Goal: Task Accomplishment & Management: Manage account settings

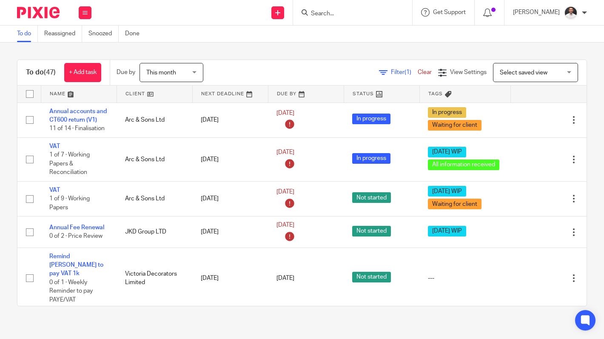
click at [35, 9] on img at bounding box center [38, 12] width 43 height 11
click at [391, 75] on span "Filter (1)" at bounding box center [404, 72] width 27 height 6
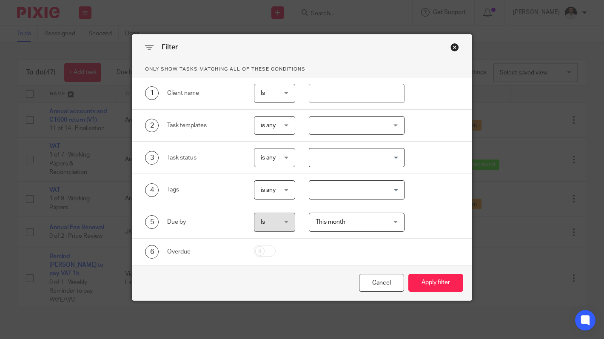
click at [351, 119] on div at bounding box center [357, 125] width 96 height 19
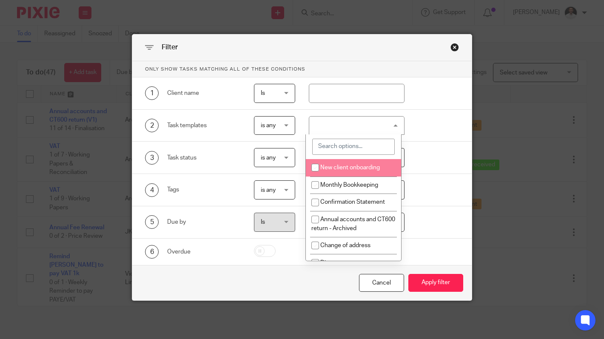
click at [332, 149] on input "search" at bounding box center [353, 147] width 82 height 16
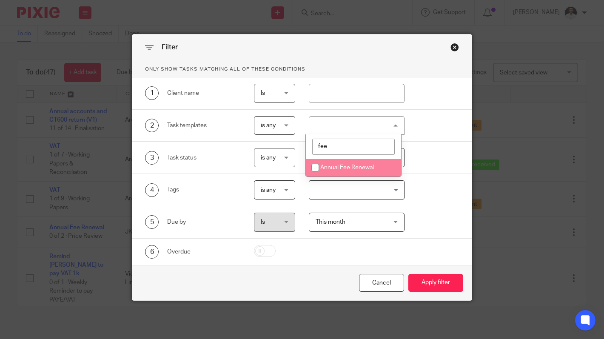
type input "fee"
click at [346, 166] on span "Annual Fee Renewal" at bounding box center [348, 168] width 54 height 6
checkbox input "true"
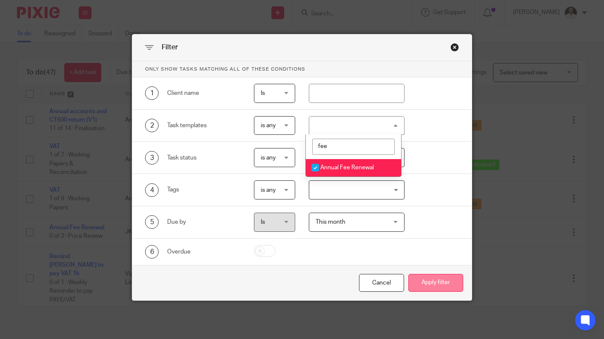
click at [441, 278] on button "Apply filter" at bounding box center [436, 283] width 55 height 18
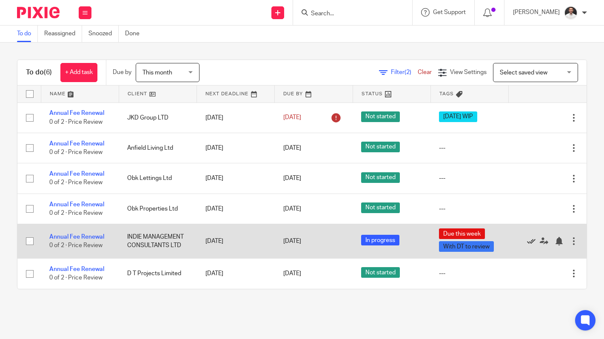
click at [527, 243] on icon at bounding box center [531, 241] width 9 height 9
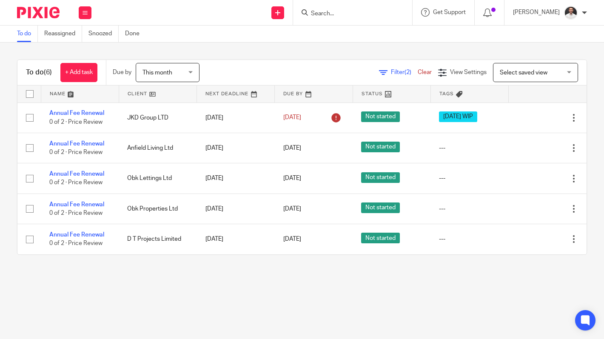
click at [521, 67] on span "Select saved view" at bounding box center [531, 72] width 62 height 18
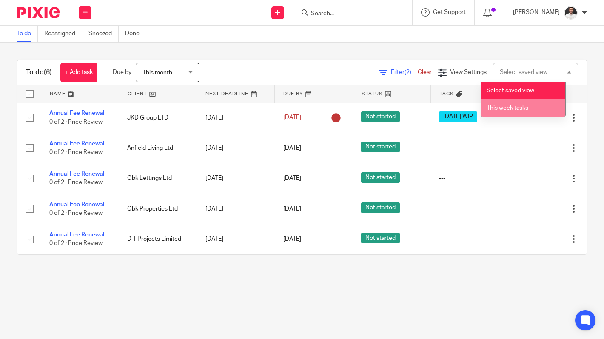
drag, startPoint x: 409, startPoint y: 57, endPoint x: 403, endPoint y: 60, distance: 6.9
click at [403, 60] on div "To do (6) + Add task Due by This month This month [DATE] [DATE] This week Next …" at bounding box center [302, 157] width 604 height 229
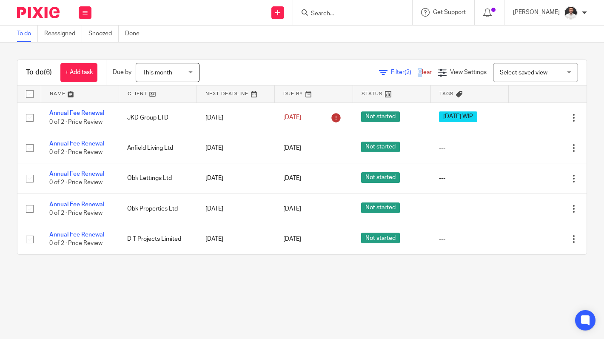
click at [167, 66] on span "This month" at bounding box center [165, 72] width 45 height 18
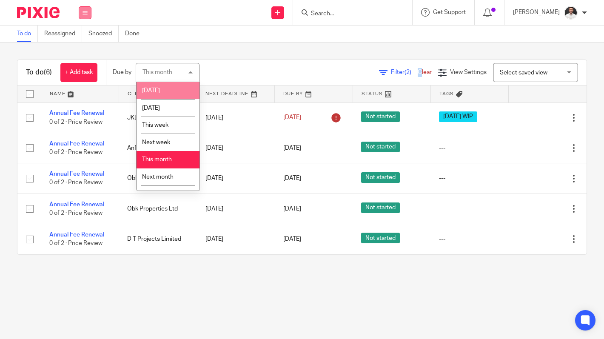
click at [85, 10] on icon at bounding box center [85, 12] width 5 height 5
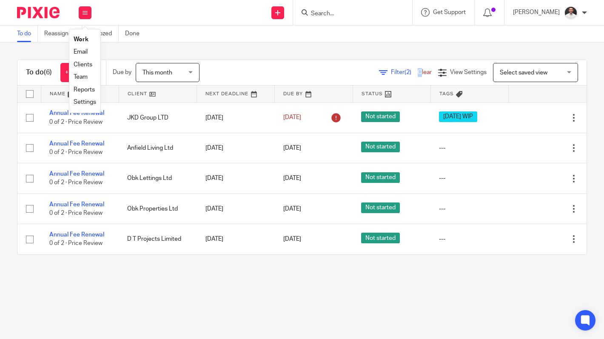
click at [81, 63] on link "Clients" at bounding box center [83, 65] width 19 height 6
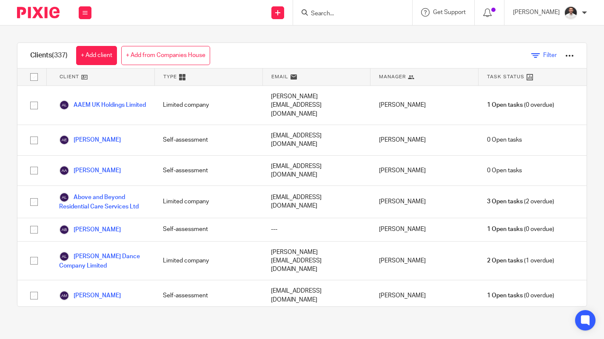
click at [544, 55] on span "Filter" at bounding box center [551, 55] width 14 height 6
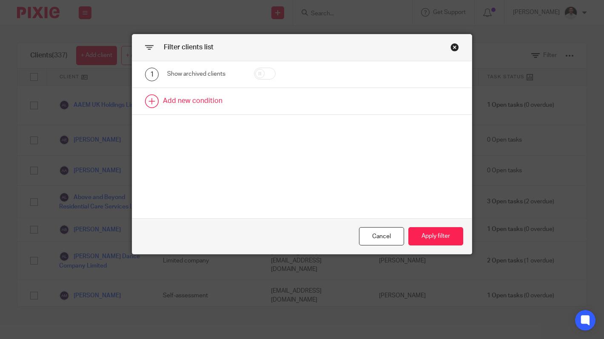
click at [180, 103] on link at bounding box center [302, 101] width 340 height 26
click at [200, 103] on div "Field" at bounding box center [200, 104] width 53 height 18
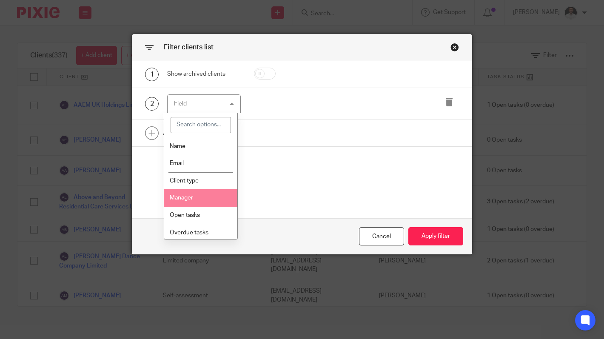
scroll to position [142, 0]
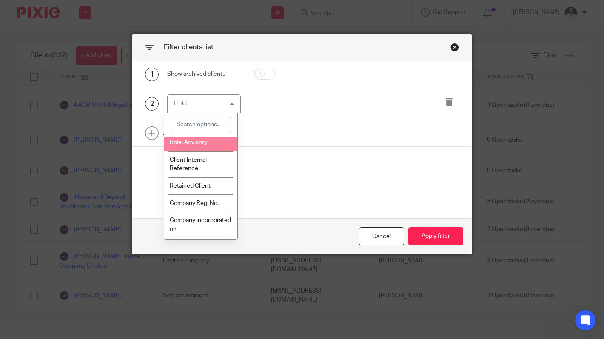
click at [183, 126] on input "search" at bounding box center [201, 125] width 60 height 16
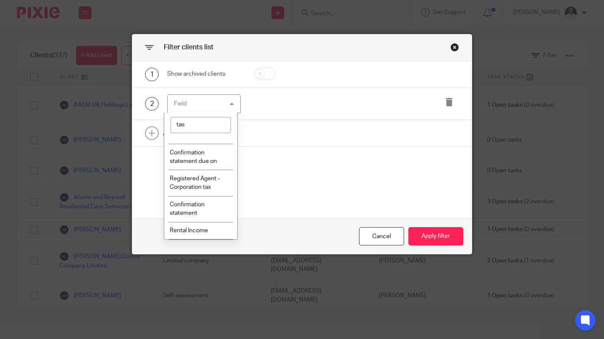
scroll to position [0, 0]
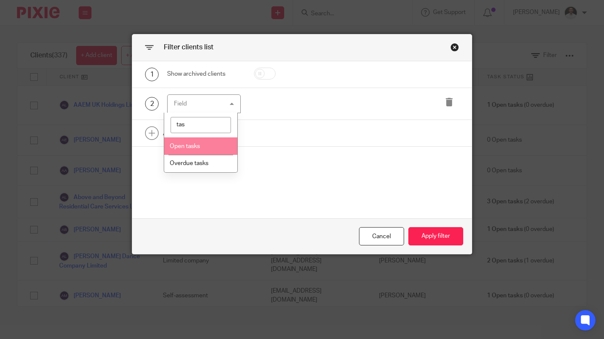
type input "tas"
drag, startPoint x: 197, startPoint y: 146, endPoint x: 244, endPoint y: 146, distance: 47.2
click at [197, 146] on span "Open tasks" at bounding box center [185, 146] width 30 height 6
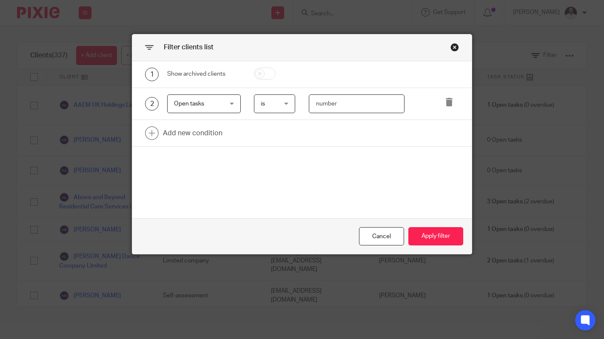
click at [319, 100] on input "number" at bounding box center [357, 103] width 96 height 19
click at [184, 134] on link at bounding box center [302, 133] width 340 height 26
click at [197, 135] on div "Field" at bounding box center [200, 136] width 53 height 18
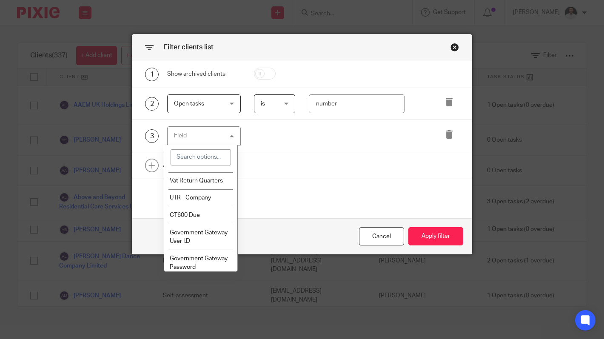
scroll to position [26, 0]
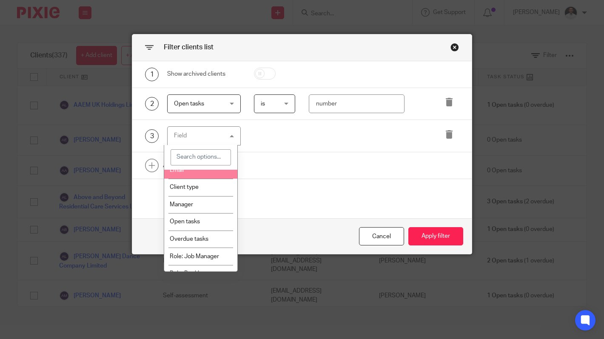
click at [179, 155] on input "search" at bounding box center [201, 157] width 60 height 16
type input "se"
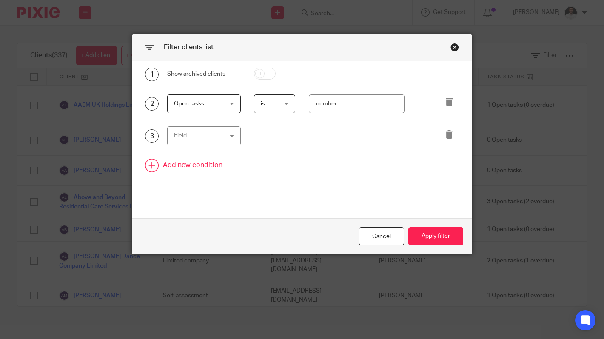
click at [363, 166] on link at bounding box center [302, 165] width 340 height 26
click at [200, 132] on div "Field" at bounding box center [200, 136] width 53 height 18
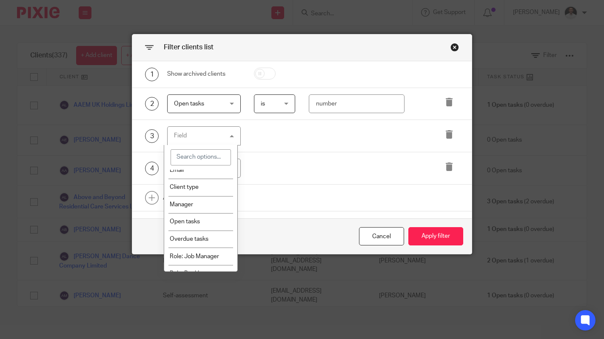
drag, startPoint x: 303, startPoint y: 143, endPoint x: 322, endPoint y: 146, distance: 19.3
click at [306, 146] on div "3 Field Name Email Client type Manager Open tasks Overdue tasks Role: Job Manag…" at bounding box center [302, 136] width 340 height 32
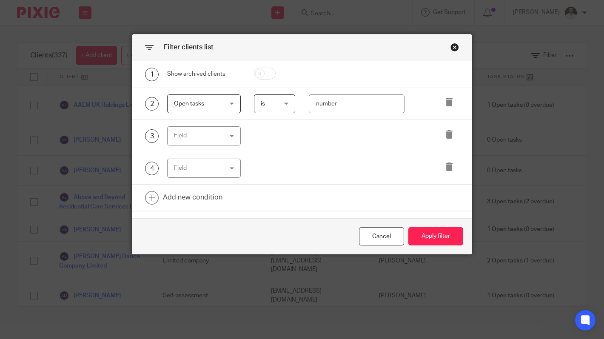
drag, startPoint x: 225, startPoint y: 109, endPoint x: 289, endPoint y: 110, distance: 64.7
click at [226, 108] on div "Open tasks Open tasks" at bounding box center [204, 103] width 74 height 19
click at [317, 106] on input "number" at bounding box center [357, 103] width 96 height 19
click at [217, 101] on span "Open tasks" at bounding box center [200, 104] width 53 height 18
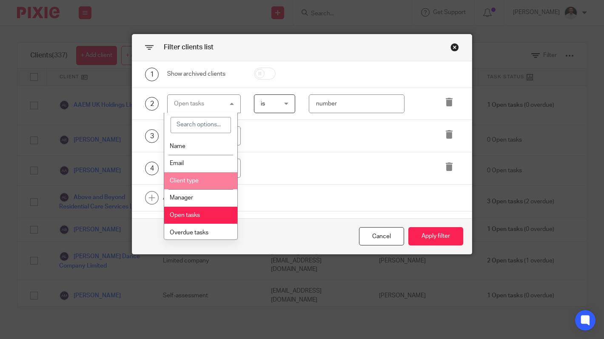
click at [198, 184] on li "Client type" at bounding box center [200, 180] width 73 height 17
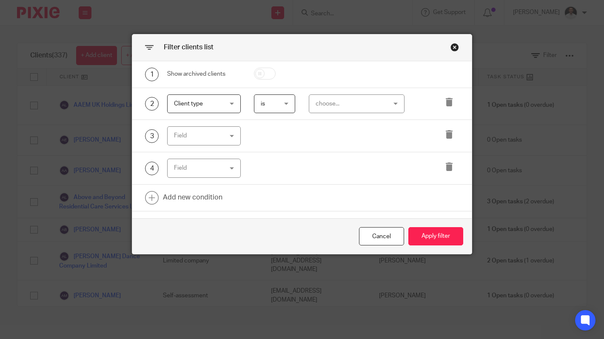
click at [338, 103] on div "choose..." at bounding box center [351, 104] width 71 height 18
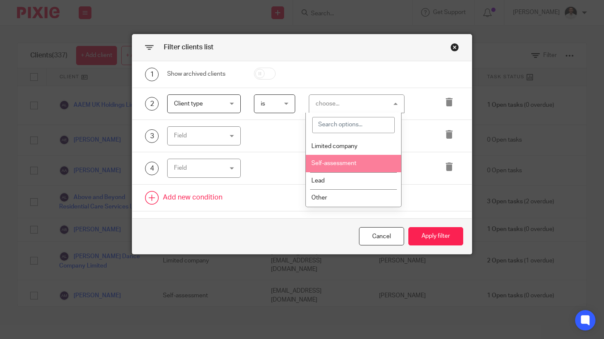
drag, startPoint x: 329, startPoint y: 163, endPoint x: 421, endPoint y: 186, distance: 94.0
click at [330, 163] on span "Self-assessment" at bounding box center [334, 163] width 45 height 6
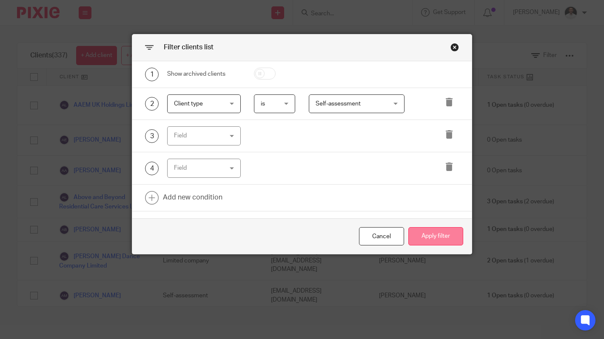
click at [440, 237] on button "Apply filter" at bounding box center [436, 236] width 55 height 18
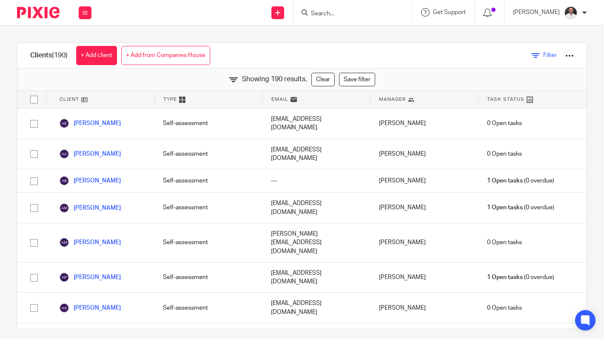
click at [544, 52] on span "Filter" at bounding box center [551, 55] width 14 height 6
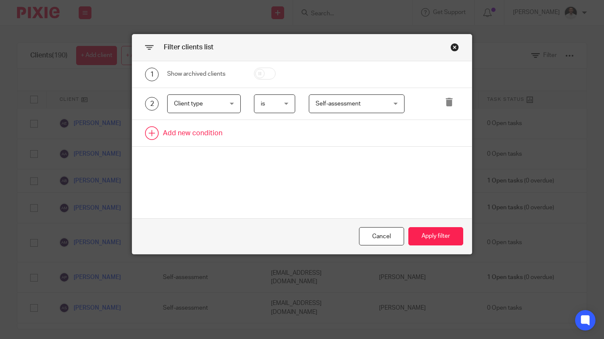
click at [172, 131] on link at bounding box center [302, 133] width 340 height 26
click at [197, 138] on div "Field" at bounding box center [200, 136] width 53 height 18
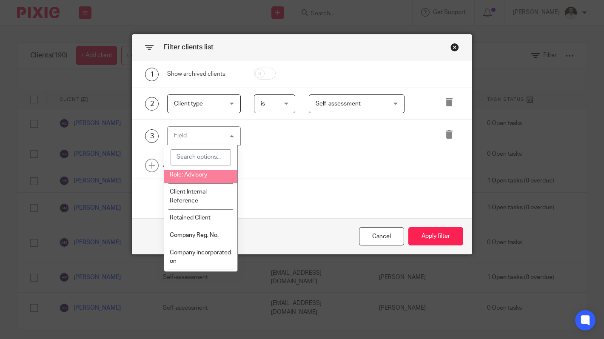
scroll to position [0, 0]
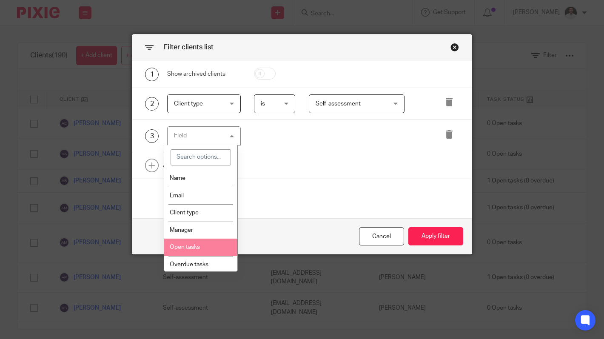
click at [188, 247] on span "Open tasks" at bounding box center [185, 247] width 30 height 6
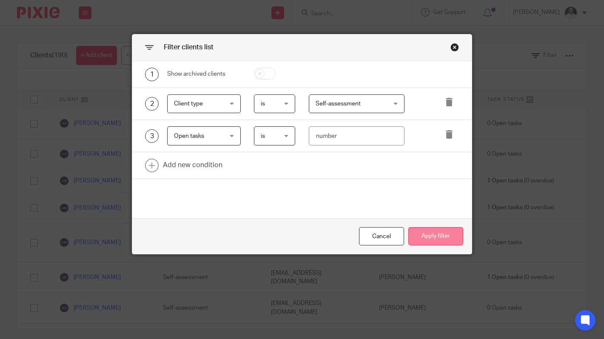
click at [436, 236] on button "Apply filter" at bounding box center [436, 236] width 55 height 18
click at [334, 139] on div "abby.adderley@pzcussons.com" at bounding box center [317, 154] width 108 height 30
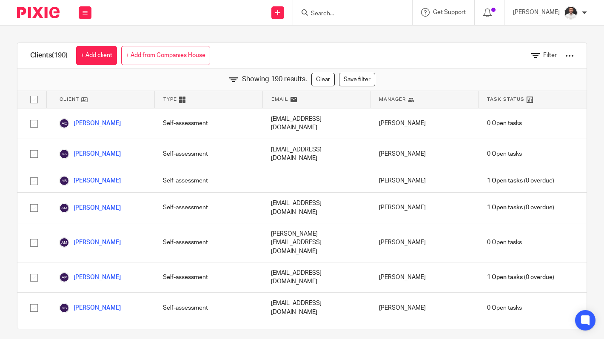
click at [527, 97] on icon at bounding box center [530, 100] width 6 height 6
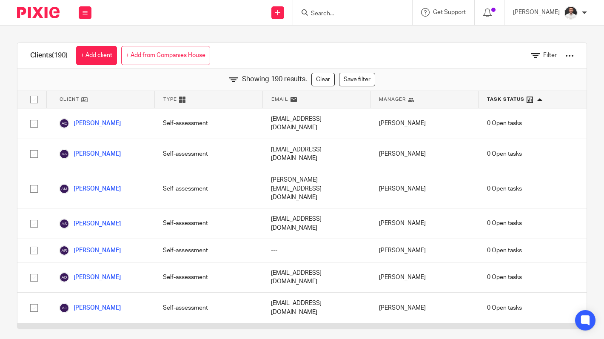
drag, startPoint x: 96, startPoint y: 280, endPoint x: 33, endPoint y: 281, distance: 62.6
click at [33, 331] on input "checkbox" at bounding box center [34, 339] width 16 height 16
checkbox input "true"
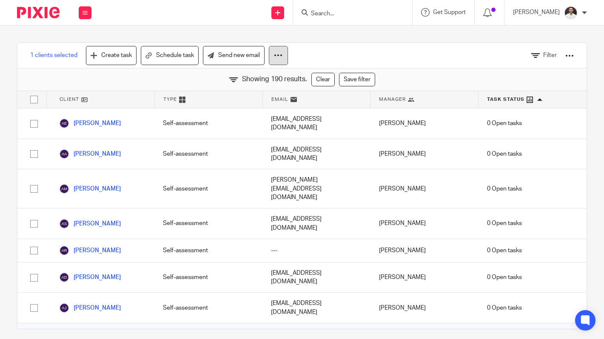
click at [282, 57] on button at bounding box center [278, 55] width 19 height 19
click at [245, 91] on button "Archive" at bounding box center [253, 91] width 57 height 11
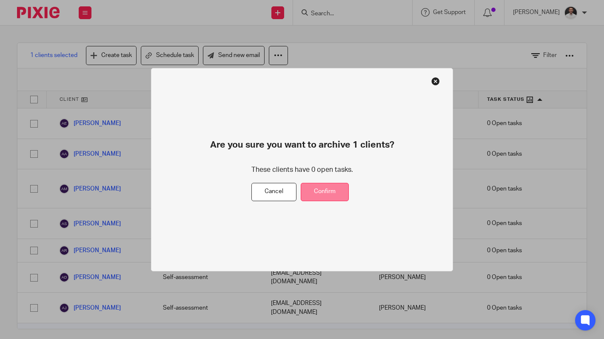
click at [329, 189] on button "Confirm" at bounding box center [325, 192] width 48 height 18
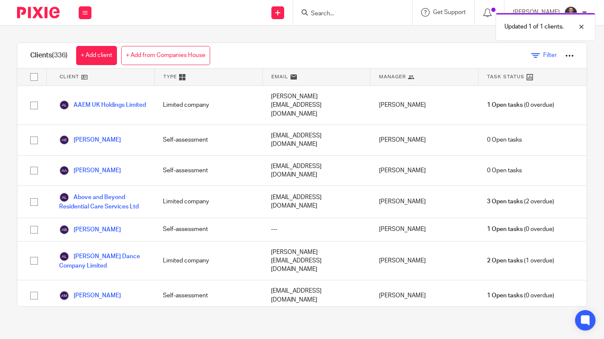
click at [532, 54] on icon at bounding box center [536, 56] width 9 height 9
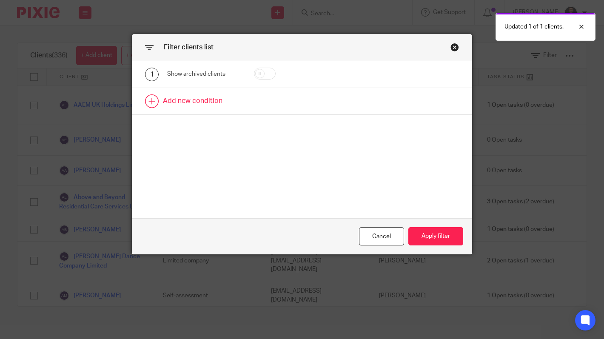
click at [197, 99] on link at bounding box center [302, 101] width 340 height 26
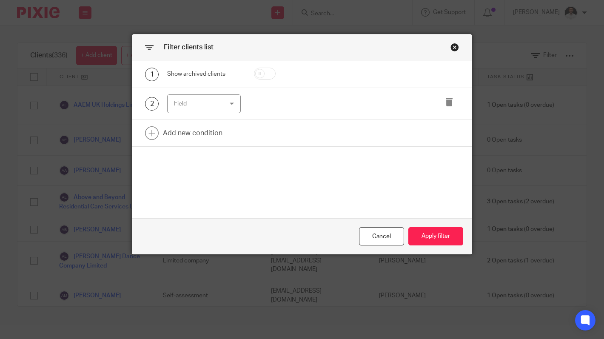
click at [194, 99] on div "Field" at bounding box center [200, 104] width 53 height 18
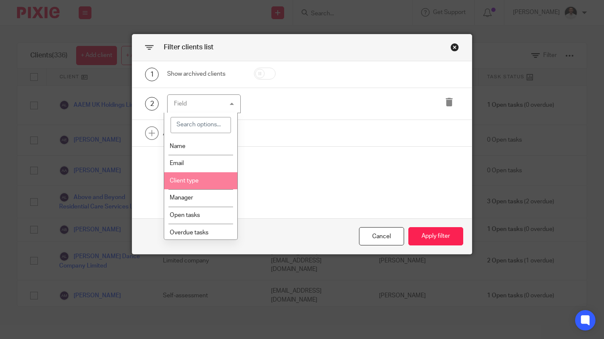
drag, startPoint x: 207, startPoint y: 171, endPoint x: 203, endPoint y: 178, distance: 7.8
click at [206, 175] on ul "Name Email Client type Manager Open tasks Overdue tasks Role: Job Manager Role:…" at bounding box center [200, 188] width 73 height 102
click at [203, 177] on li "Client type" at bounding box center [200, 180] width 73 height 17
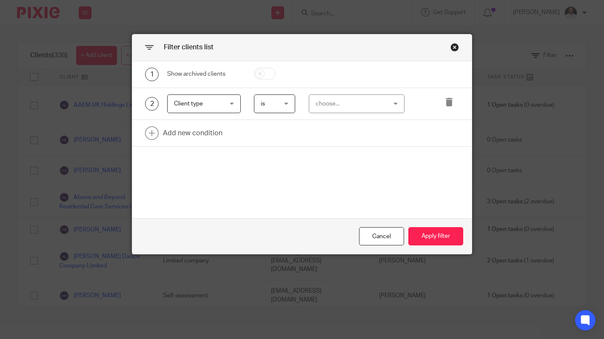
click at [324, 101] on div "choose..." at bounding box center [351, 104] width 71 height 18
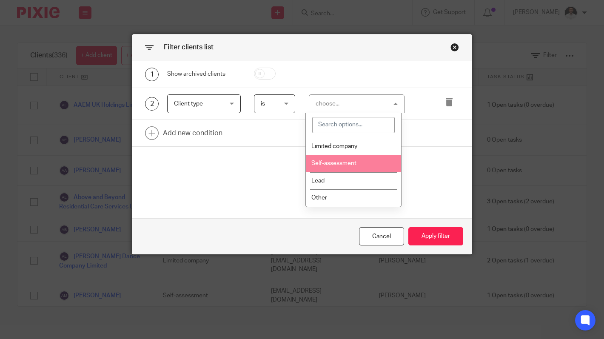
click at [338, 160] on li "Self-assessment" at bounding box center [353, 163] width 95 height 17
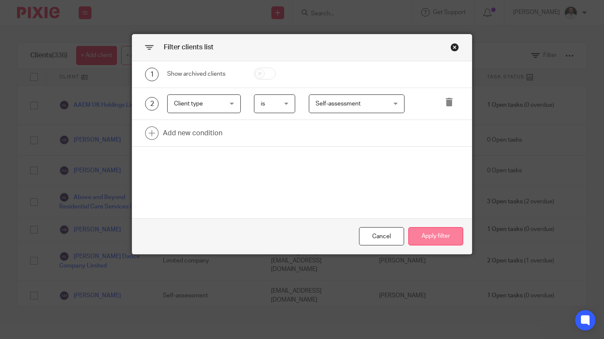
click at [430, 235] on button "Apply filter" at bounding box center [436, 236] width 55 height 18
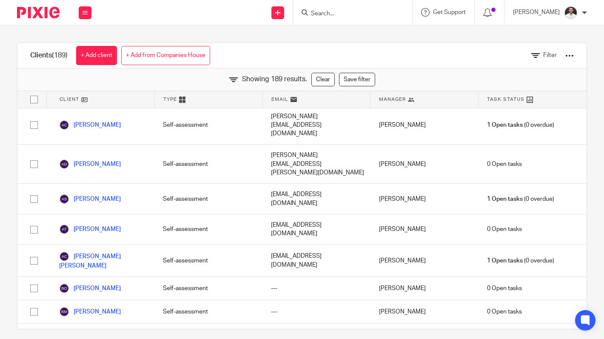
scroll to position [501, 0]
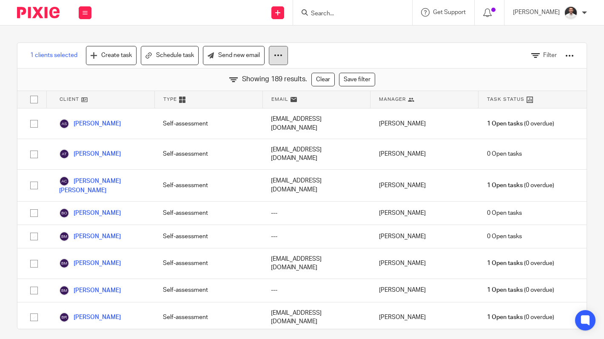
drag, startPoint x: 279, startPoint y: 59, endPoint x: 280, endPoint y: 64, distance: 5.3
click at [280, 59] on icon at bounding box center [278, 55] width 9 height 9
drag, startPoint x: 240, startPoint y: 89, endPoint x: 354, endPoint y: 55, distance: 118.5
click at [383, 43] on div "1 clients selected Create task Schedule task Send new email Filter" at bounding box center [302, 56] width 570 height 26
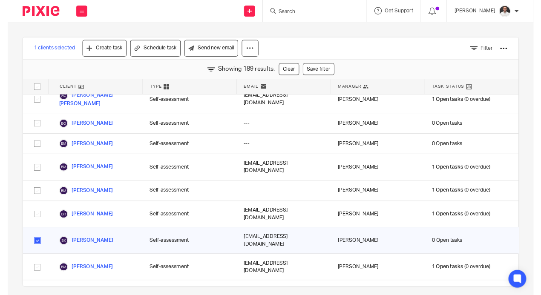
scroll to position [518, 0]
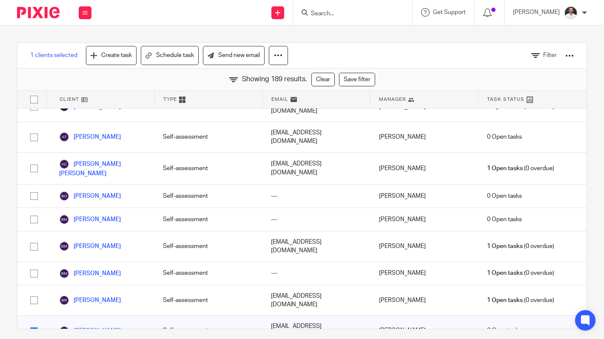
drag, startPoint x: 33, startPoint y: 186, endPoint x: 67, endPoint y: 187, distance: 34.1
click at [34, 323] on input "checkbox" at bounding box center [34, 331] width 16 height 16
checkbox input "false"
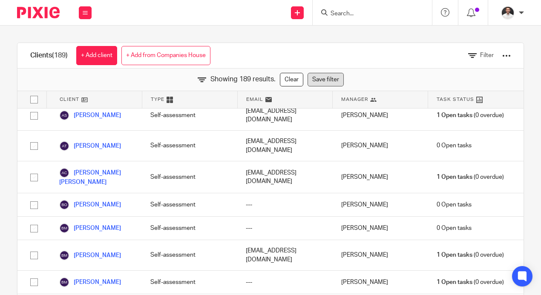
click at [315, 83] on link "Save filter" at bounding box center [325, 80] width 36 height 14
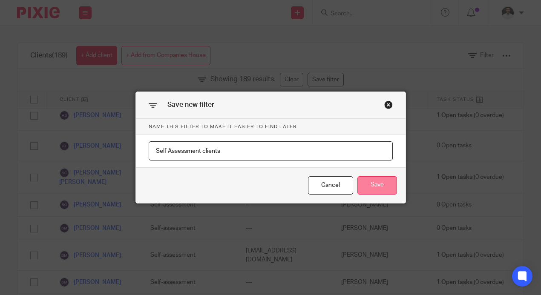
type input "Self Assessment clients"
click at [388, 181] on button "Save" at bounding box center [377, 185] width 40 height 18
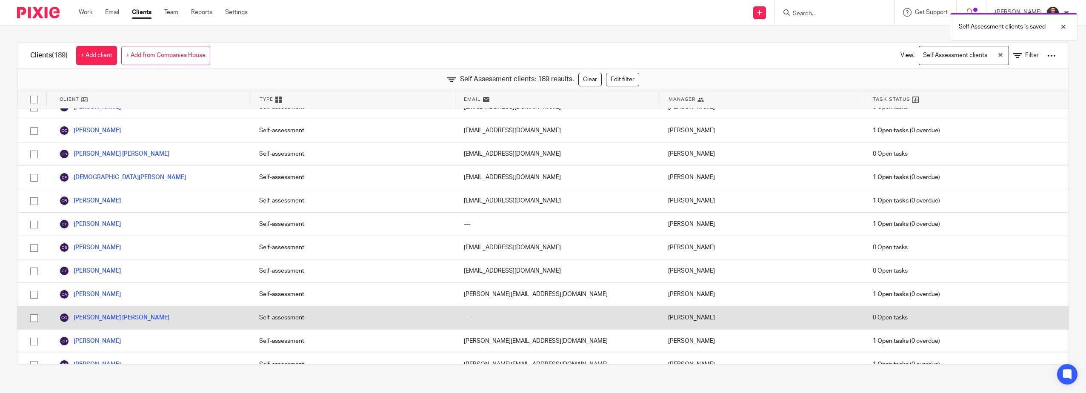
scroll to position [660, 0]
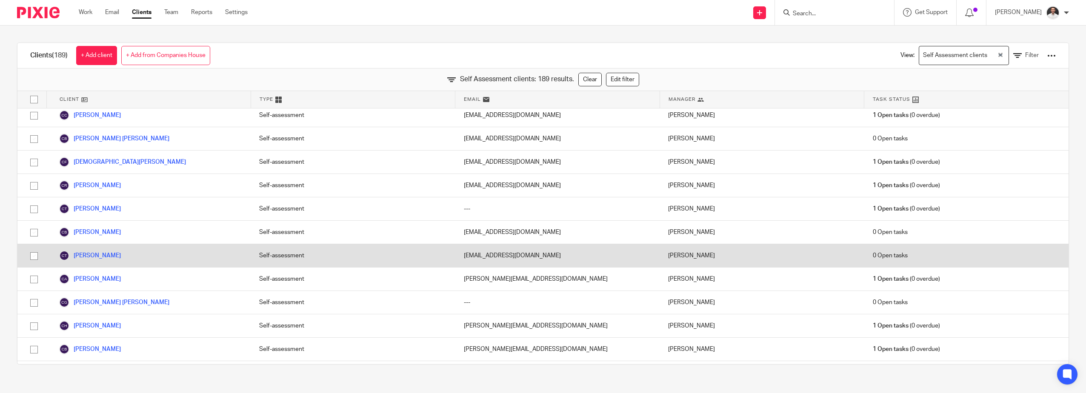
click at [34, 257] on input "checkbox" at bounding box center [34, 256] width 16 height 16
checkbox input "true"
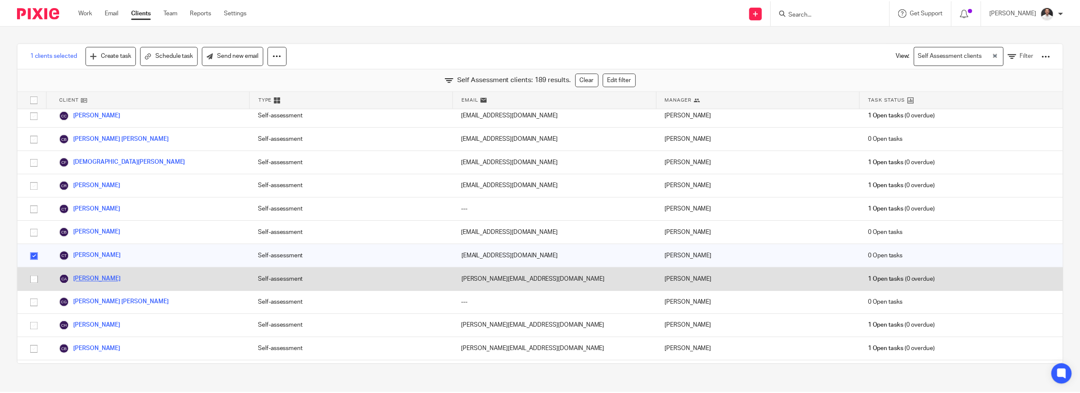
scroll to position [518, 0]
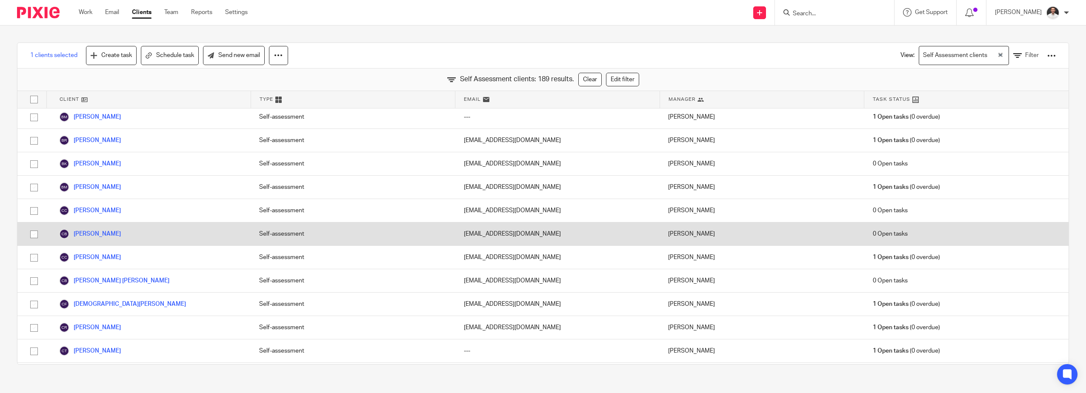
click at [34, 235] on input "checkbox" at bounding box center [34, 234] width 16 height 16
checkbox input "true"
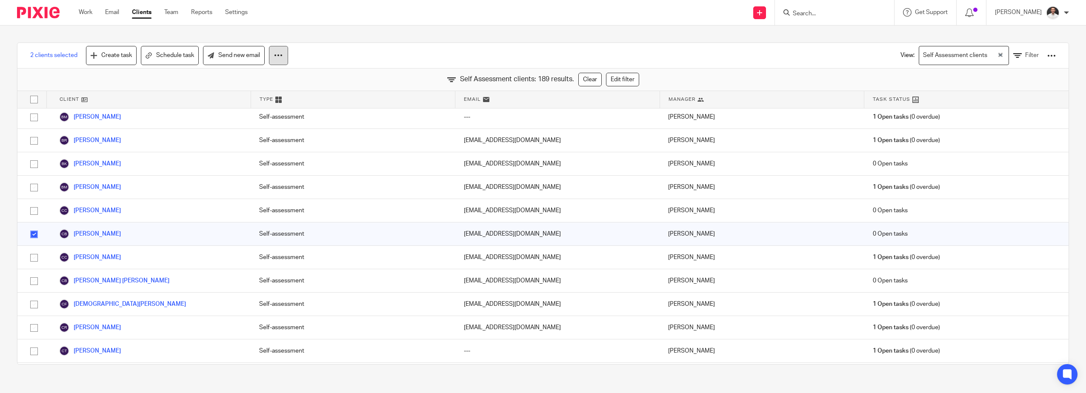
click at [279, 58] on icon at bounding box center [278, 55] width 9 height 9
click at [248, 94] on button "Archive" at bounding box center [254, 91] width 57 height 11
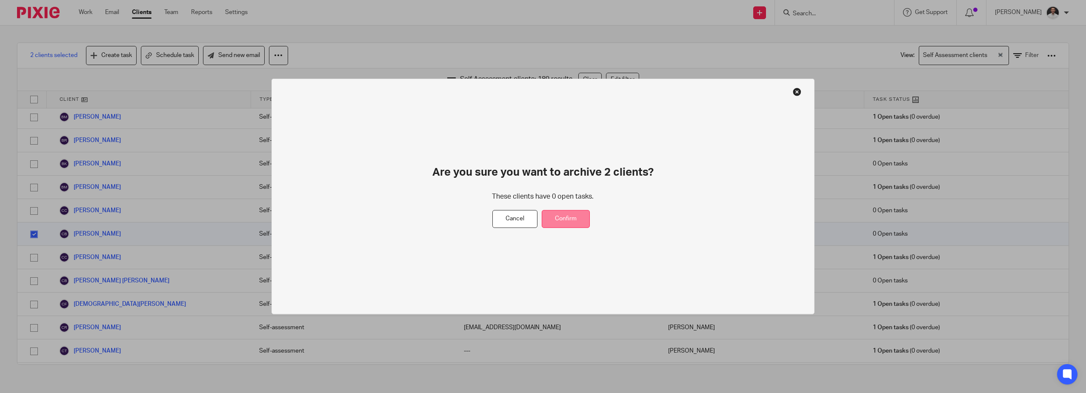
click at [568, 219] on button "Confirm" at bounding box center [566, 219] width 48 height 18
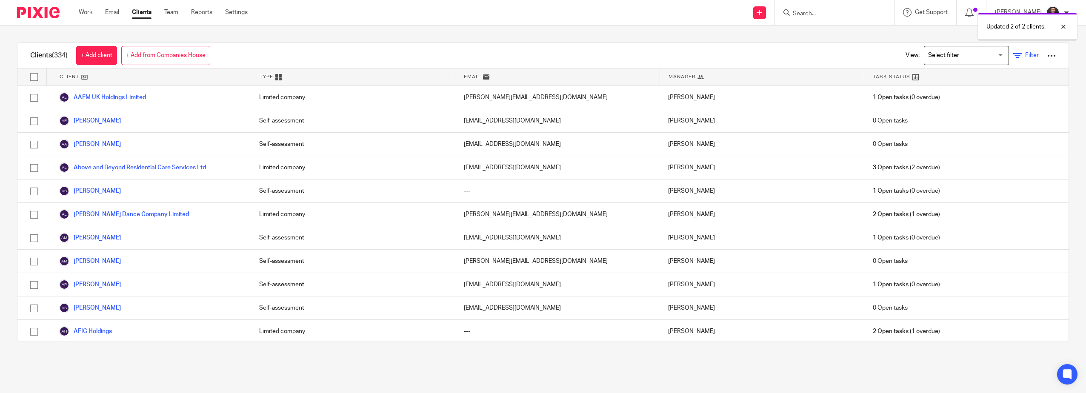
click at [1013, 55] on link "Filter" at bounding box center [1026, 55] width 26 height 9
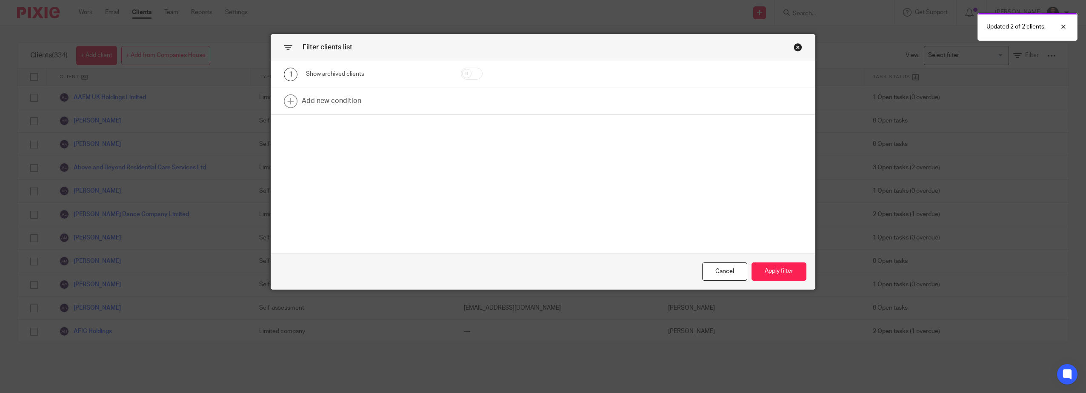
click at [930, 58] on div "Filter clients list 1 Show archived clients Add new condition Cancel Apply filt…" at bounding box center [543, 196] width 1086 height 393
click at [791, 44] on div "Filter clients list 1 Show archived clients Add new condition Cancel Apply filt…" at bounding box center [543, 162] width 545 height 256
click at [794, 47] on div "Close this dialog window" at bounding box center [798, 47] width 9 height 9
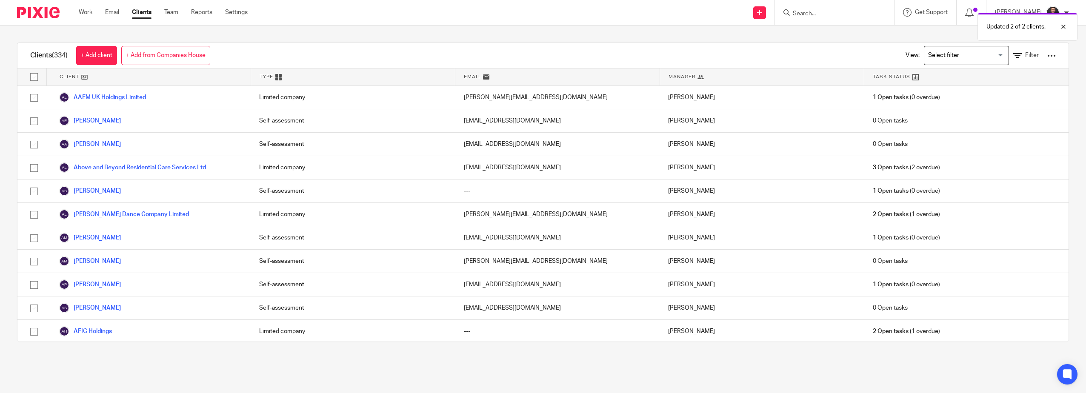
click at [965, 59] on input "Search for option" at bounding box center [964, 55] width 79 height 15
click at [947, 70] on li "Self Assessment clients" at bounding box center [966, 72] width 84 height 11
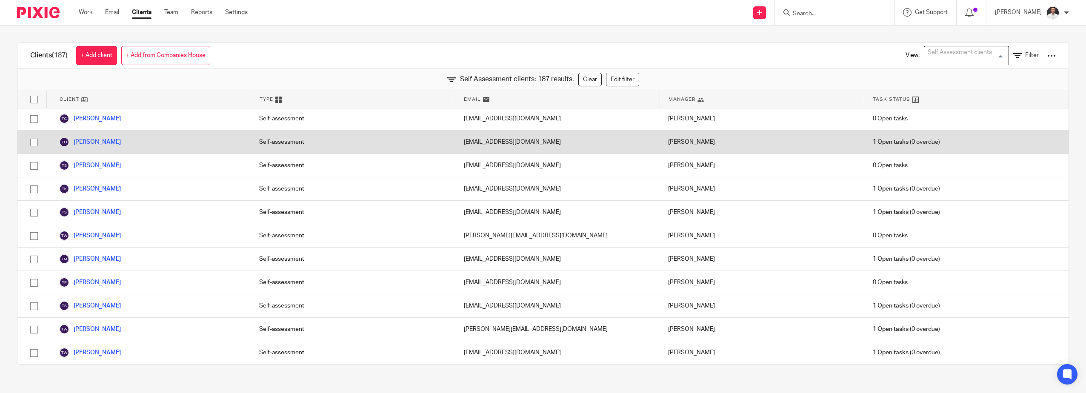
scroll to position [4088, 0]
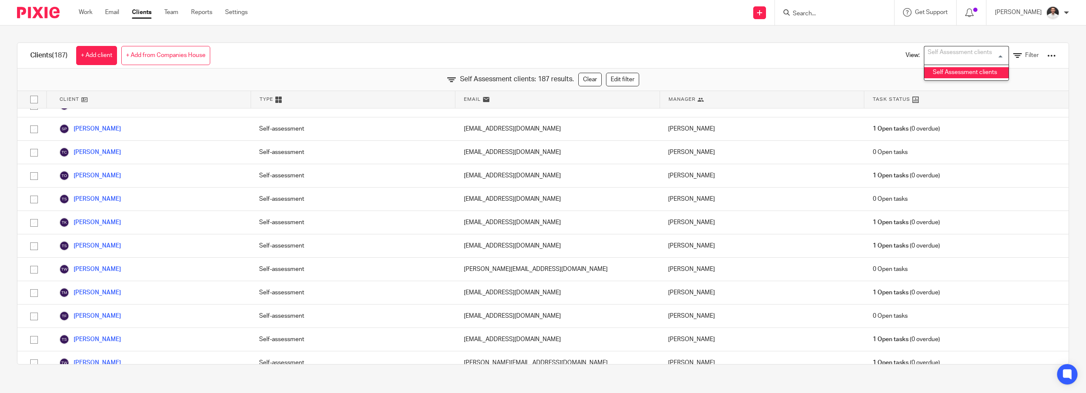
click at [318, 64] on div "Clients (187) + Add client + Add from Companies House View: Self Assessment cli…" at bounding box center [542, 56] width 1051 height 26
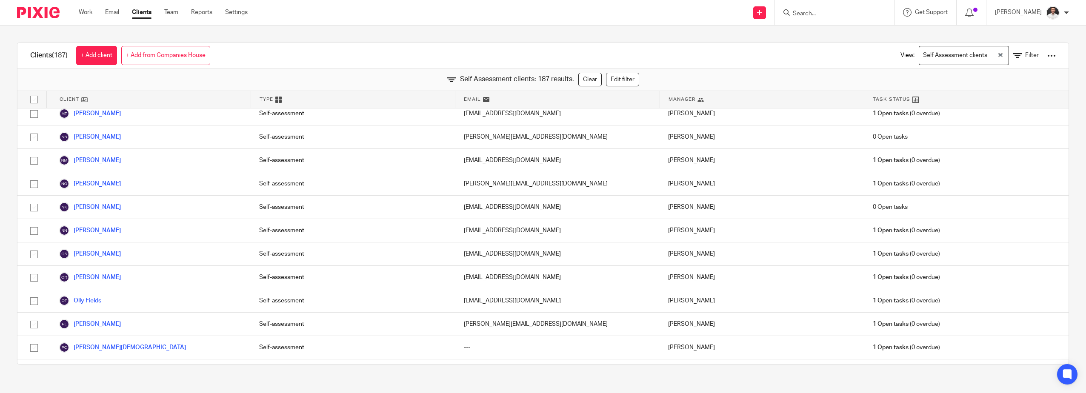
scroll to position [3237, 0]
click at [450, 76] on div "Self Assessment clients: 187 results. Clear Edit filter" at bounding box center [542, 80] width 1051 height 23
drag, startPoint x: 446, startPoint y: 81, endPoint x: 485, endPoint y: 77, distance: 38.9
click at [447, 82] on icon at bounding box center [451, 79] width 9 height 9
click at [611, 77] on link "Edit filter" at bounding box center [622, 80] width 33 height 14
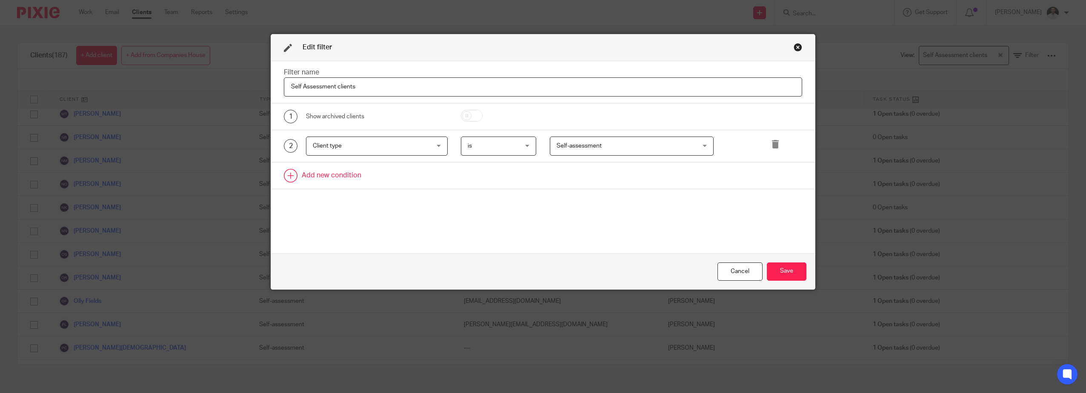
click at [334, 172] on link at bounding box center [543, 176] width 544 height 26
click at [358, 180] on div "Field" at bounding box center [367, 178] width 108 height 18
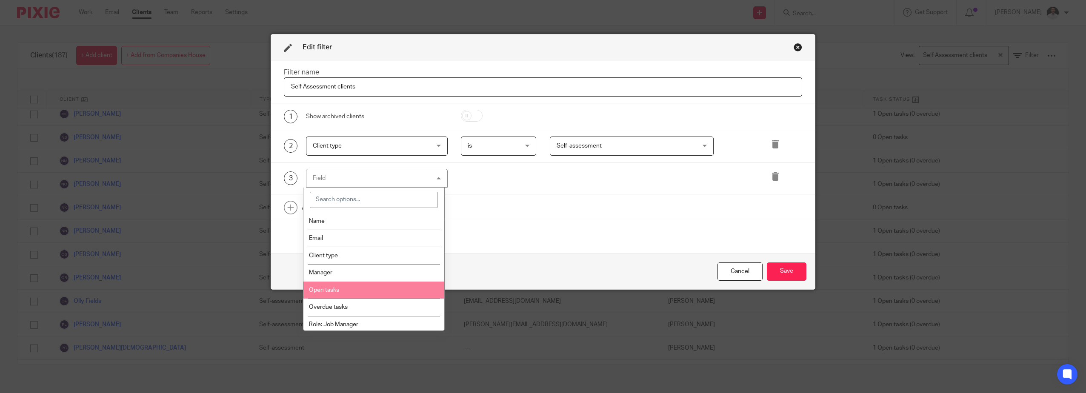
click at [358, 288] on li "Open tasks" at bounding box center [373, 290] width 141 height 17
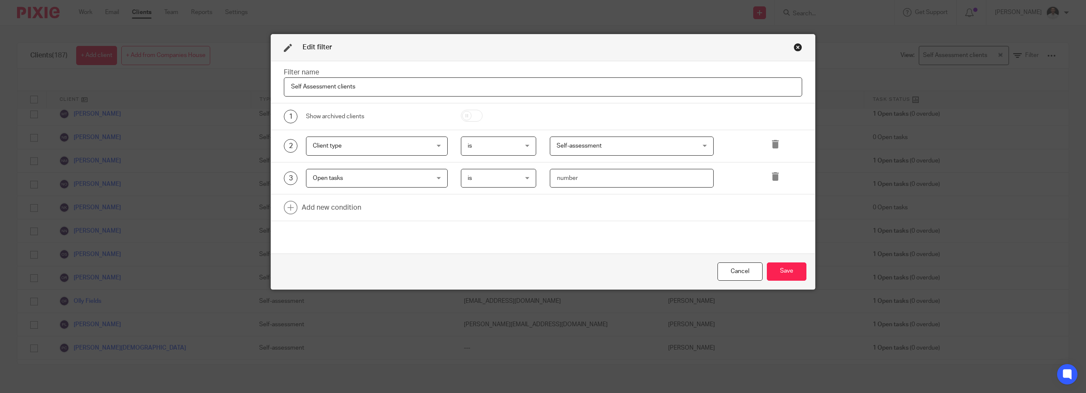
click at [588, 182] on input "number" at bounding box center [632, 178] width 164 height 19
type input "1"
click at [775, 272] on button "Save" at bounding box center [787, 272] width 40 height 18
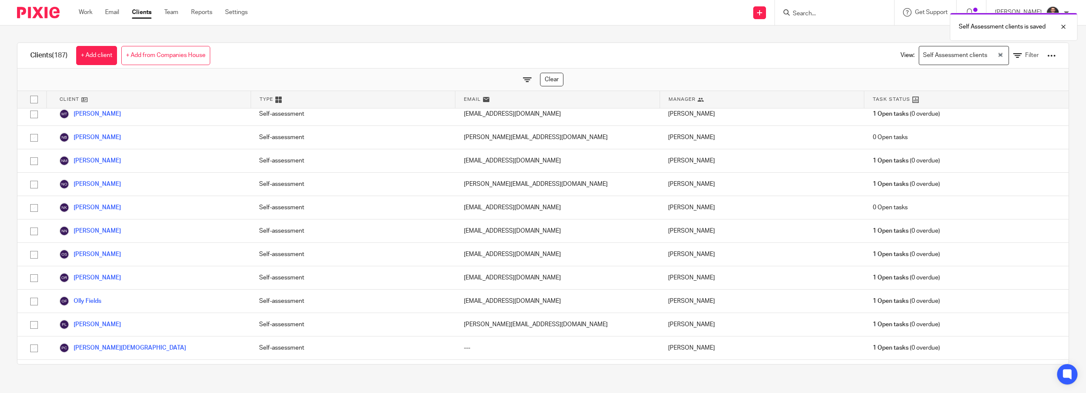
scroll to position [2342, 0]
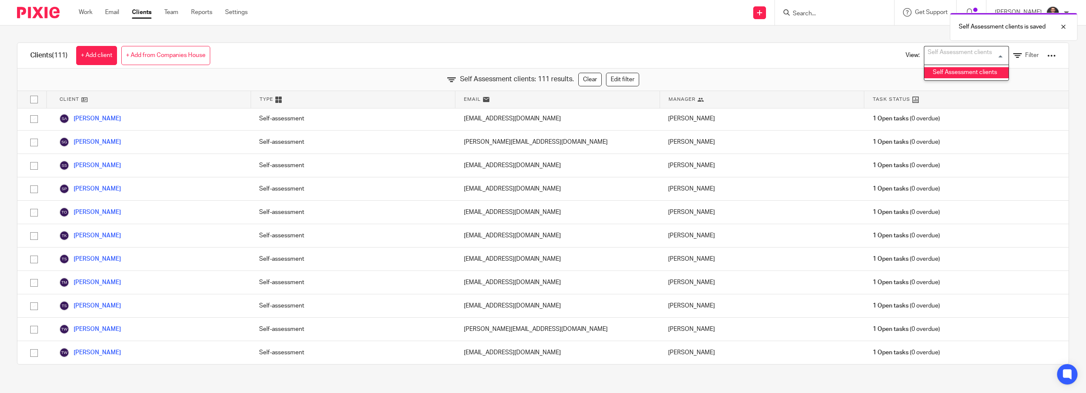
click at [948, 55] on div "Self Assessment clients" at bounding box center [964, 54] width 80 height 17
drag, startPoint x: 946, startPoint y: 75, endPoint x: 985, endPoint y: 71, distance: 38.9
click at [946, 75] on li "Self Assessment clients" at bounding box center [966, 72] width 84 height 11
click at [990, 55] on div "Self Assessment clients Loading..." at bounding box center [964, 55] width 90 height 19
click at [986, 53] on input "Search for option" at bounding box center [964, 55] width 79 height 15
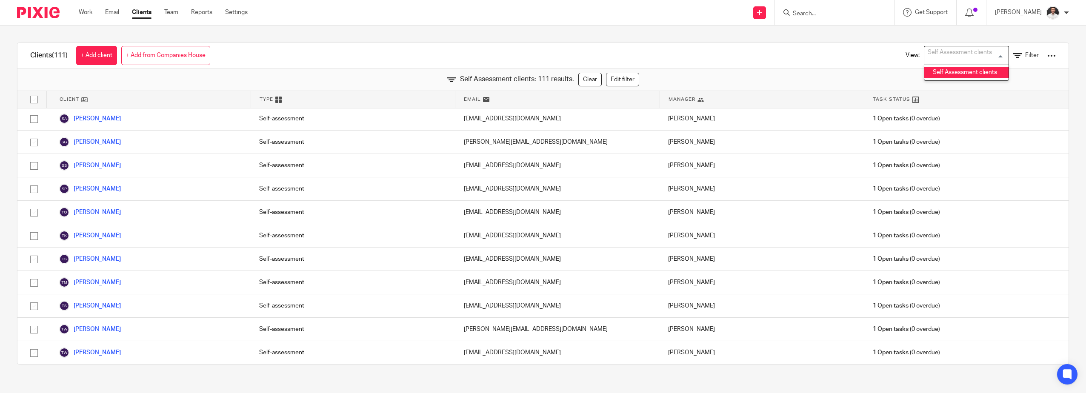
click at [963, 68] on li "Self Assessment clients" at bounding box center [966, 72] width 84 height 11
click at [1048, 57] on div at bounding box center [1052, 56] width 9 height 9
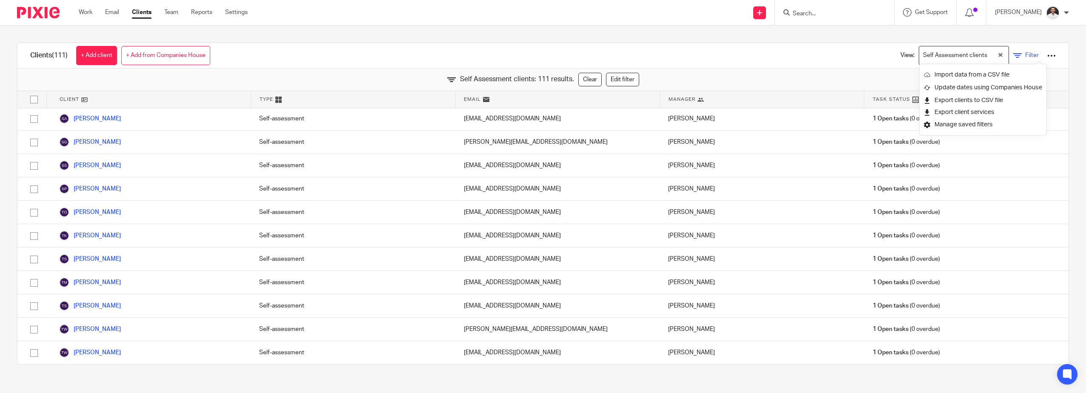
click at [1013, 54] on icon at bounding box center [1017, 56] width 9 height 9
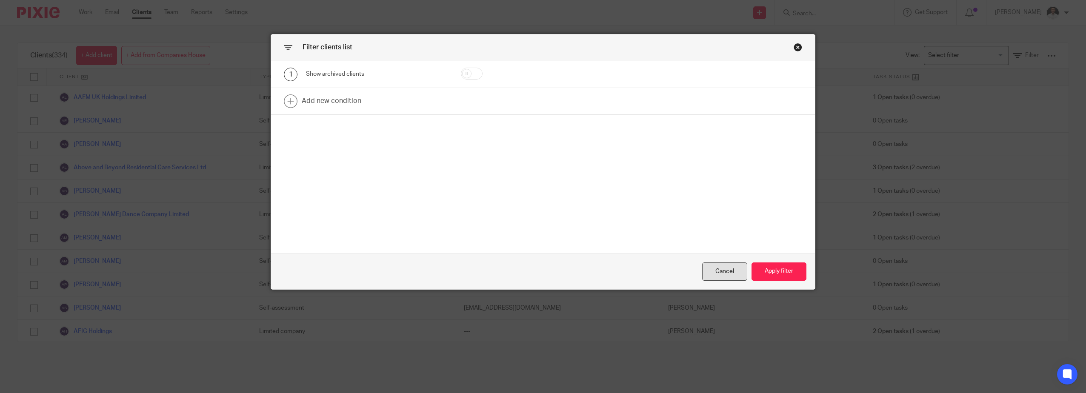
click at [710, 263] on div "Cancel" at bounding box center [724, 272] width 45 height 18
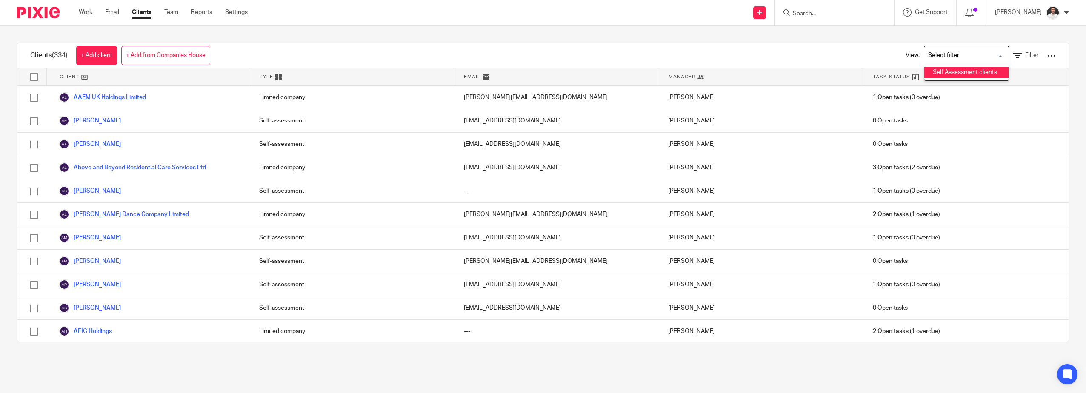
click at [956, 60] on input "Search for option" at bounding box center [964, 55] width 79 height 15
click at [956, 72] on li "Self Assessment clients" at bounding box center [966, 72] width 84 height 11
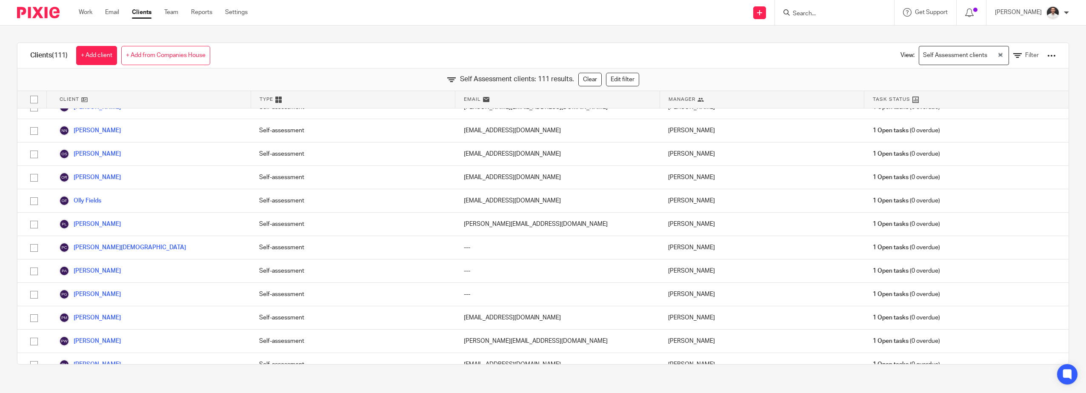
scroll to position [1917, 0]
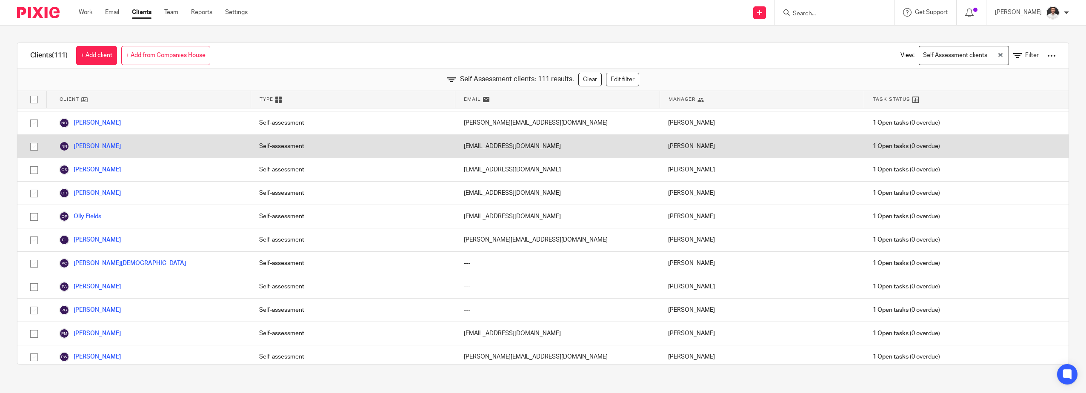
click at [35, 146] on input "checkbox" at bounding box center [34, 147] width 16 height 16
checkbox input "true"
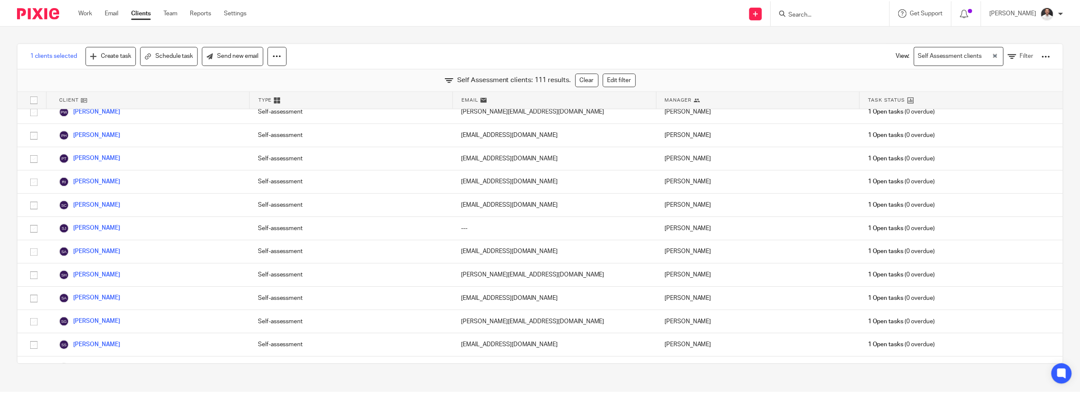
scroll to position [2058, 0]
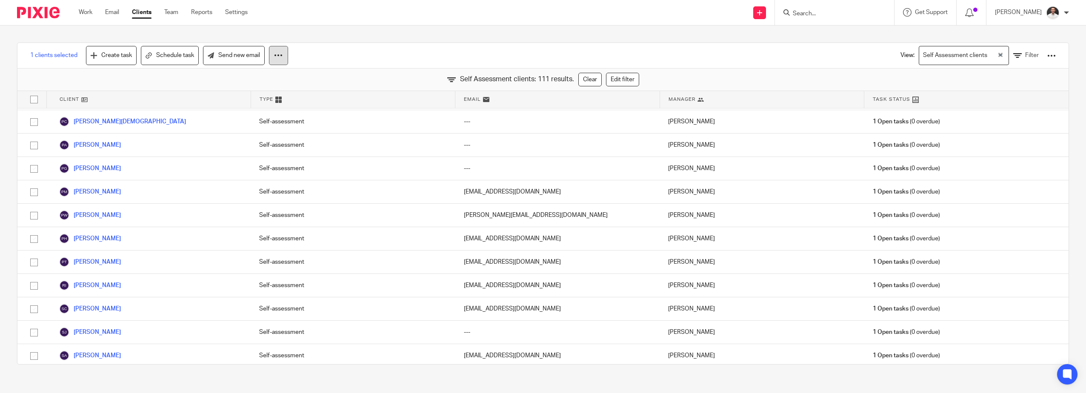
click at [280, 54] on icon at bounding box center [278, 55] width 9 height 9
click at [246, 89] on button "Archive" at bounding box center [254, 91] width 57 height 11
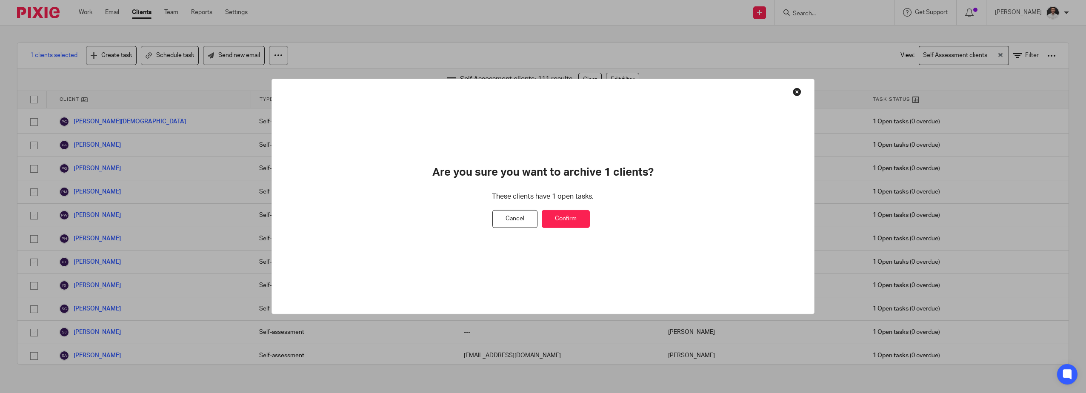
click at [570, 218] on button "Confirm" at bounding box center [566, 219] width 48 height 18
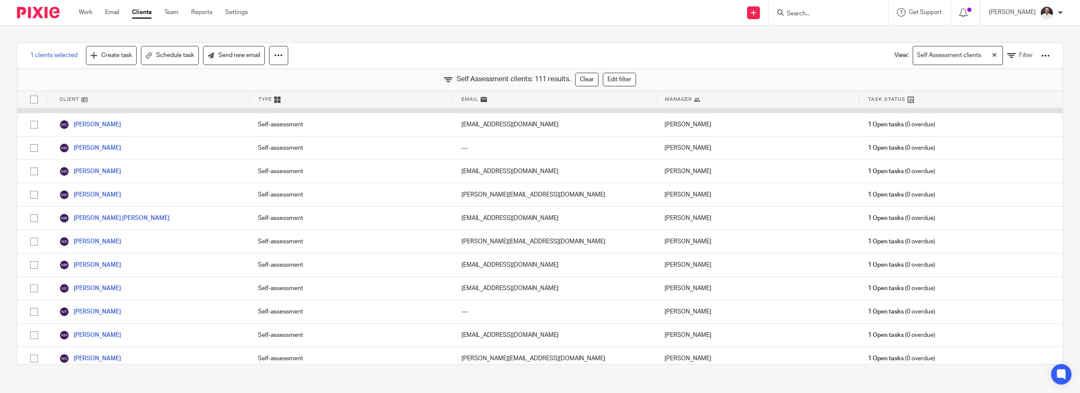
scroll to position [1491, 0]
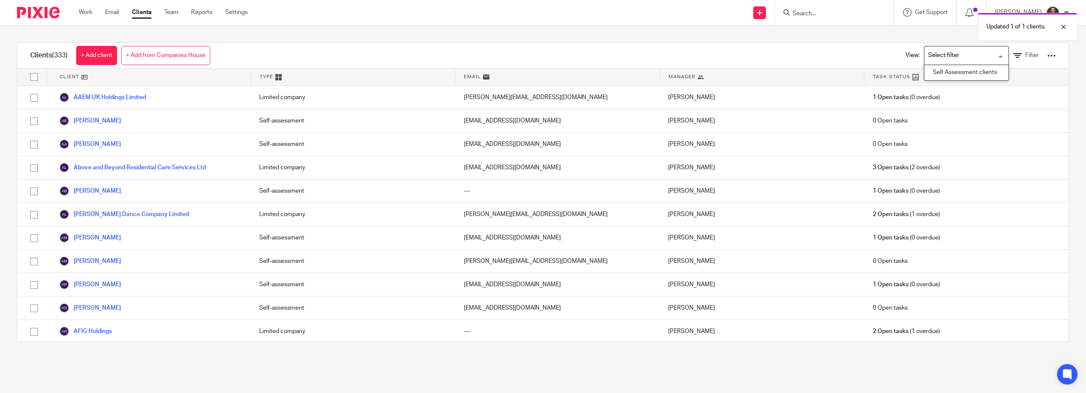
click at [959, 59] on input "Search for option" at bounding box center [964, 55] width 79 height 15
click at [954, 73] on li "Self Assessment clients" at bounding box center [966, 72] width 84 height 11
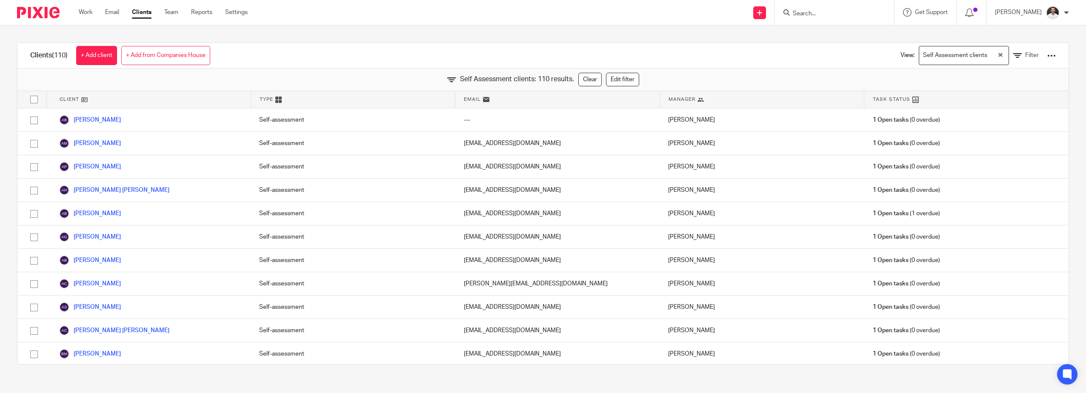
click at [370, 42] on div "Clients (110) + Add client + Add from Companies House View: Self Assessment cli…" at bounding box center [543, 204] width 1086 height 356
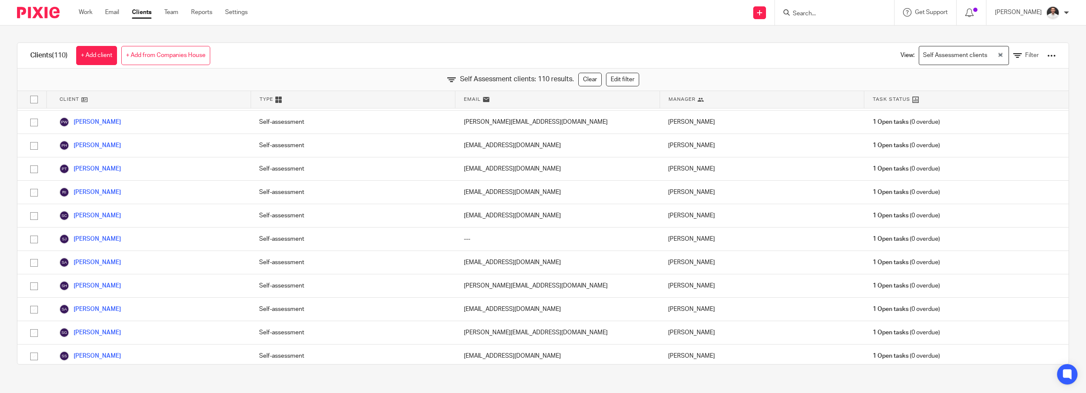
scroll to position [2319, 0]
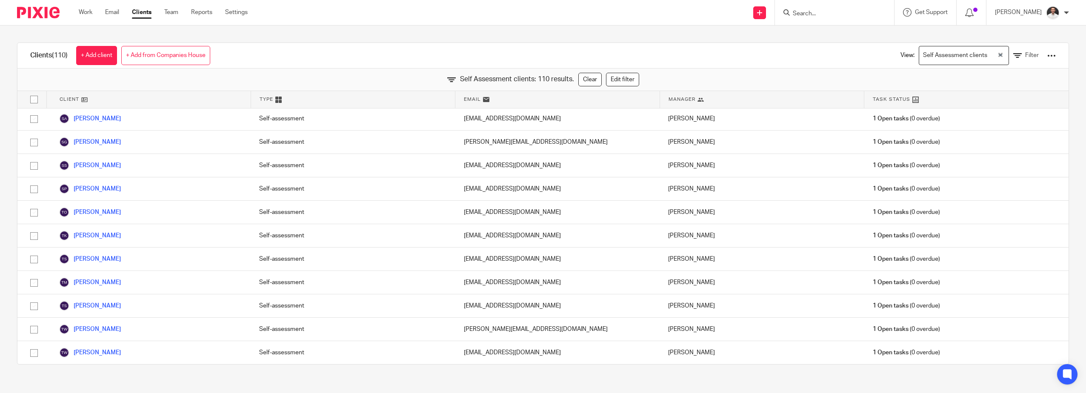
click at [820, 14] on input "Search" at bounding box center [830, 14] width 77 height 8
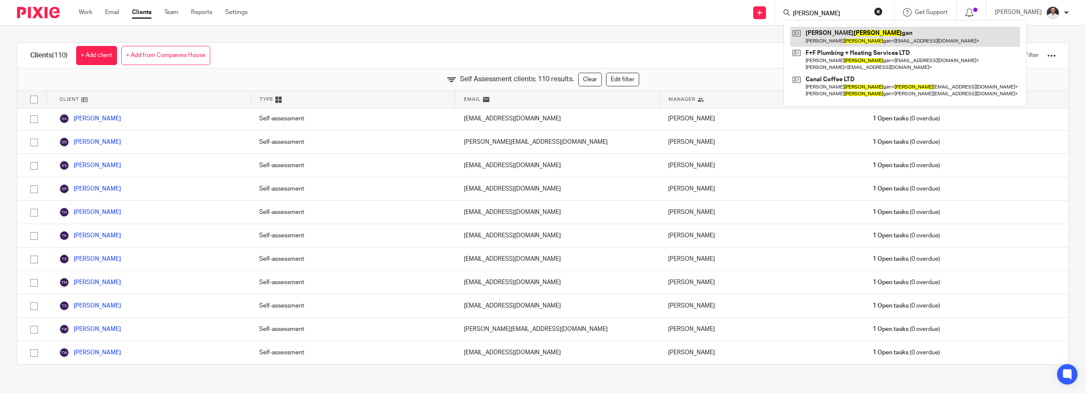
type input "[PERSON_NAME]"
drag, startPoint x: 316, startPoint y: 21, endPoint x: 322, endPoint y: 23, distance: 6.3
click at [316, 22] on div "Send new email Create task Add client Request signature [PERSON_NAME] [PERSON_N…" at bounding box center [673, 12] width 826 height 25
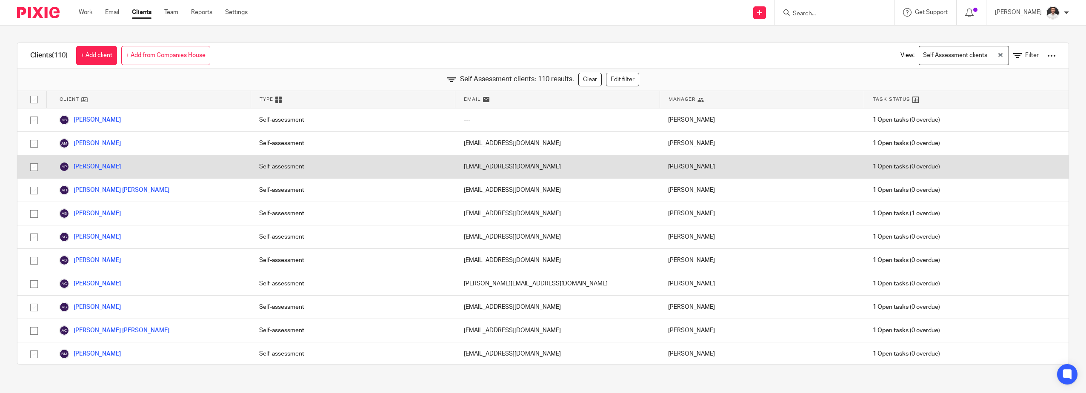
scroll to position [142, 0]
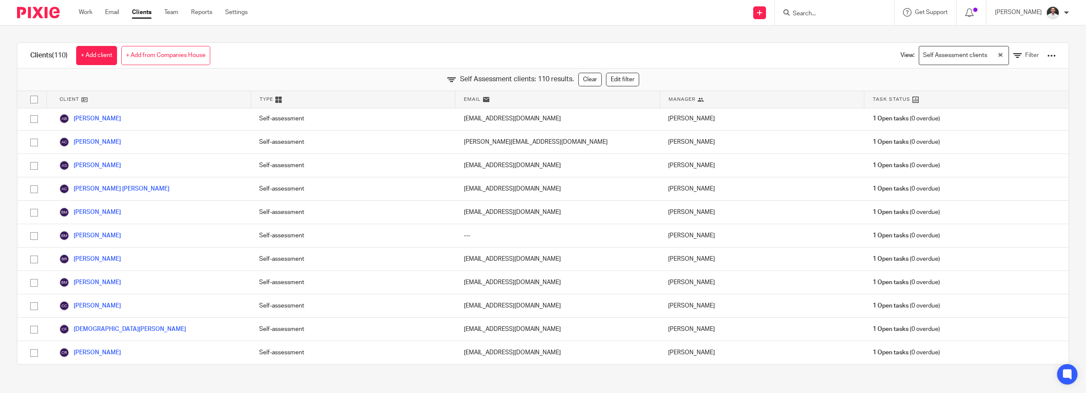
drag, startPoint x: 329, startPoint y: 32, endPoint x: 245, endPoint y: 50, distance: 85.8
click at [328, 34] on div "Clients (110) + Add client + Add from Companies House View: Self Assessment cli…" at bounding box center [543, 204] width 1086 height 356
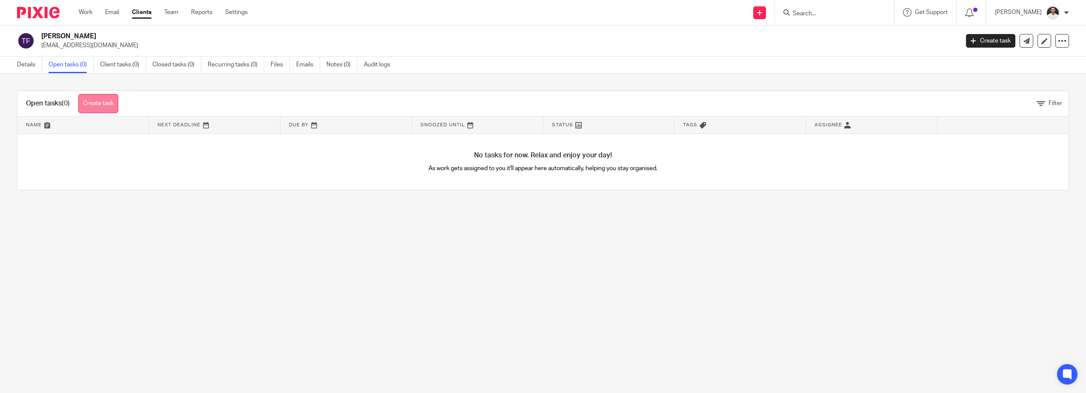
click at [92, 105] on link "Create task" at bounding box center [98, 103] width 40 height 19
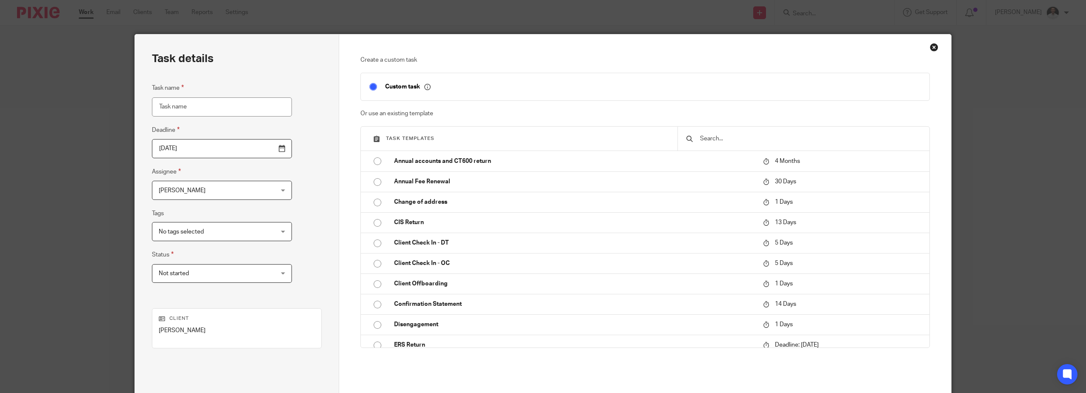
click at [729, 138] on input "text" at bounding box center [810, 138] width 222 height 9
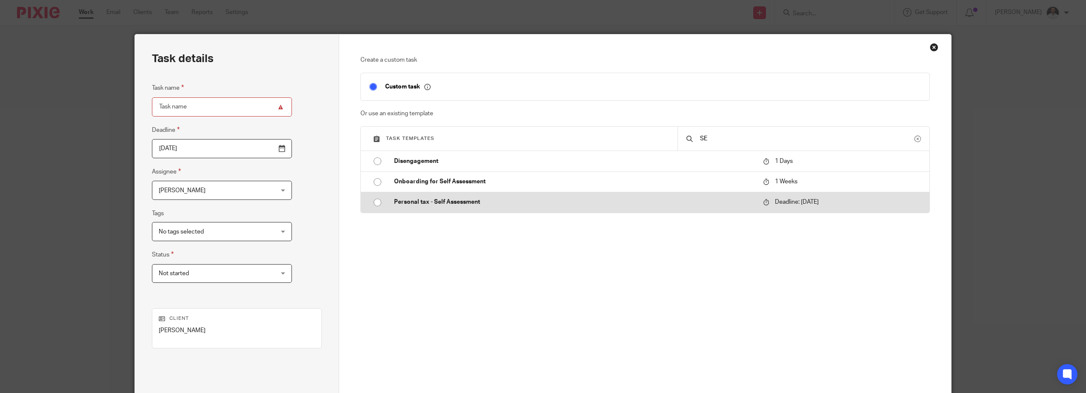
type input "SE"
click at [375, 205] on input "radio" at bounding box center [377, 203] width 16 height 16
type input "[DATE]"
type input "Personal tax - Self Assessment"
checkbox input "false"
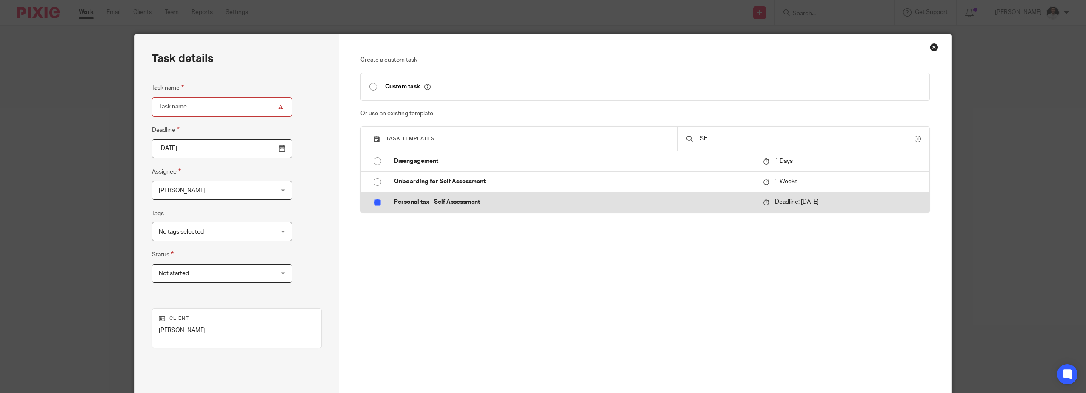
radio input "false"
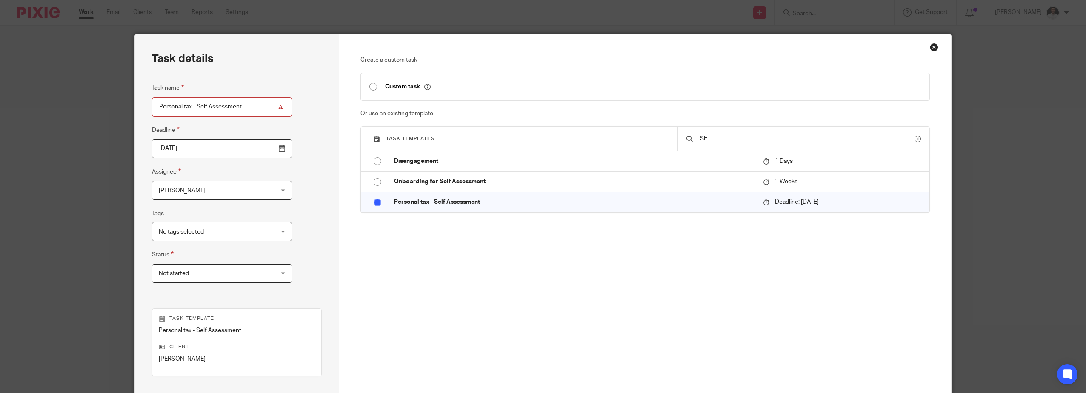
click at [294, 166] on div "Task details Task name Personal tax - Self Assessment Deadline [DATE] Assignee …" at bounding box center [237, 251] width 204 height 434
click at [195, 273] on span "Not started" at bounding box center [212, 274] width 106 height 18
click at [212, 230] on span "No tags selected" at bounding box center [212, 232] width 106 height 18
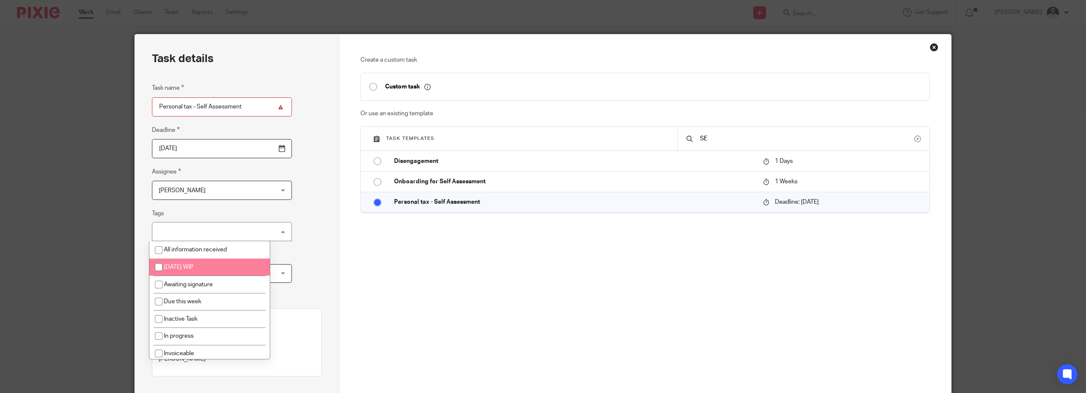
click at [194, 269] on span "[DATE] WIP" at bounding box center [179, 267] width 30 height 6
checkbox input "true"
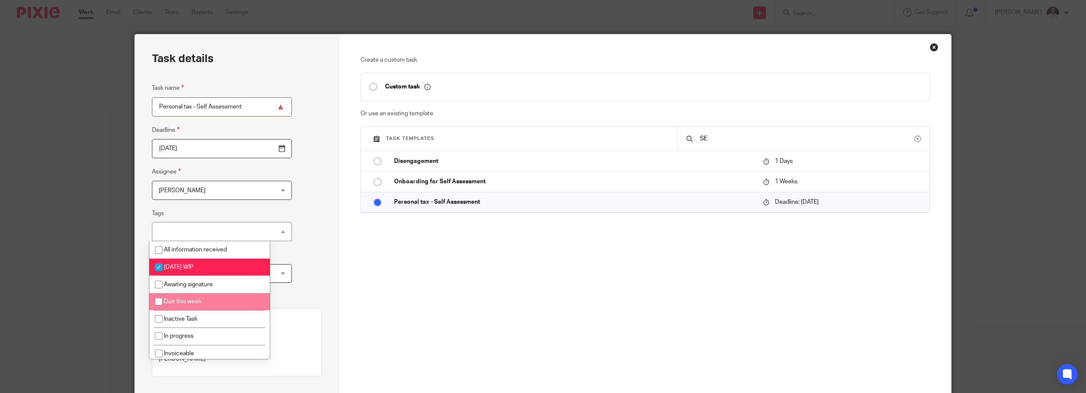
click at [193, 302] on span "Due this week" at bounding box center [182, 302] width 37 height 6
checkbox input "true"
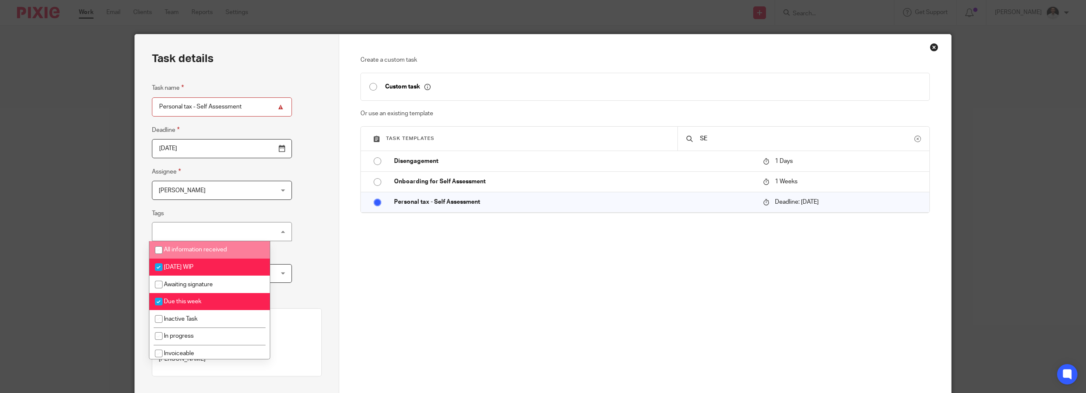
click at [292, 239] on div "Task details Task name Personal tax - Self Assessment Deadline [DATE] Assignee …" at bounding box center [237, 251] width 204 height 434
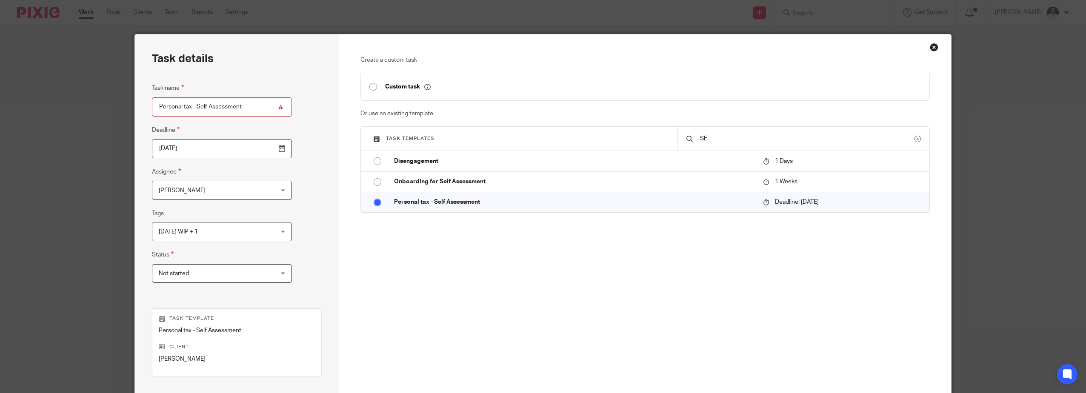
click at [202, 280] on span "Not started" at bounding box center [212, 274] width 106 height 18
drag, startPoint x: 298, startPoint y: 258, endPoint x: 243, endPoint y: 215, distance: 69.2
click at [292, 258] on div "Task details Task name Personal tax - Self Assessment Deadline [DATE] Assignee …" at bounding box center [237, 251] width 204 height 434
click at [247, 189] on div "Dom Talbot Dom Talbot" at bounding box center [222, 190] width 140 height 19
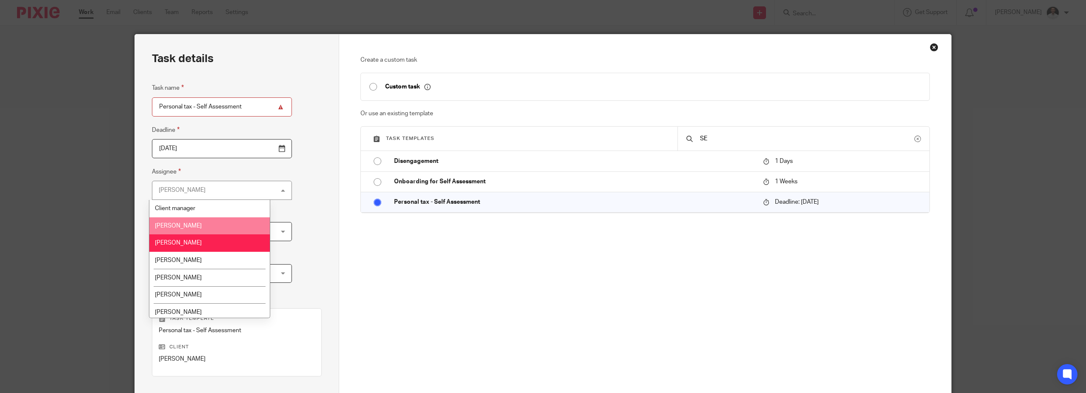
click at [197, 223] on li "[PERSON_NAME]" at bounding box center [209, 226] width 120 height 17
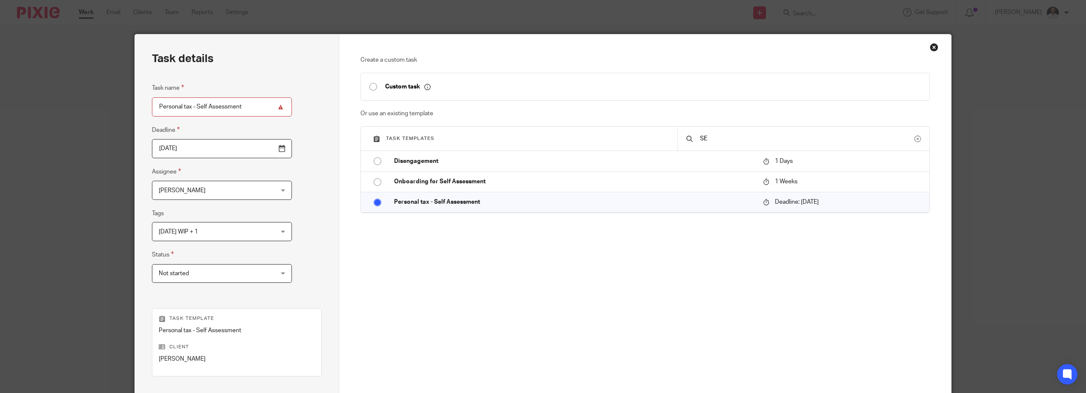
click at [292, 194] on div "Task details Task name Personal tax - Self Assessment Deadline 2026-01-31 Assig…" at bounding box center [237, 251] width 204 height 434
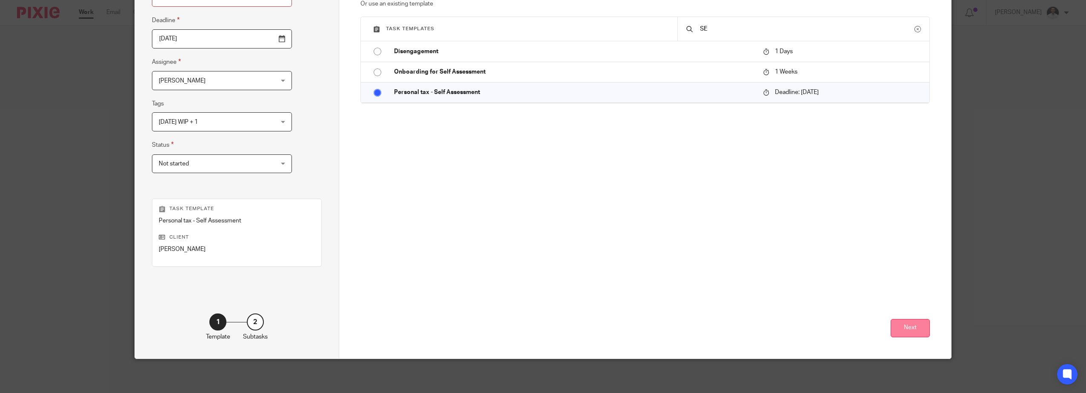
drag, startPoint x: 904, startPoint y: 322, endPoint x: 903, endPoint y: 326, distance: 4.4
click at [903, 326] on button "Next" at bounding box center [910, 328] width 39 height 18
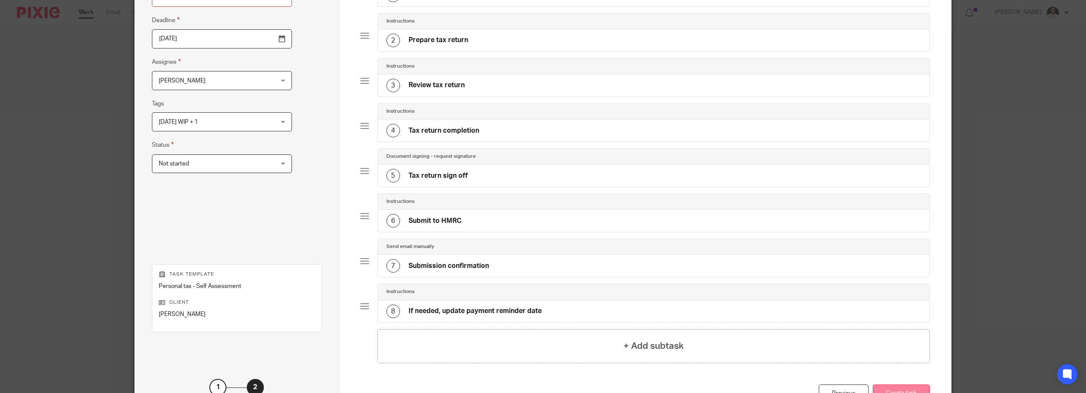
click at [897, 387] on button "Create task" at bounding box center [901, 394] width 57 height 18
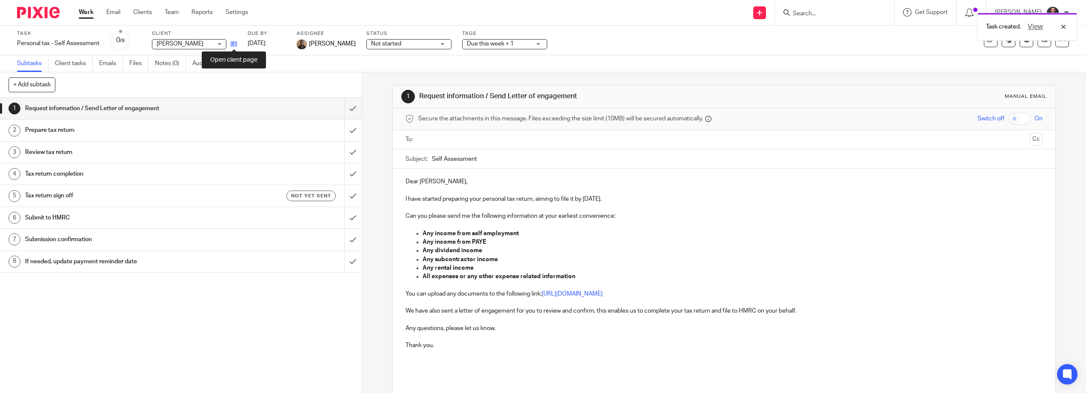
click at [232, 44] on icon at bounding box center [234, 44] width 6 height 6
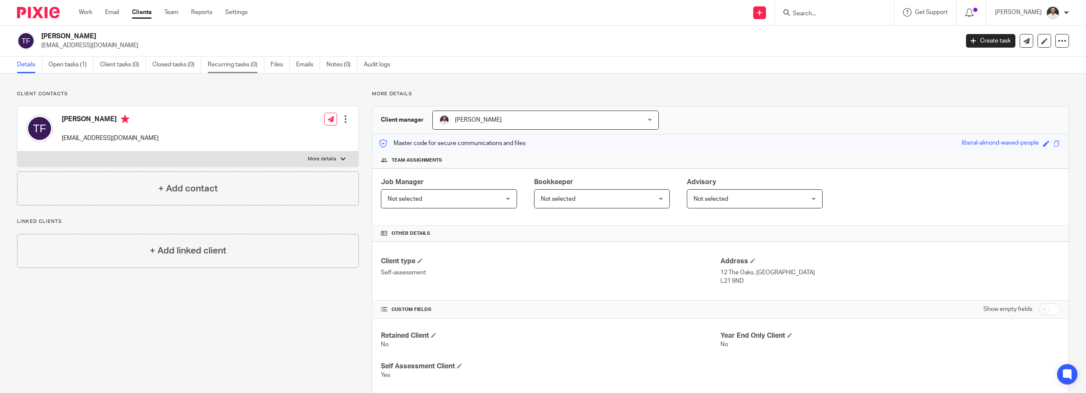
click at [228, 67] on link "Recurring tasks (0)" at bounding box center [236, 65] width 57 height 17
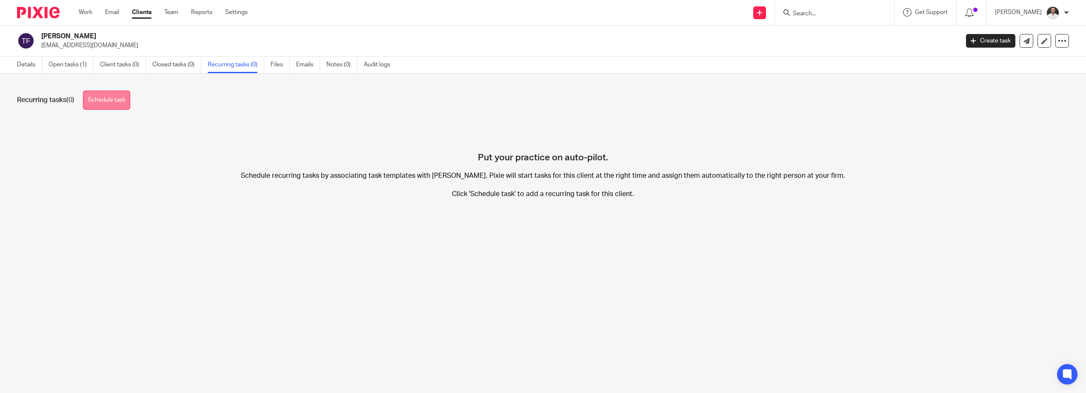
click at [100, 94] on link "Schedule task" at bounding box center [106, 100] width 47 height 19
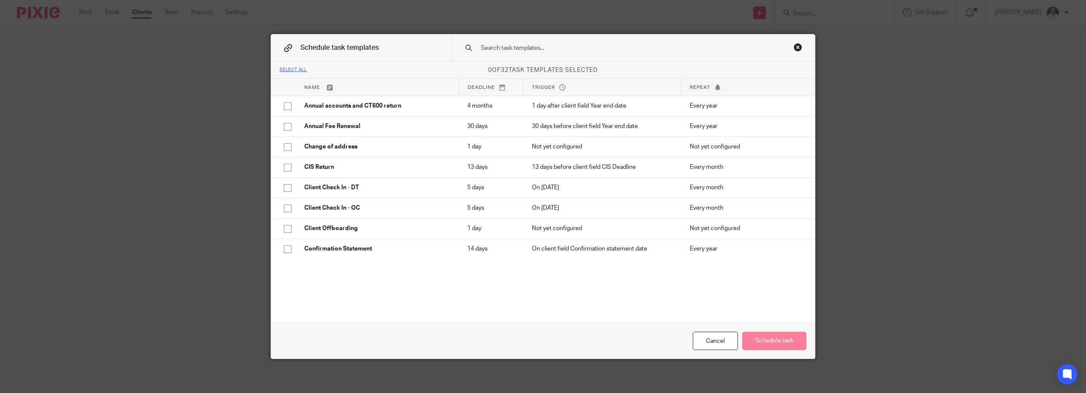
click at [537, 48] on input "text" at bounding box center [620, 47] width 280 height 9
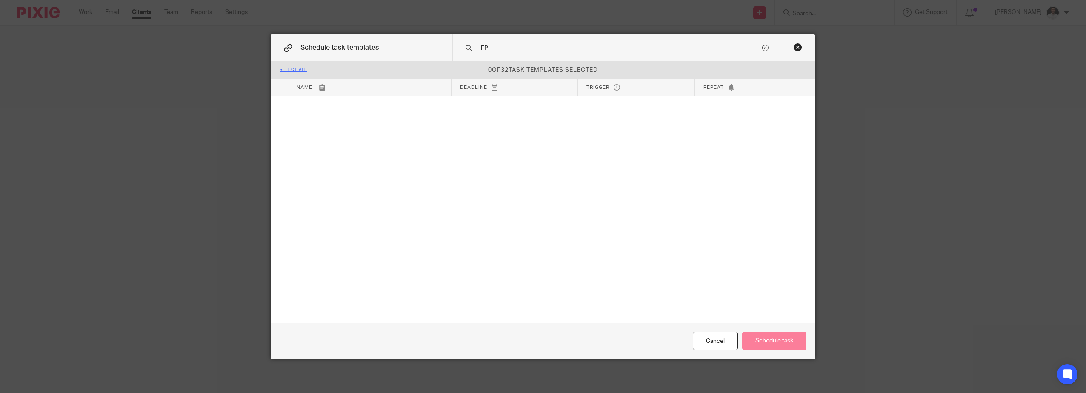
type input "F"
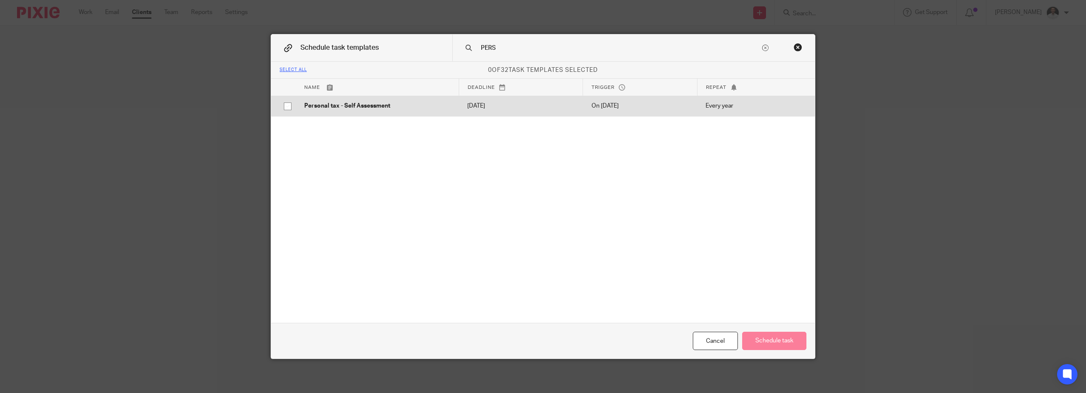
type input "PERS"
click at [286, 103] on input "checkbox" at bounding box center [288, 106] width 16 height 16
checkbox input "true"
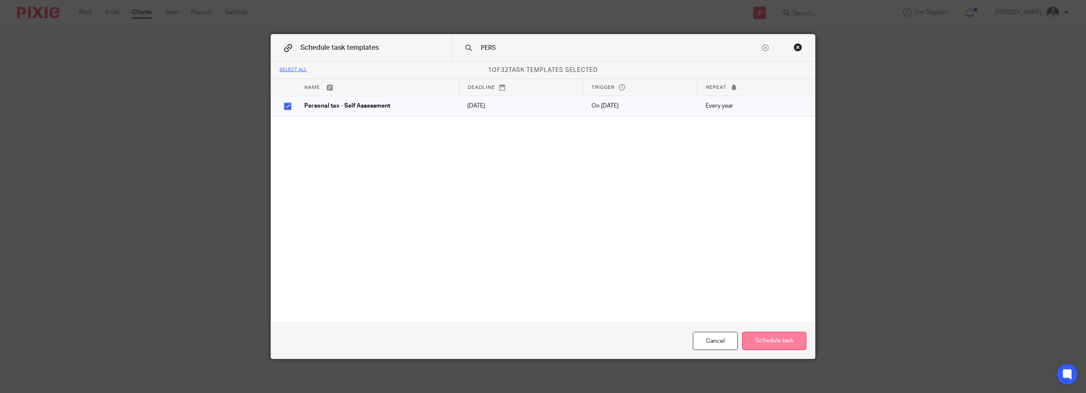
click at [784, 343] on button "Schedule task" at bounding box center [774, 341] width 64 height 18
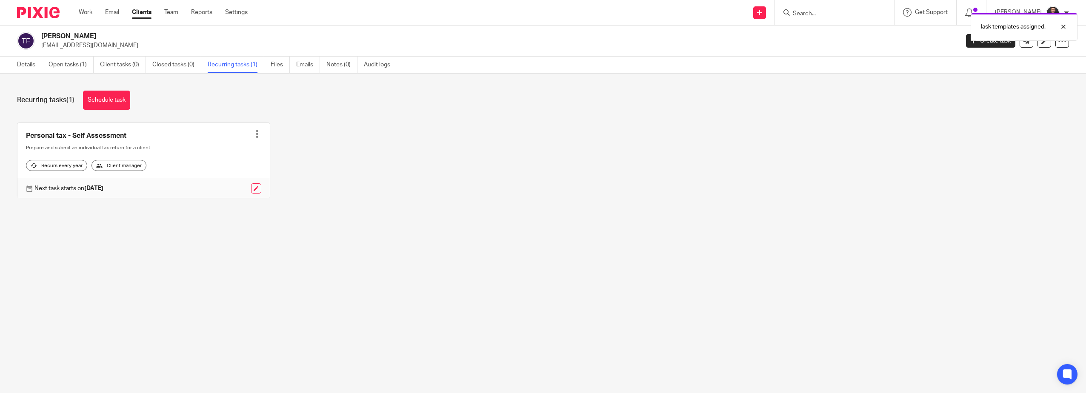
click at [835, 16] on div "Task templates assigned." at bounding box center [810, 25] width 535 height 32
click at [821, 13] on div "Task templates assigned." at bounding box center [810, 25] width 535 height 32
click at [818, 14] on div "Task templates assigned." at bounding box center [810, 25] width 535 height 32
drag, startPoint x: 818, startPoint y: 14, endPoint x: 810, endPoint y: 13, distance: 7.8
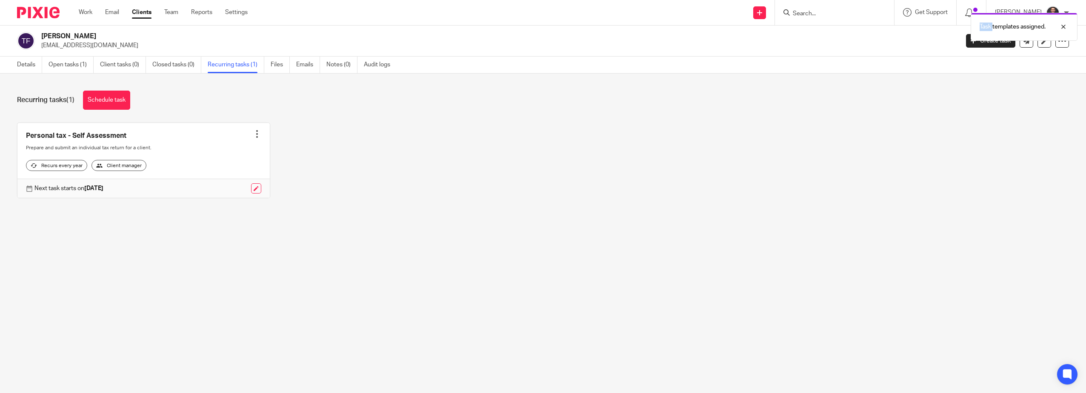
click at [808, 12] on div "Task templates assigned." at bounding box center [810, 25] width 535 height 32
click at [826, 16] on div "Task templates assigned." at bounding box center [810, 25] width 535 height 32
click at [780, 164] on div "Personal tax - Self Assessment Create task Clone template Recalculate schedule …" at bounding box center [536, 167] width 1065 height 89
click at [836, 16] on input "Search" at bounding box center [830, 14] width 77 height 8
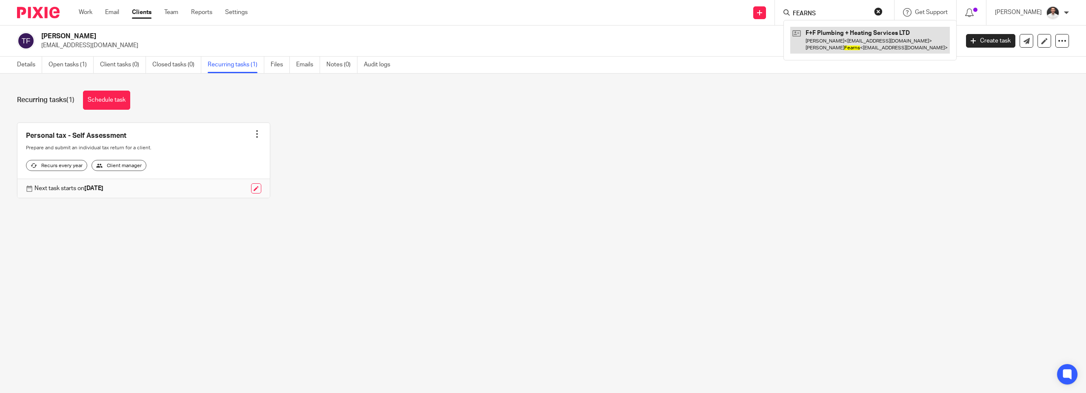
type input "FEARNS"
click at [853, 42] on link at bounding box center [870, 40] width 160 height 26
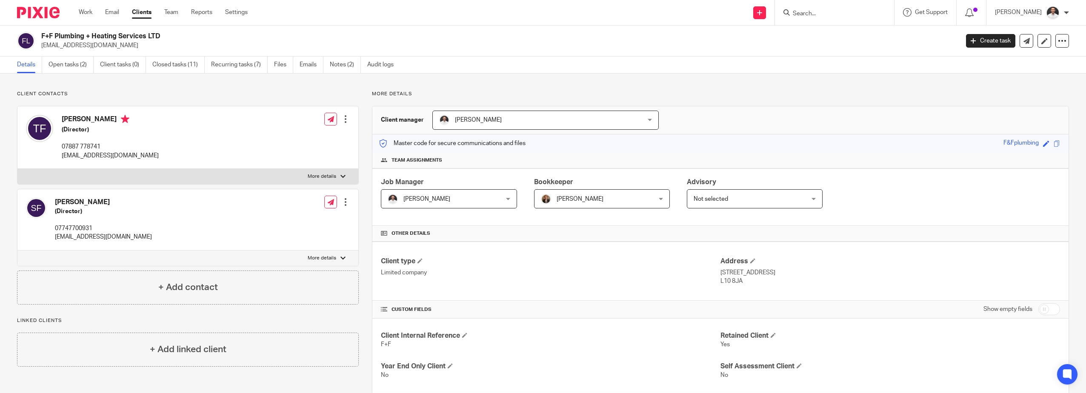
click at [344, 204] on div at bounding box center [345, 202] width 9 height 9
click at [311, 235] on link "Create client from contact" at bounding box center [305, 233] width 81 height 12
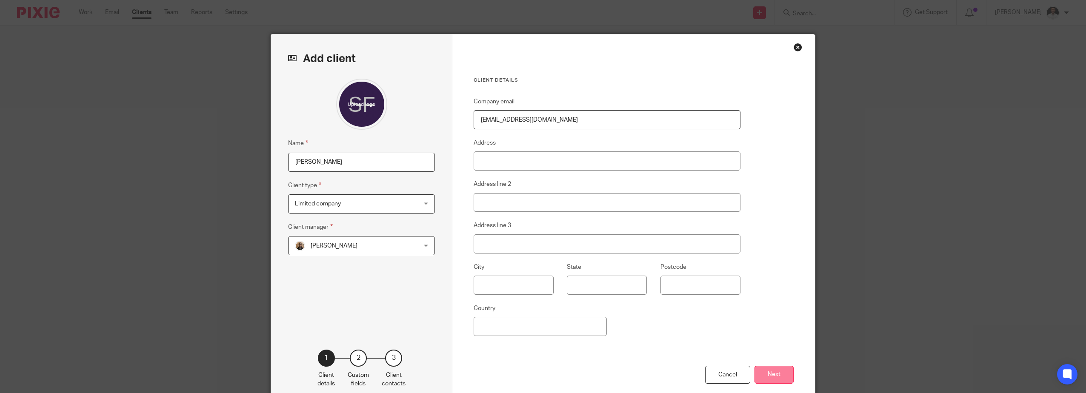
click at [769, 375] on button "Next" at bounding box center [774, 375] width 39 height 18
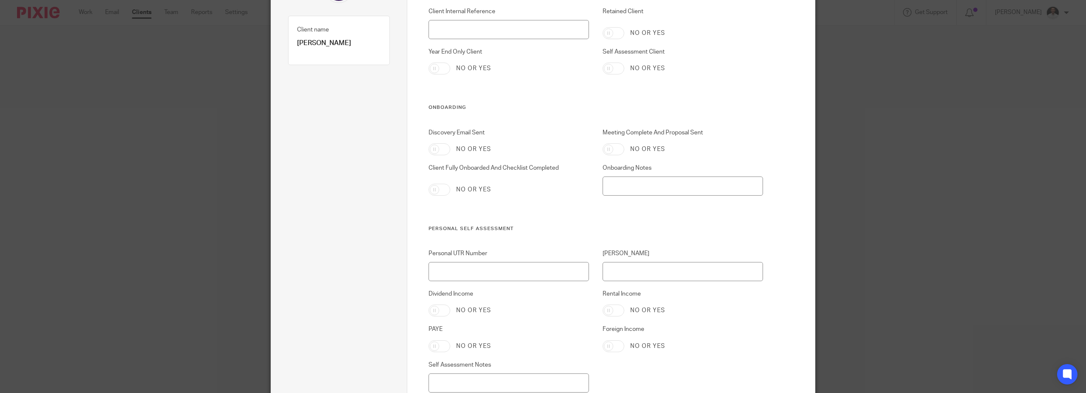
scroll to position [142, 0]
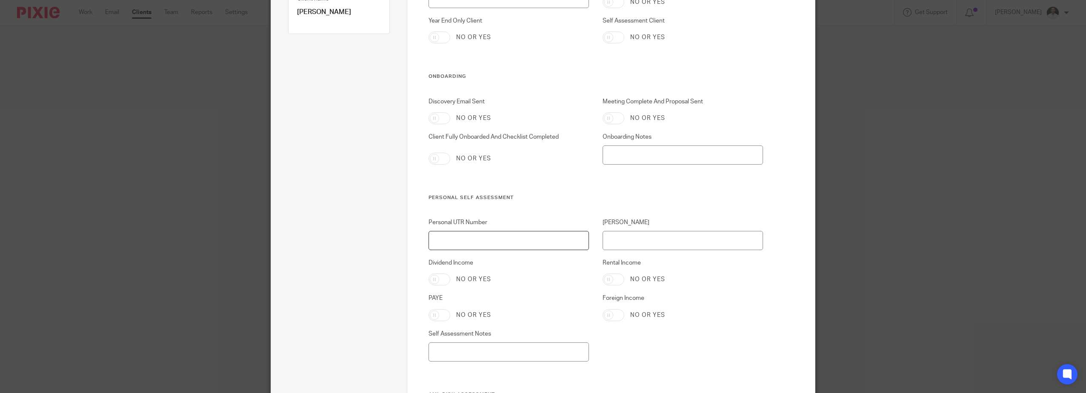
click at [510, 249] on input "Personal UTR Number" at bounding box center [509, 240] width 161 height 19
paste input "3891487399"
type input "3891487399"
click at [628, 237] on input "NINO" at bounding box center [683, 240] width 161 height 19
paste input "J K 5 2 7 5 2 2"
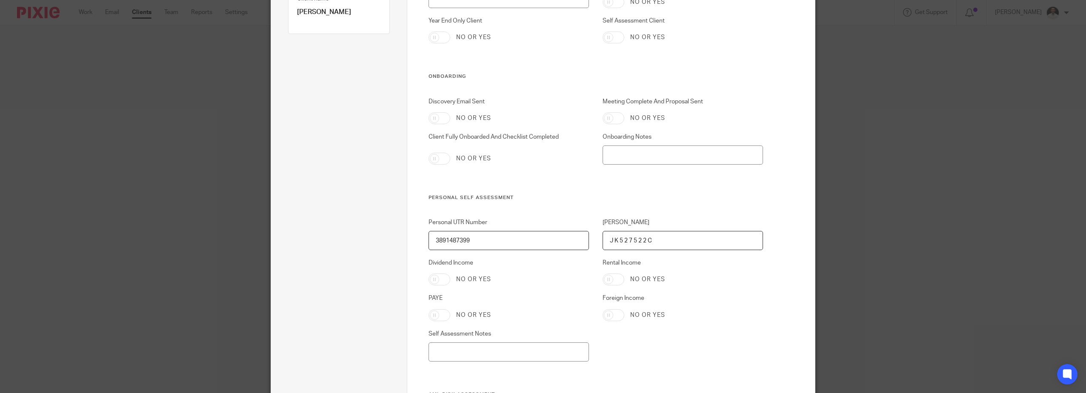
type input "J K 5 2 7 5 2 2 C"
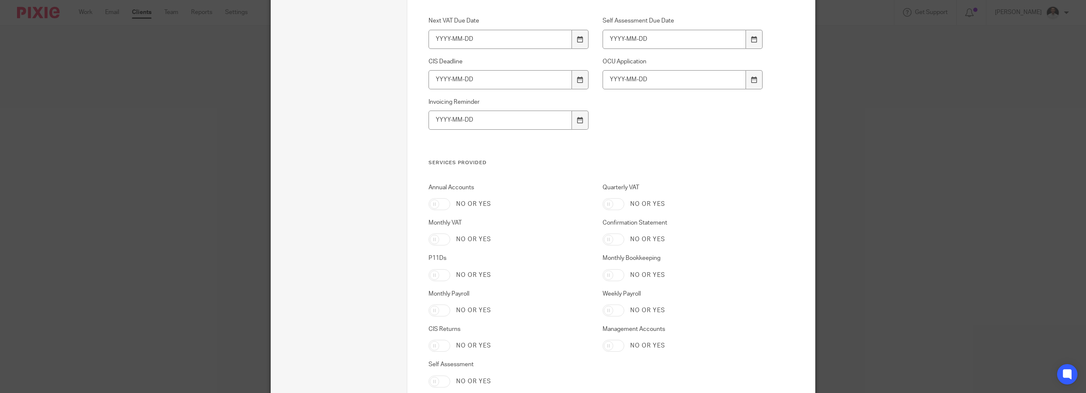
scroll to position [1739, 0]
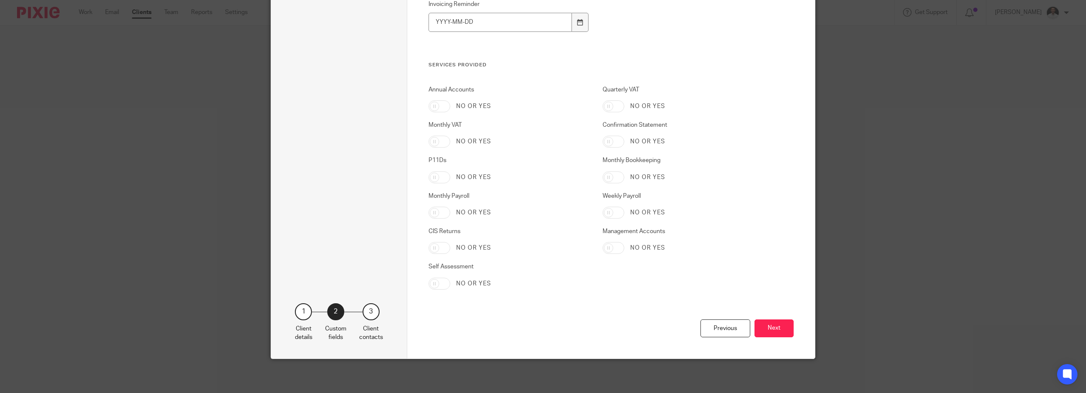
click at [442, 283] on input "Self Assessment" at bounding box center [440, 284] width 22 height 12
checkbox input "true"
click at [770, 325] on button "Next" at bounding box center [774, 329] width 39 height 18
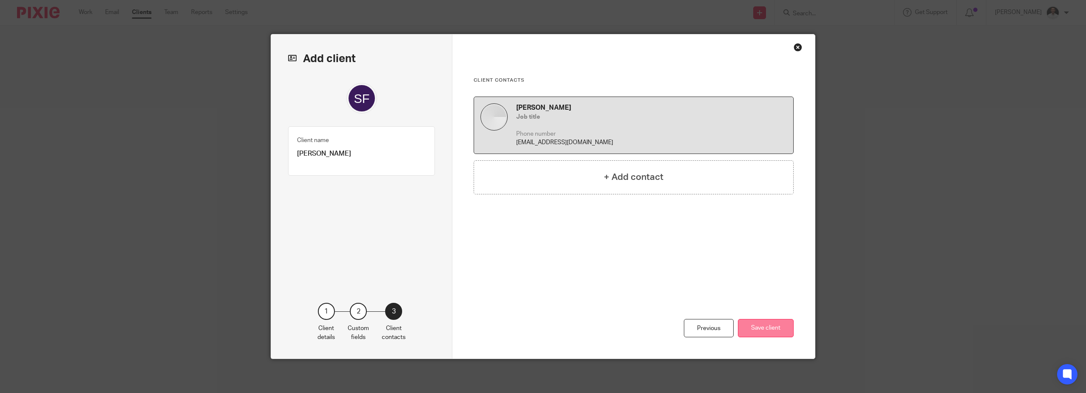
click at [768, 325] on button "Save client" at bounding box center [766, 328] width 56 height 18
click at [760, 327] on button "Save client" at bounding box center [766, 328] width 56 height 18
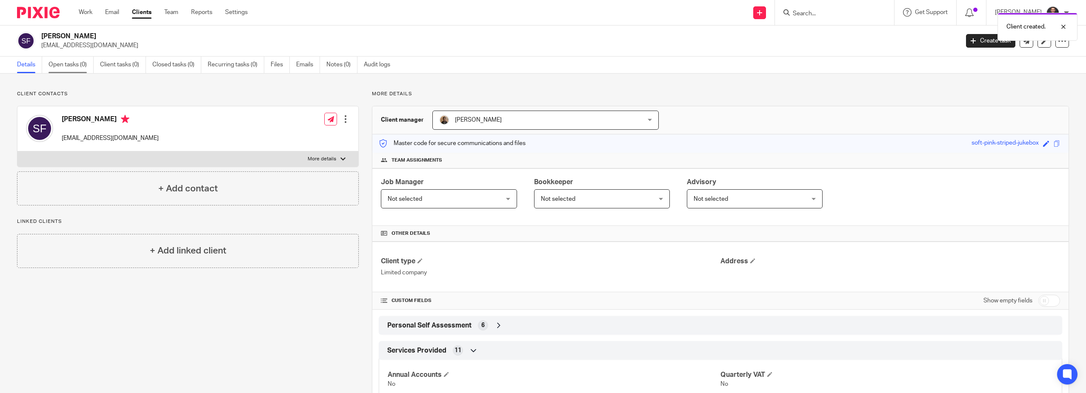
click at [73, 65] on link "Open tasks (0)" at bounding box center [71, 65] width 45 height 17
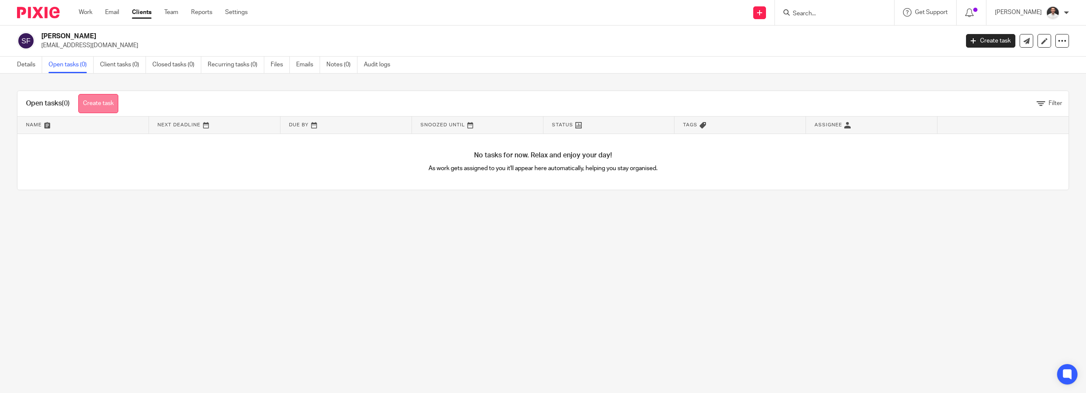
click at [99, 98] on link "Create task" at bounding box center [98, 103] width 40 height 19
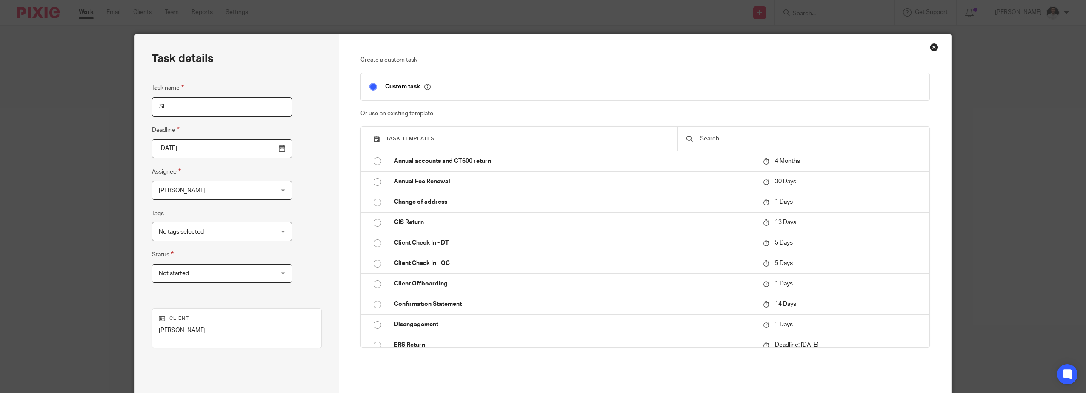
drag, startPoint x: 198, startPoint y: 106, endPoint x: 561, endPoint y: 106, distance: 363.1
click at [223, 107] on input "SE" at bounding box center [222, 106] width 140 height 19
type input "SE"
click at [751, 135] on input "text" at bounding box center [810, 138] width 222 height 9
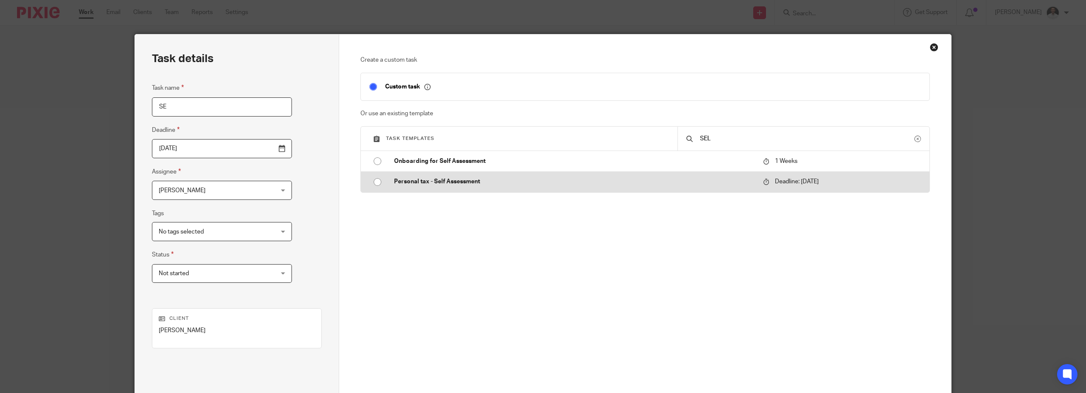
type input "SEL"
click at [469, 180] on p "Personal tax - Self Assessment" at bounding box center [574, 181] width 361 height 9
type input "2026-01-31"
checkbox input "false"
radio input "true"
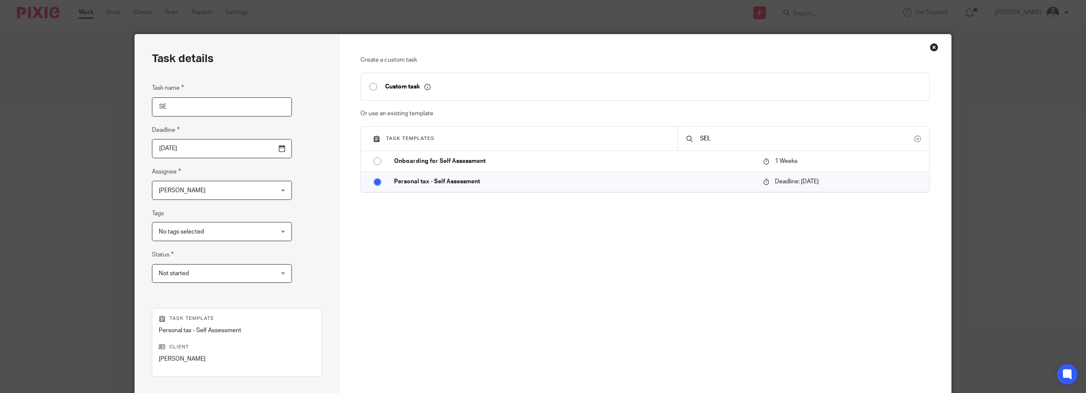
drag, startPoint x: 201, startPoint y: 109, endPoint x: 28, endPoint y: 106, distance: 172.8
click at [47, 111] on div "Task details Task name SE Deadline 2026-01-31 Assignee Dom Talbot Dom Talbot Cl…" at bounding box center [543, 196] width 1086 height 393
drag, startPoint x: 389, startPoint y: 229, endPoint x: 512, endPoint y: 208, distance: 125.6
click at [397, 227] on div "Create a custom task Custom task Or use an existing template Task templates SEL…" at bounding box center [646, 185] width 570 height 259
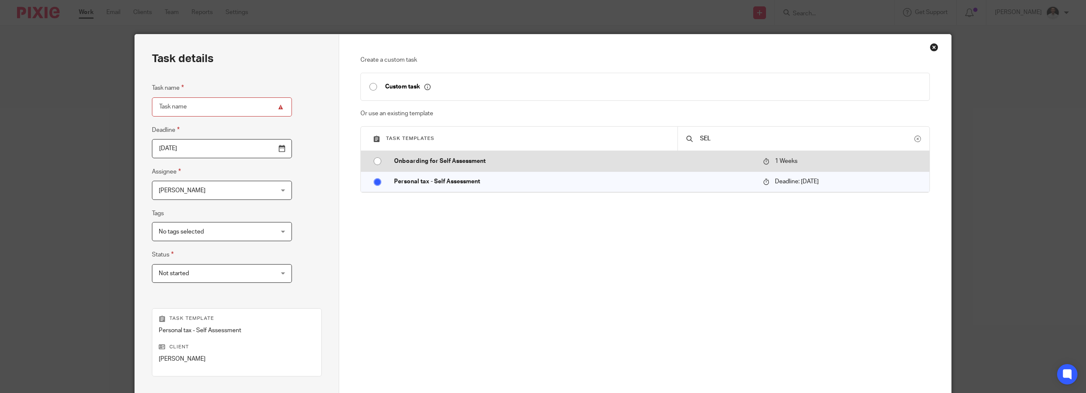
click at [391, 168] on td "Onboarding for Self Assessment" at bounding box center [573, 161] width 374 height 20
type input "2025-08-18"
type input "Onboarding for Self Assessment"
radio input "true"
radio input "false"
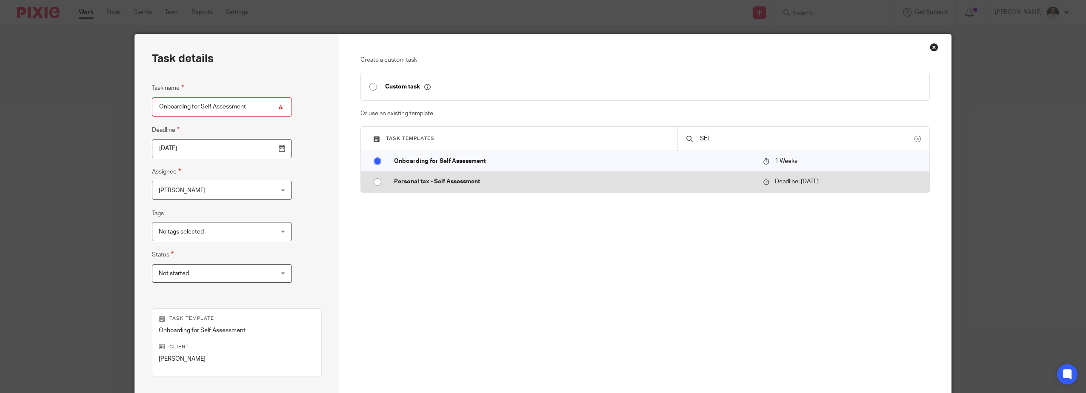
click at [381, 179] on input "radio" at bounding box center [377, 182] width 16 height 16
type input "2026-01-31"
type input "Personal tax - Self Assessment"
radio input "false"
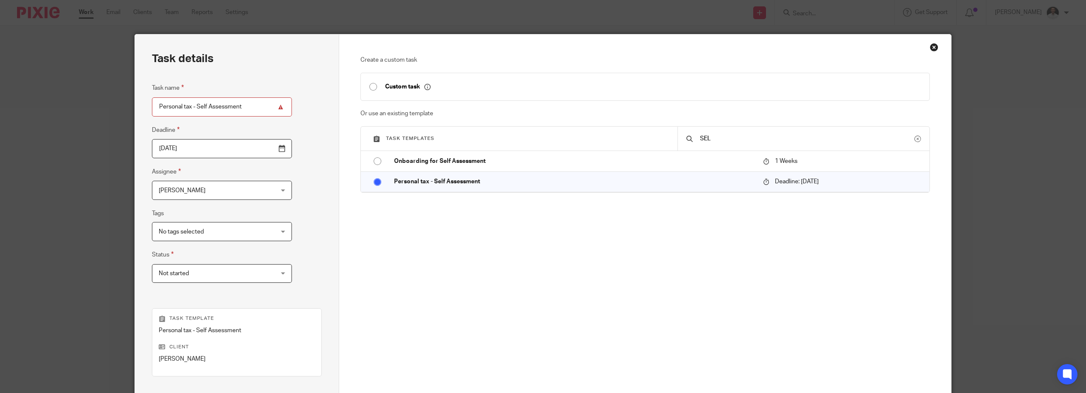
click at [223, 189] on span "[PERSON_NAME]" at bounding box center [212, 190] width 106 height 18
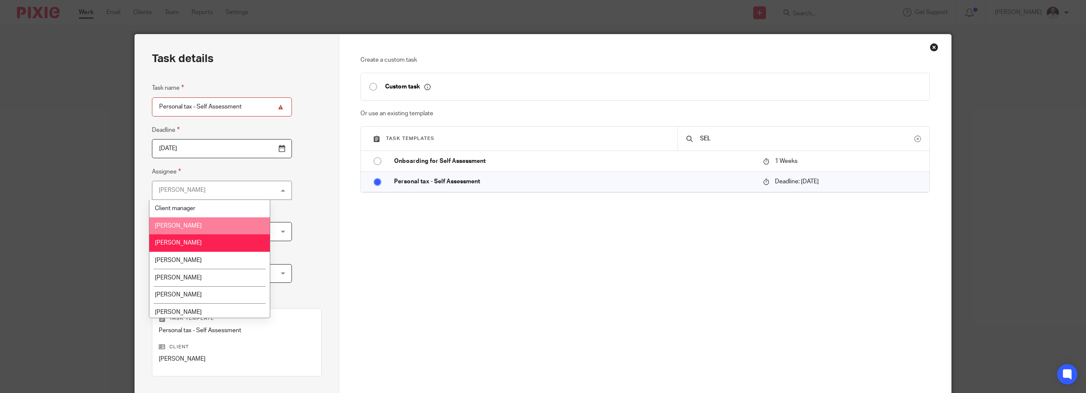
click at [215, 225] on li "Adam Osman" at bounding box center [209, 226] width 120 height 17
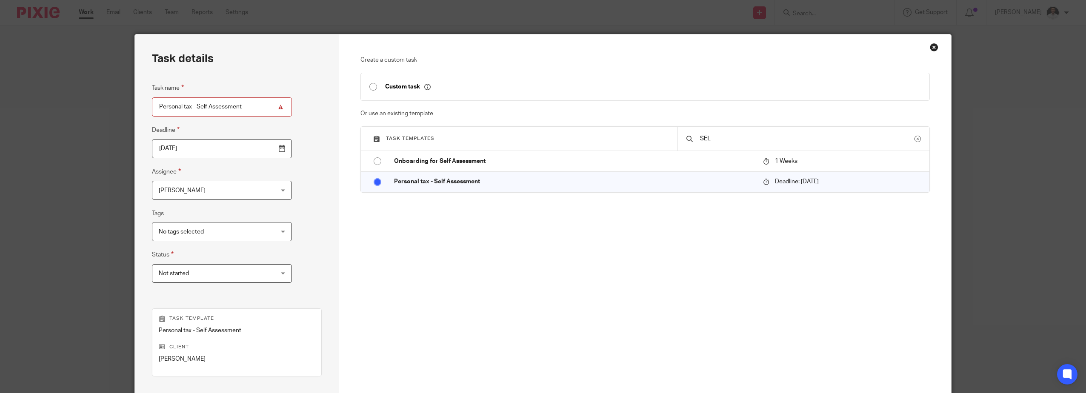
click at [215, 231] on span "No tags selected" at bounding box center [212, 232] width 106 height 18
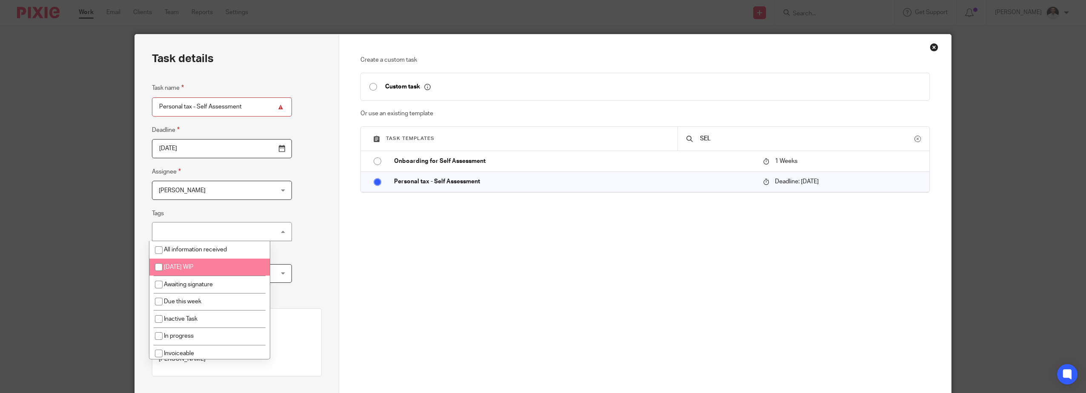
click at [194, 269] on span "[DATE] WIP" at bounding box center [179, 267] width 30 height 6
checkbox input "true"
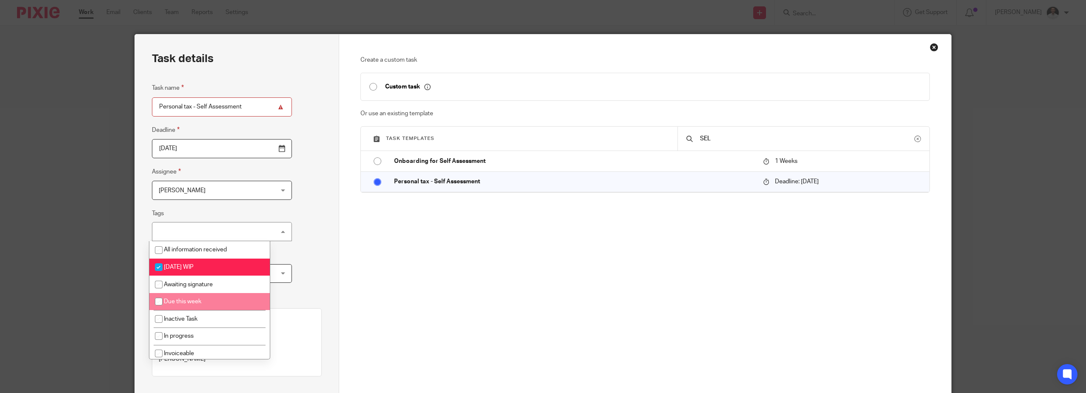
click at [195, 305] on li "Due this week" at bounding box center [209, 301] width 120 height 17
checkbox input "true"
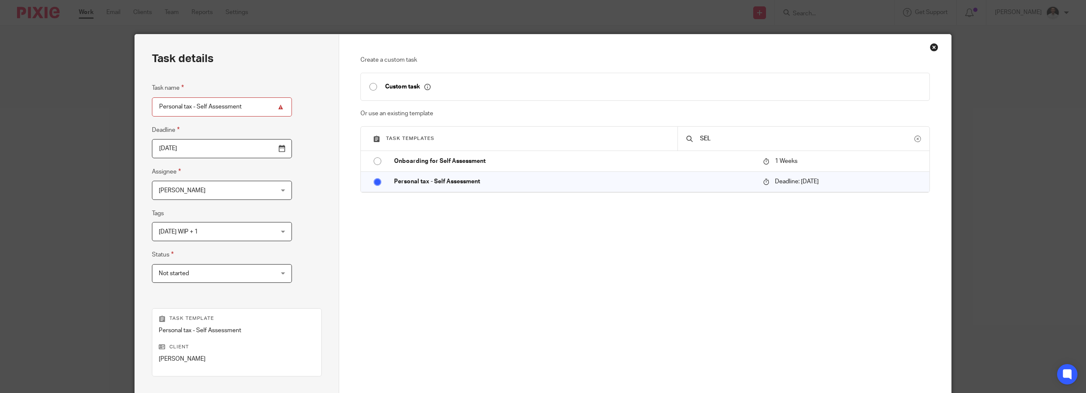
click at [287, 281] on div "Task details Task name Personal tax - Self Assessment Deadline 2026-01-31 Assig…" at bounding box center [237, 251] width 204 height 434
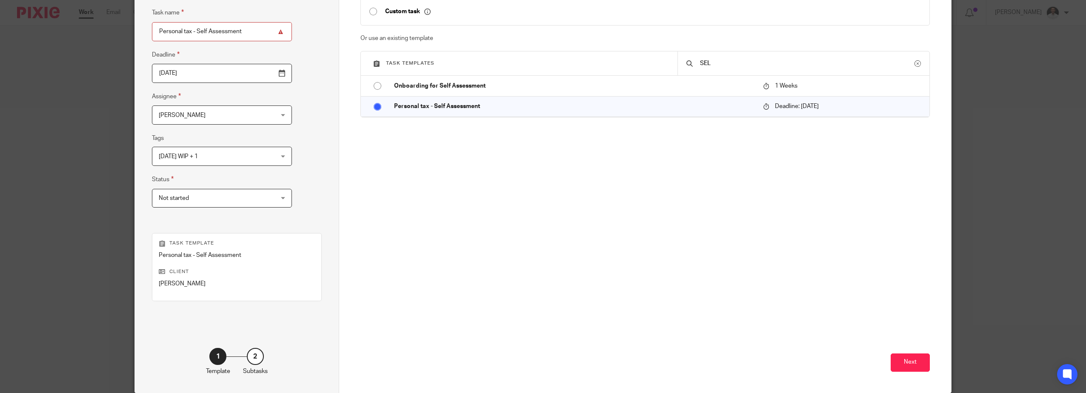
scroll to position [110, 0]
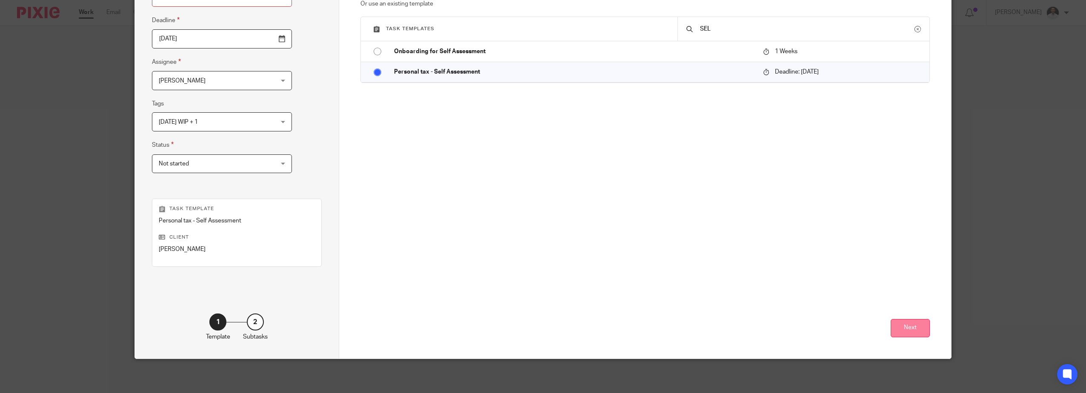
click at [912, 326] on button "Next" at bounding box center [910, 328] width 39 height 18
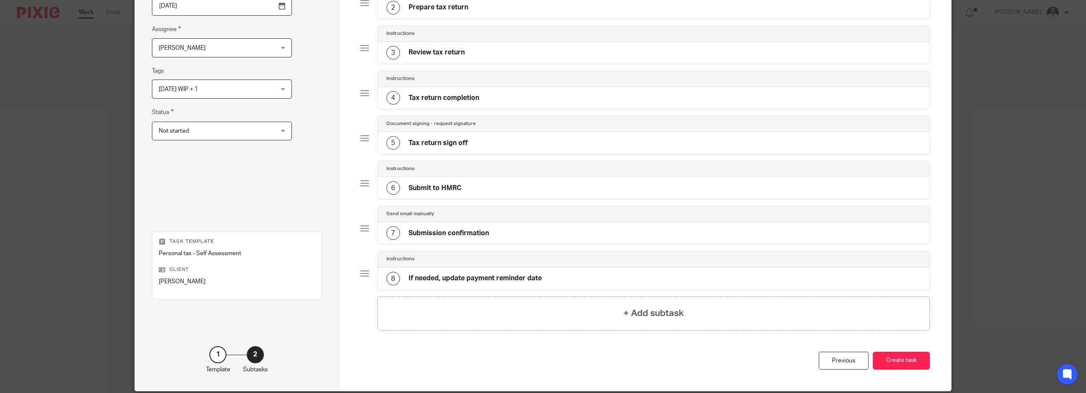
scroll to position [175, 0]
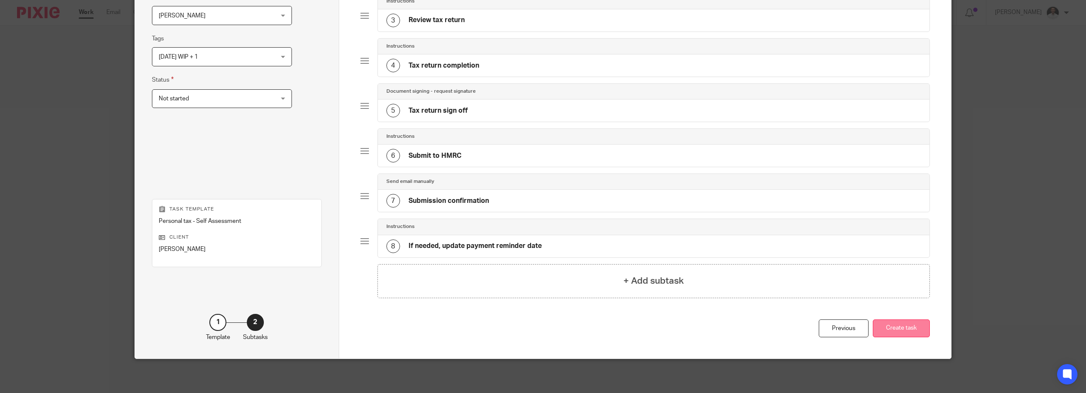
click at [901, 328] on button "Create task" at bounding box center [901, 329] width 57 height 18
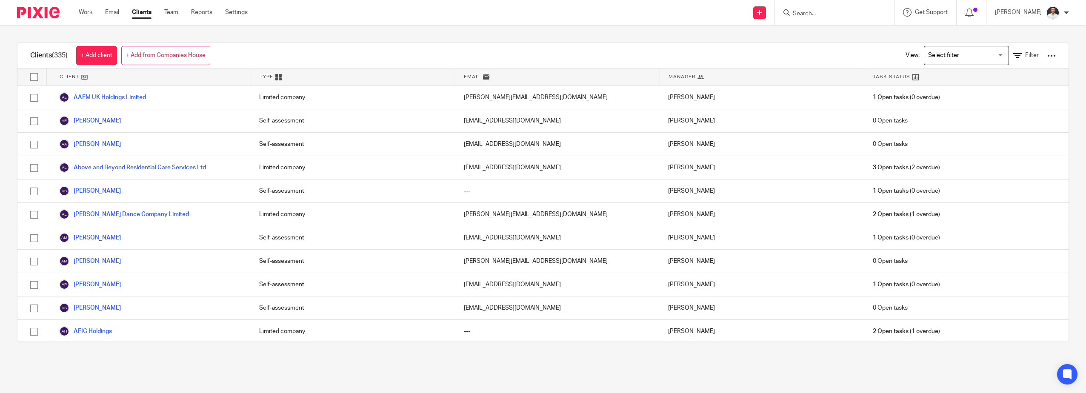
click at [229, 365] on main "Clients (335) + Add client + Add from Companies House View: Loading... Filter C…" at bounding box center [543, 196] width 1086 height 393
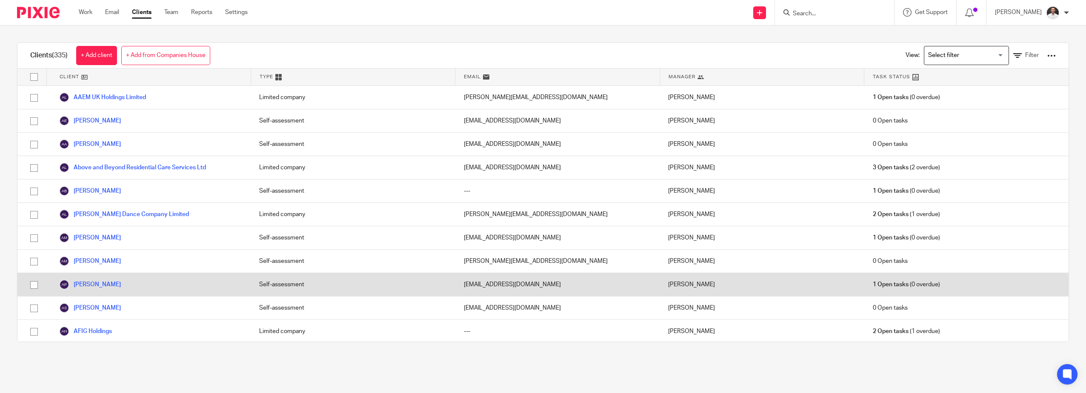
drag, startPoint x: 332, startPoint y: 363, endPoint x: 635, endPoint y: 273, distance: 315.7
click at [345, 365] on main "Clients (335) + Add client + Add from Companies House View: Loading... Filter C…" at bounding box center [543, 196] width 1086 height 393
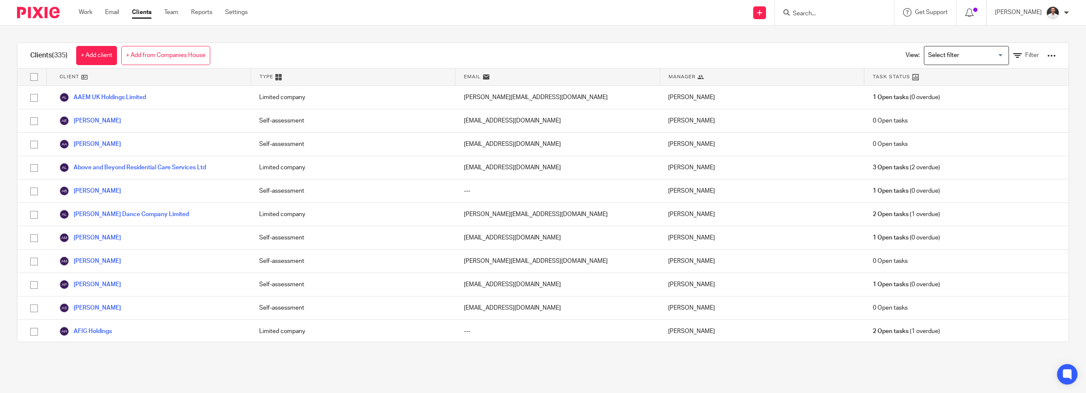
click at [368, 23] on div "Send new email Create task Add client Request signature Get Support Contact via…" at bounding box center [673, 12] width 826 height 25
click at [42, 13] on img at bounding box center [38, 12] width 43 height 11
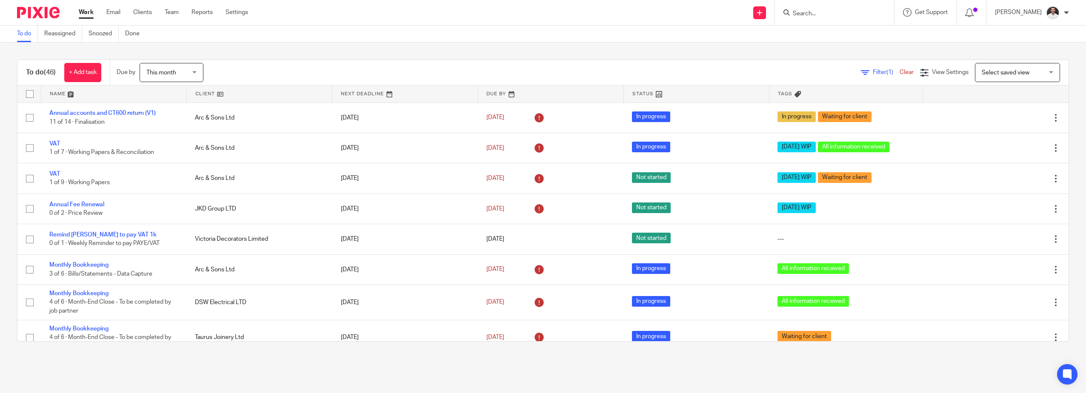
click at [49, 11] on img at bounding box center [38, 12] width 43 height 11
click at [146, 13] on link "Clients" at bounding box center [142, 12] width 19 height 9
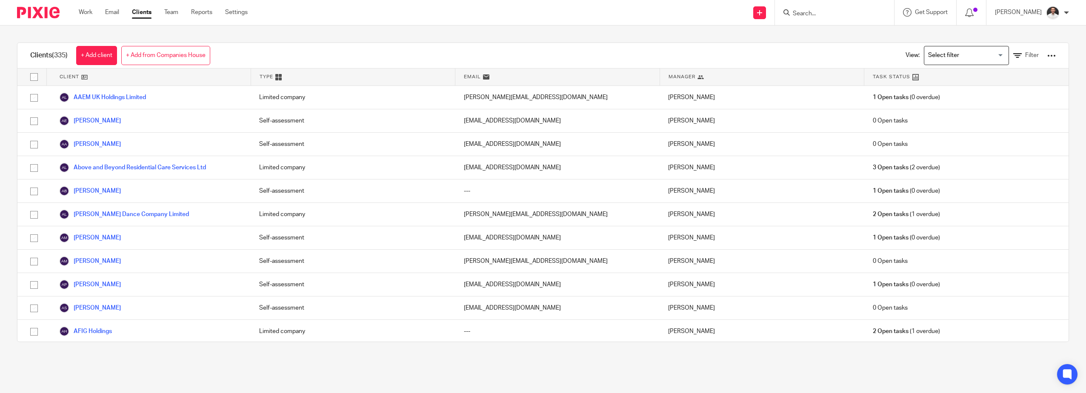
click at [248, 376] on main "Clients (335) + Add client + Add from Companies House View: Loading... Filter C…" at bounding box center [543, 196] width 1086 height 393
click at [601, 370] on main "Clients (335) + Add client + Add from Companies House View: Loading... Filter C…" at bounding box center [543, 196] width 1086 height 393
click at [831, 10] on input "Search" at bounding box center [830, 14] width 77 height 8
type input "bmd"
click at [860, 31] on link at bounding box center [856, 33] width 133 height 13
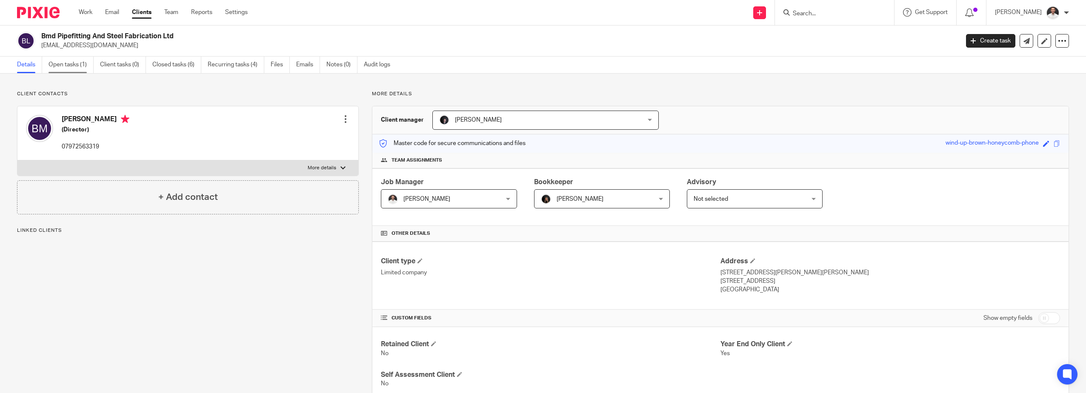
click at [75, 60] on link "Open tasks (1)" at bounding box center [71, 65] width 45 height 17
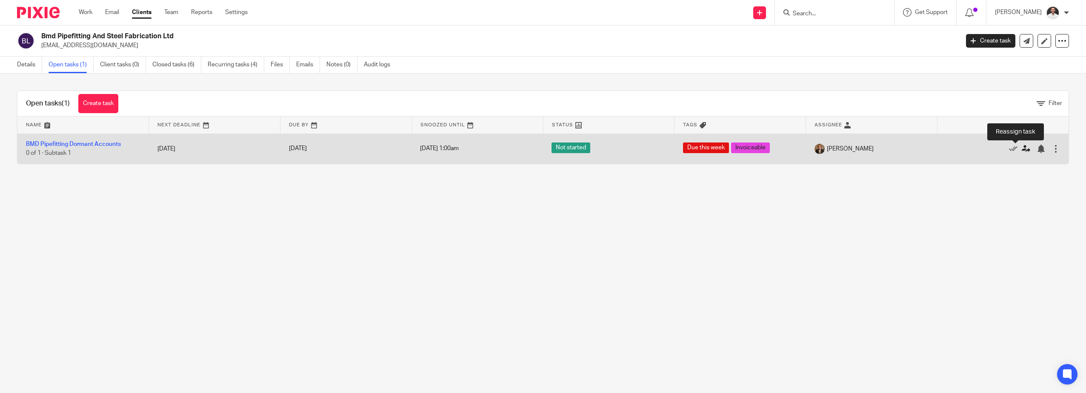
click at [1022, 149] on icon at bounding box center [1026, 149] width 9 height 9
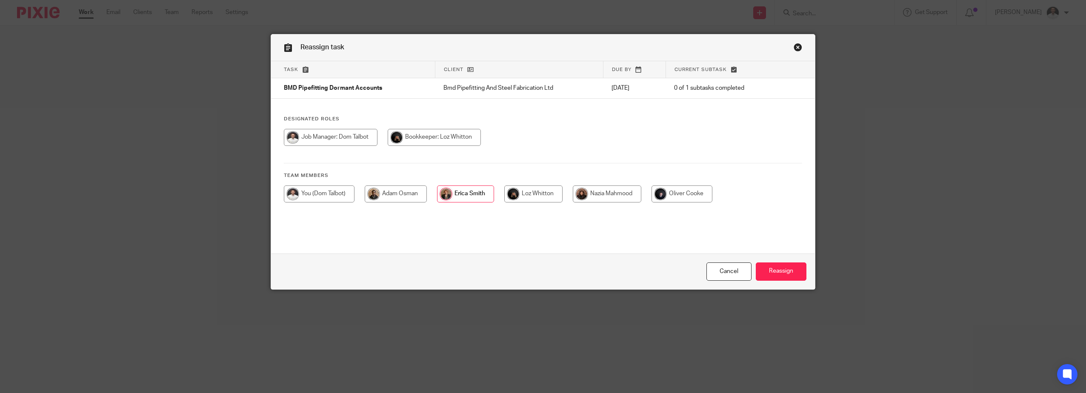
drag, startPoint x: 385, startPoint y: 191, endPoint x: 399, endPoint y: 192, distance: 14.5
click at [386, 192] on input "radio" at bounding box center [396, 194] width 62 height 17
radio input "true"
click at [765, 271] on input "Reassign" at bounding box center [781, 272] width 51 height 18
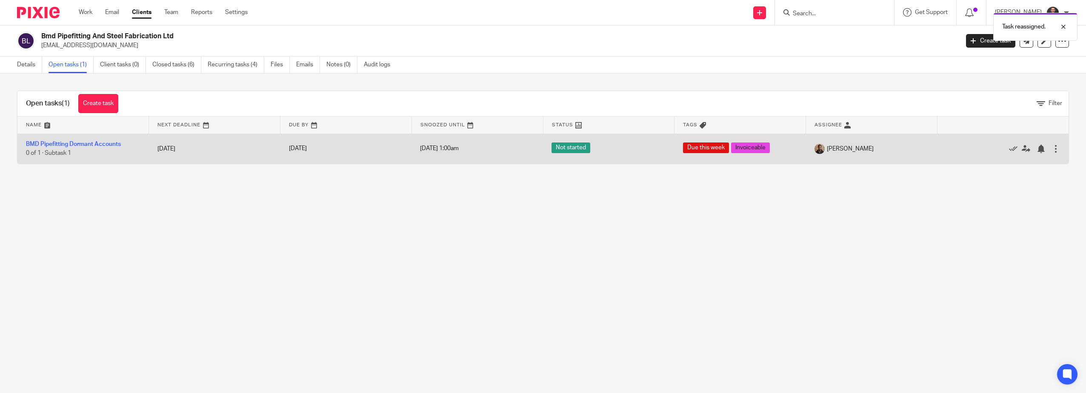
click at [88, 140] on td "BMD Pipefitting Dormant Accounts 0 of 1 · Subtask 1" at bounding box center [83, 149] width 132 height 30
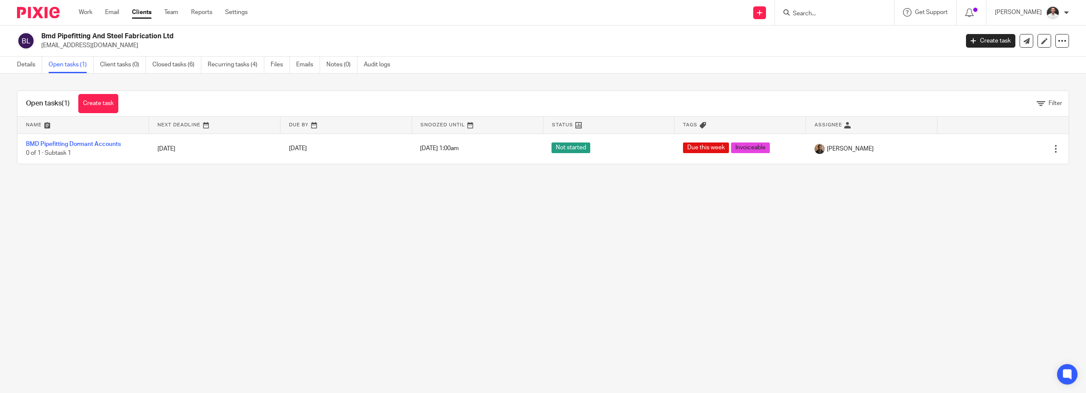
click at [713, 230] on main "Bmd Pipefitting And Steel Fabrication Ltd [EMAIL_ADDRESS][DOMAIN_NAME] Create t…" at bounding box center [543, 196] width 1086 height 393
click at [817, 10] on input "Search" at bounding box center [830, 14] width 77 height 8
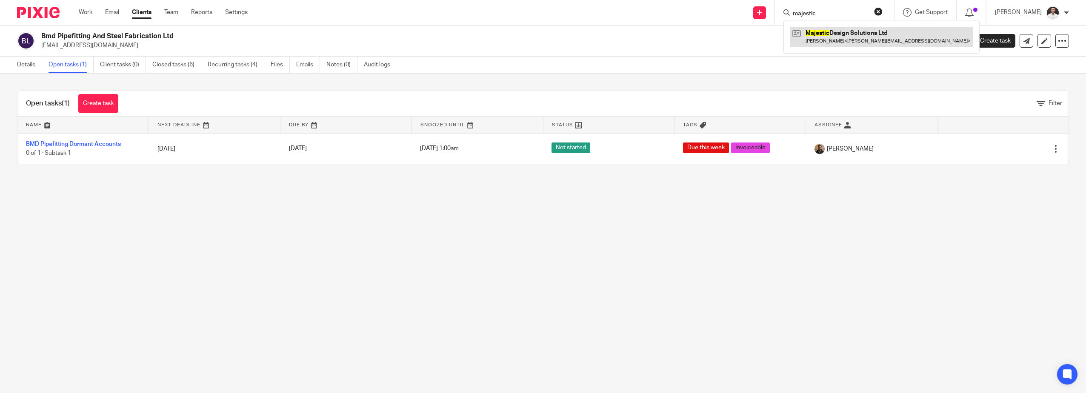
type input "majestic"
click at [869, 31] on link at bounding box center [881, 37] width 183 height 20
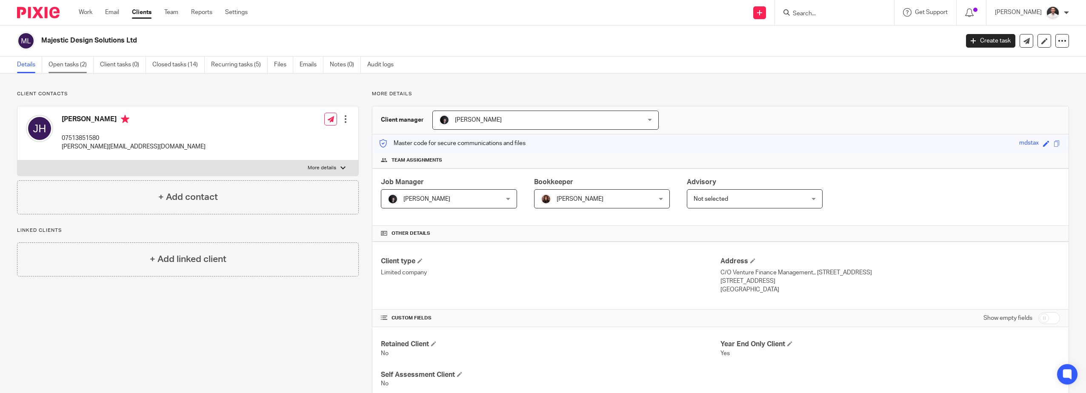
click at [68, 61] on link "Open tasks (2)" at bounding box center [71, 65] width 45 height 17
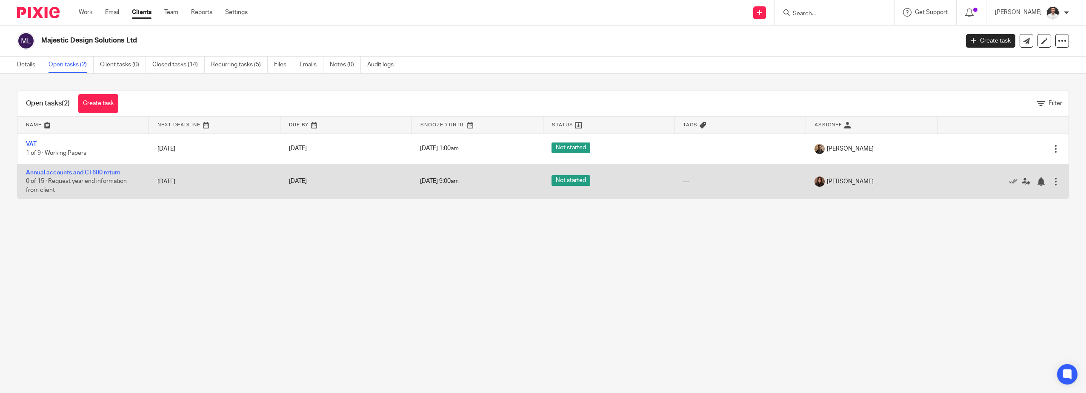
click at [1052, 183] on div at bounding box center [1056, 181] width 9 height 9
click at [119, 176] on td "Annual accounts and CT600 return 0 of 15 · Request year end information from cl…" at bounding box center [83, 181] width 132 height 35
click at [112, 175] on link "Annual accounts and CT600 return" at bounding box center [73, 173] width 94 height 6
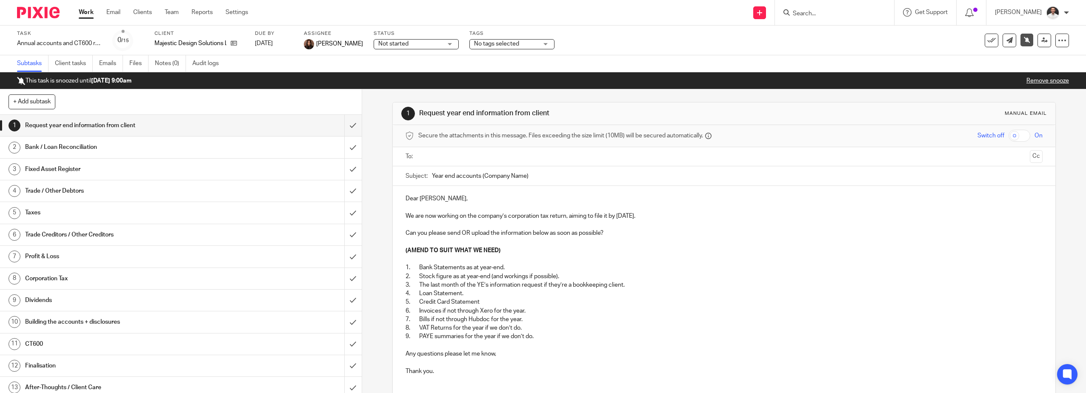
click at [498, 42] on span "No tags selected" at bounding box center [496, 44] width 45 height 6
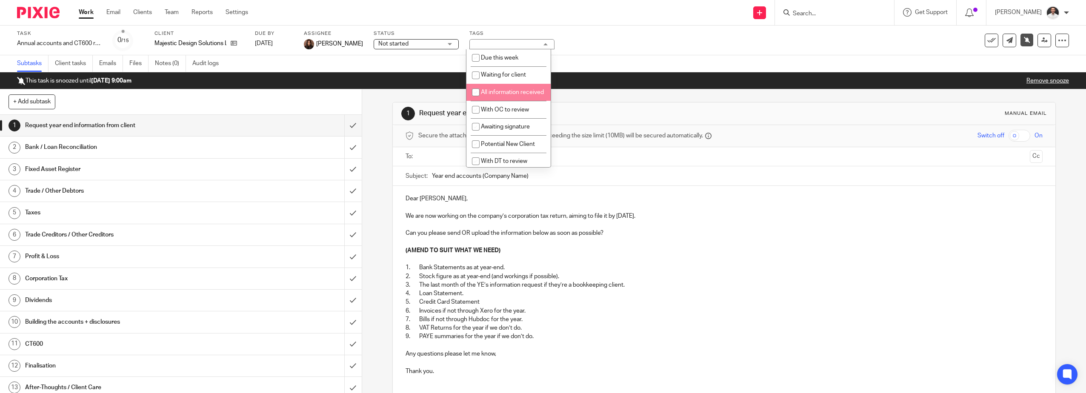
click at [499, 94] on span "All information received" at bounding box center [512, 92] width 63 height 6
checkbox input "true"
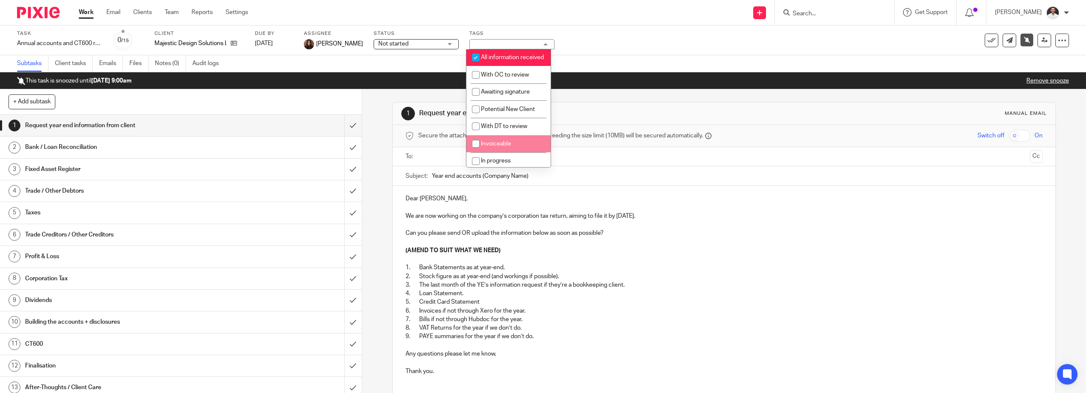
click at [512, 150] on li "Invoiceable" at bounding box center [509, 143] width 84 height 17
checkbox input "true"
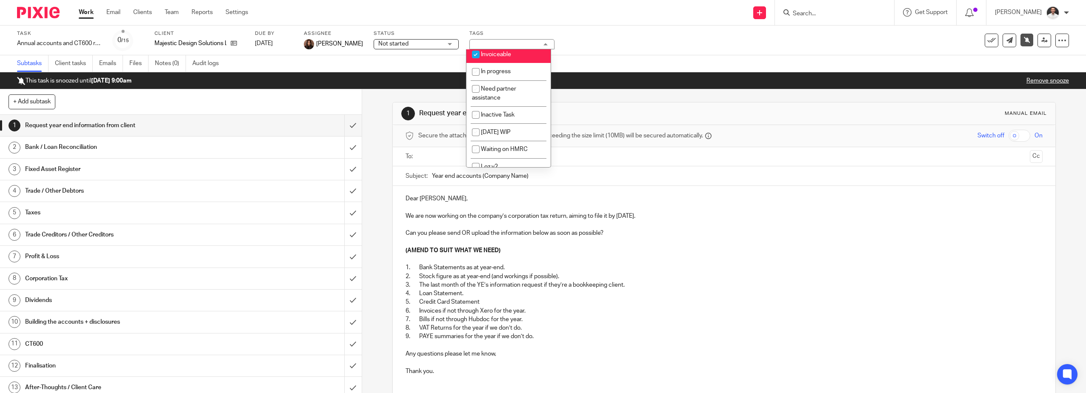
scroll to position [141, 0]
click at [530, 127] on li "August 2025 WIP" at bounding box center [509, 123] width 84 height 17
checkbox input "true"
drag, startPoint x: 631, startPoint y: 41, endPoint x: 624, endPoint y: 45, distance: 7.6
click at [631, 41] on div "Task Annual accounts and CT600 return Save Annual accounts and CT600 return 0 /…" at bounding box center [455, 40] width 877 height 20
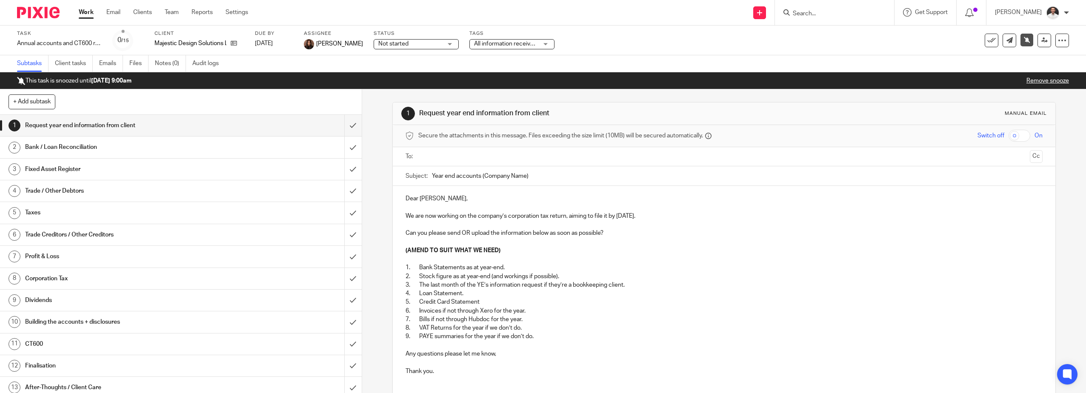
click at [826, 14] on input "Search" at bounding box center [830, 14] width 77 height 8
type input "f"
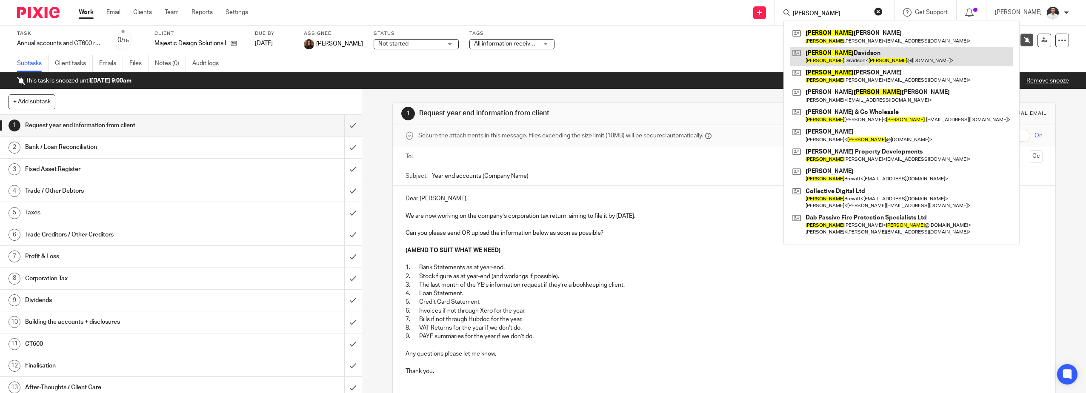
type input "john"
click at [878, 62] on link at bounding box center [901, 57] width 223 height 20
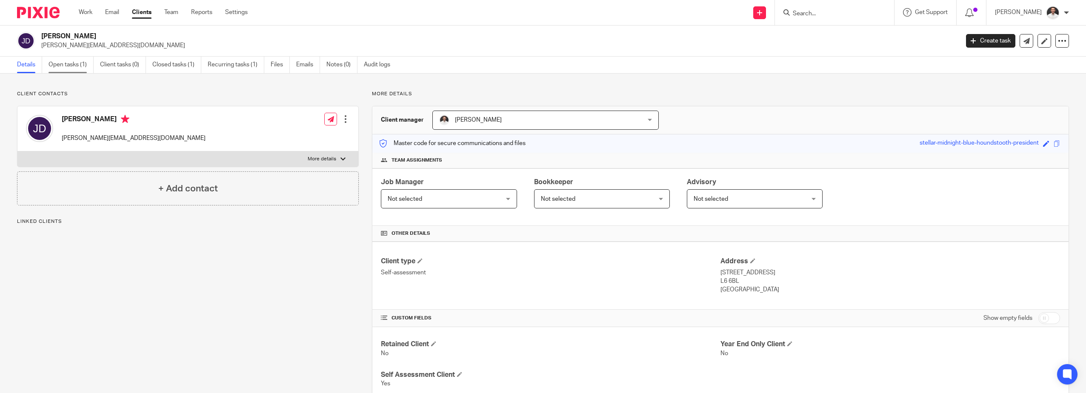
click at [73, 68] on link "Open tasks (1)" at bounding box center [71, 65] width 45 height 17
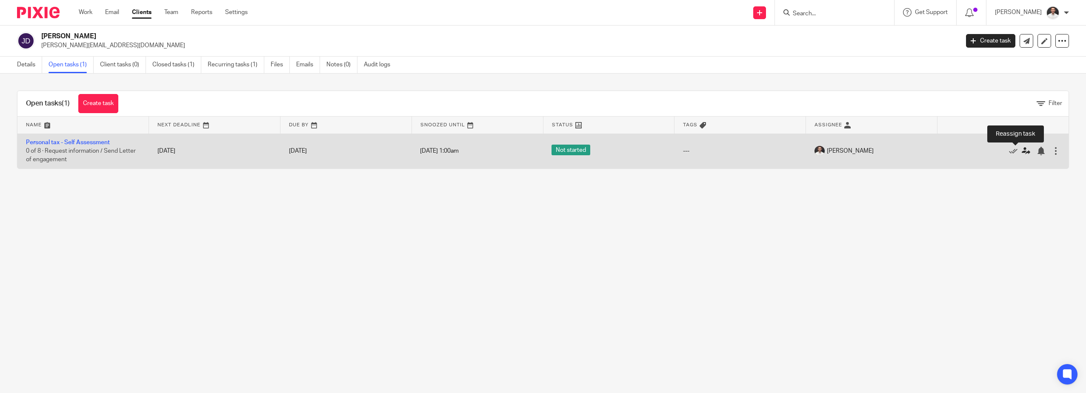
click at [1022, 149] on icon at bounding box center [1026, 151] width 9 height 9
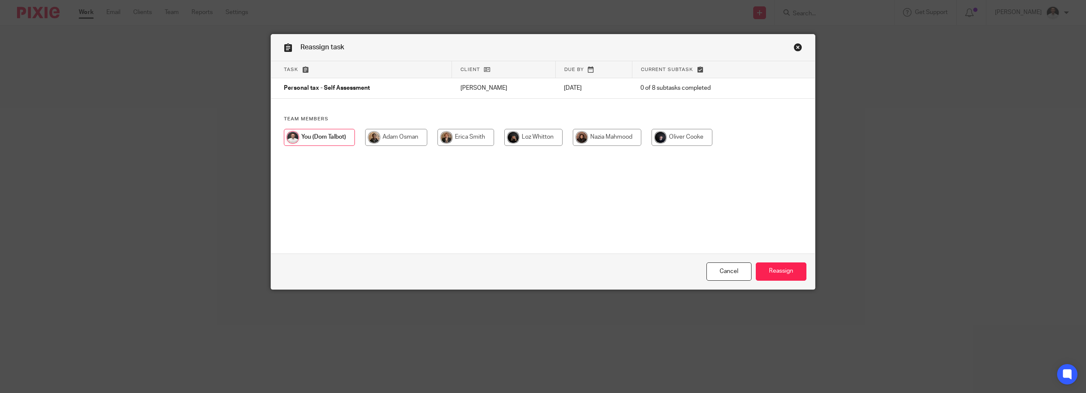
drag, startPoint x: 389, startPoint y: 136, endPoint x: 399, endPoint y: 137, distance: 10.7
click at [389, 136] on input "radio" at bounding box center [396, 137] width 62 height 17
radio input "true"
click at [785, 270] on input "Reassign" at bounding box center [781, 272] width 51 height 18
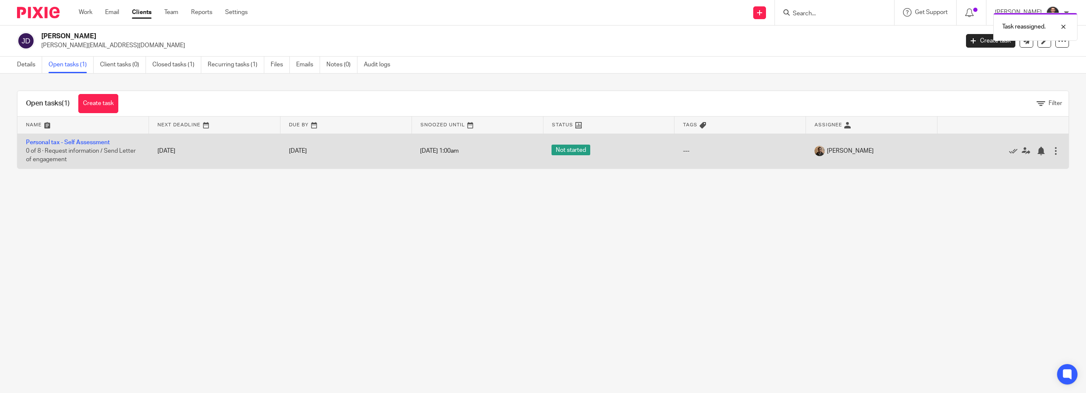
click at [1052, 152] on div at bounding box center [1056, 151] width 9 height 9
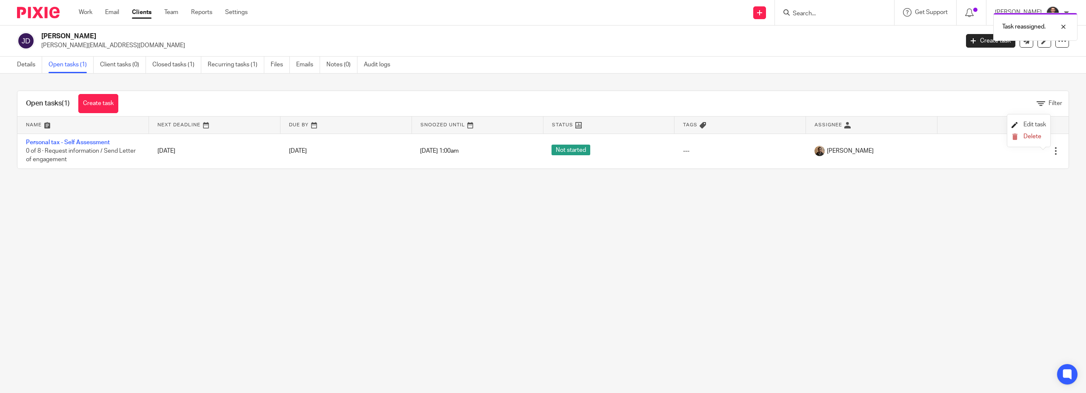
click at [1034, 122] on span "Edit task" at bounding box center [1035, 125] width 23 height 6
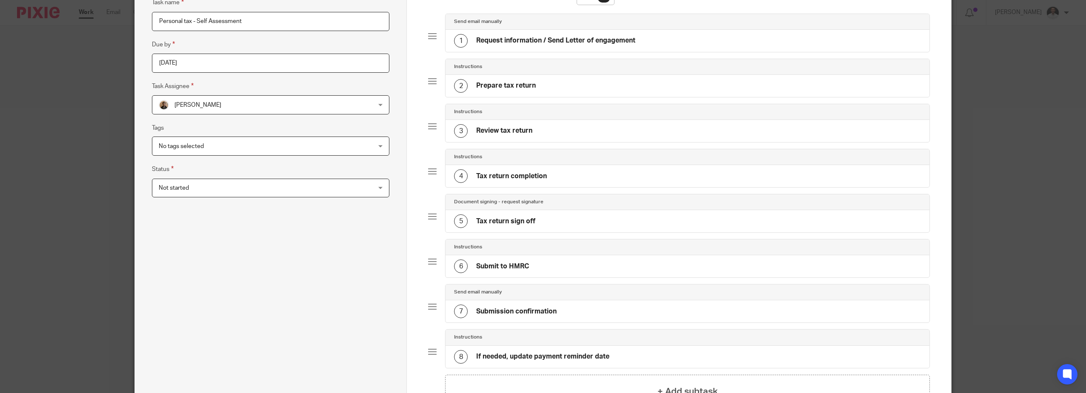
scroll to position [54, 0]
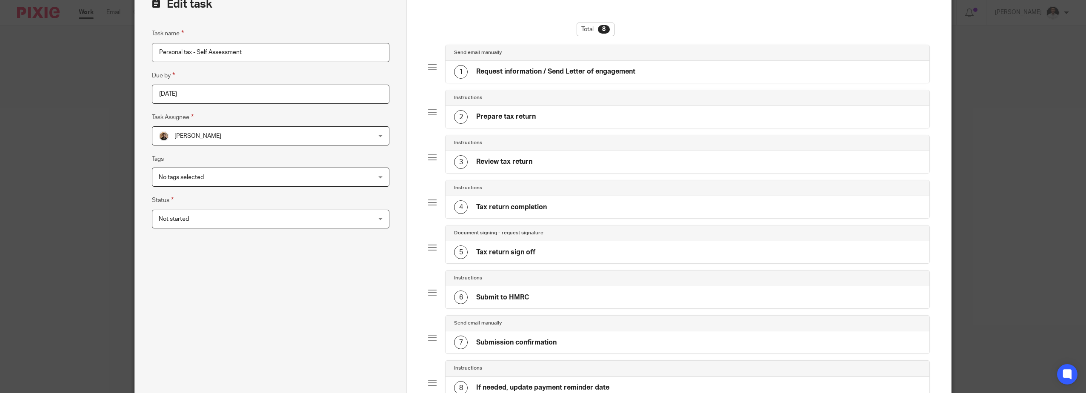
click at [188, 177] on span "No tags selected" at bounding box center [181, 178] width 45 height 6
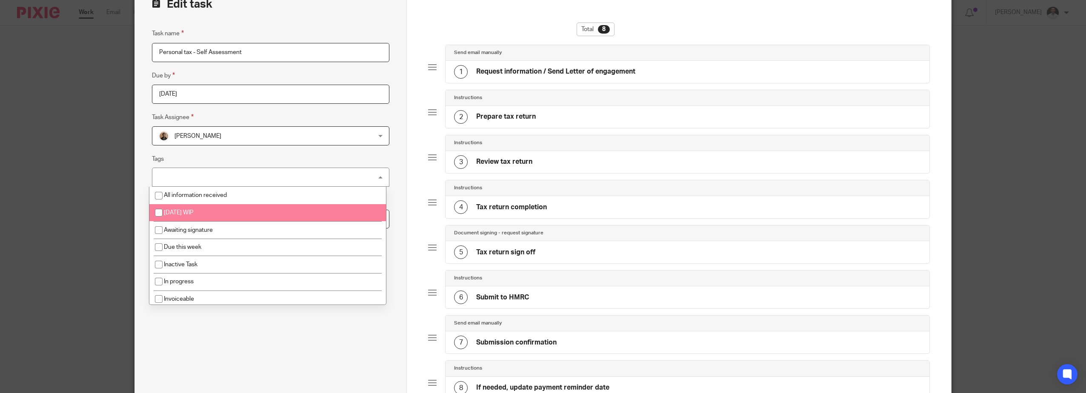
click at [191, 209] on li "[DATE] WIP" at bounding box center [267, 212] width 237 height 17
checkbox input "true"
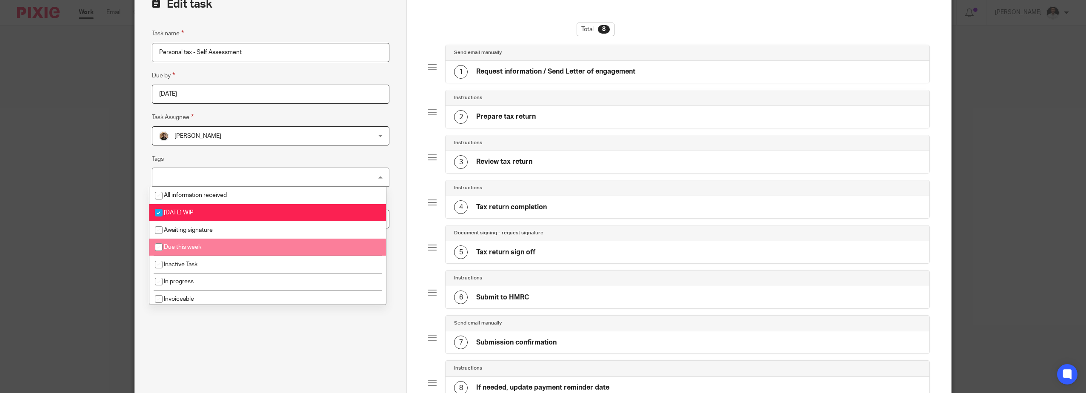
click at [201, 252] on li "Due this week" at bounding box center [267, 247] width 237 height 17
checkbox input "true"
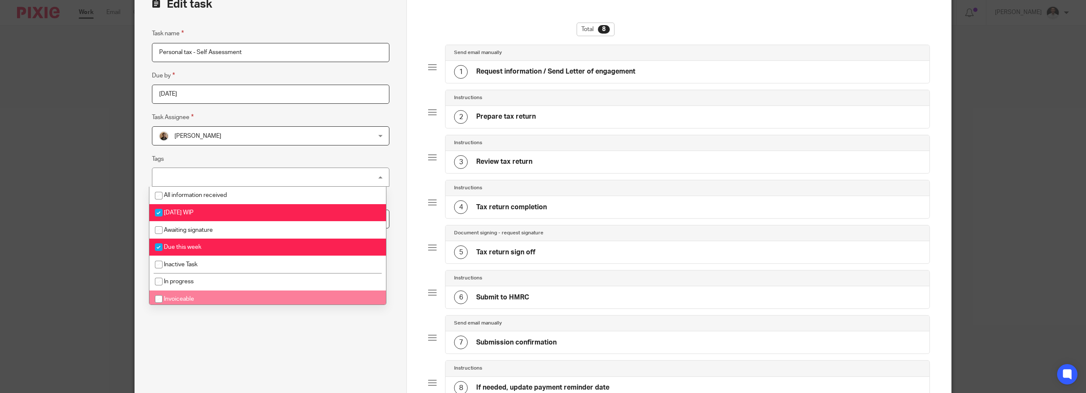
drag, startPoint x: 192, startPoint y: 356, endPoint x: 204, endPoint y: 339, distance: 21.4
click at [195, 354] on div "Task name Personal tax - Self Assessment Due by 2026-01-31 Task Assignee Adam O…" at bounding box center [271, 256] width 238 height 455
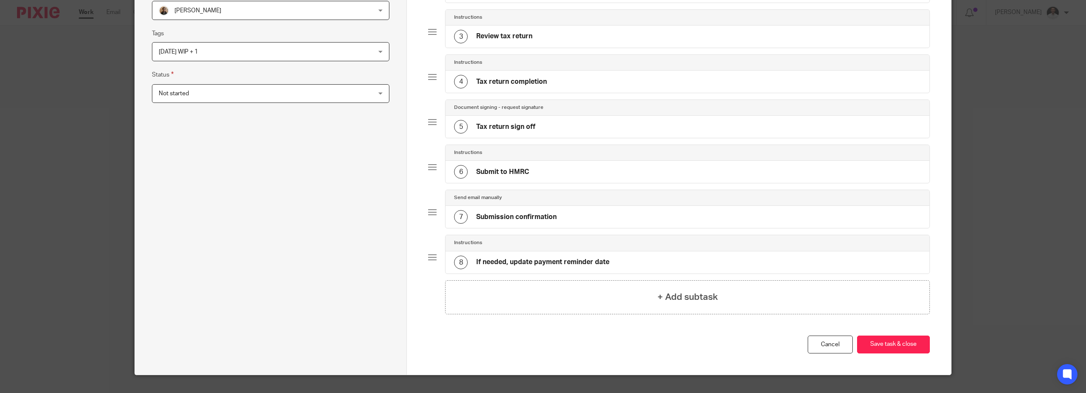
scroll to position [196, 0]
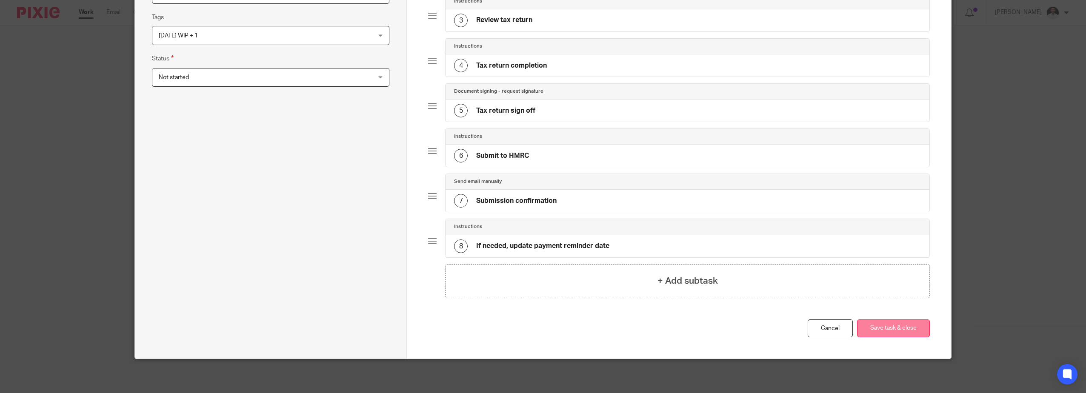
click at [890, 332] on button "Save task & close" at bounding box center [893, 329] width 73 height 18
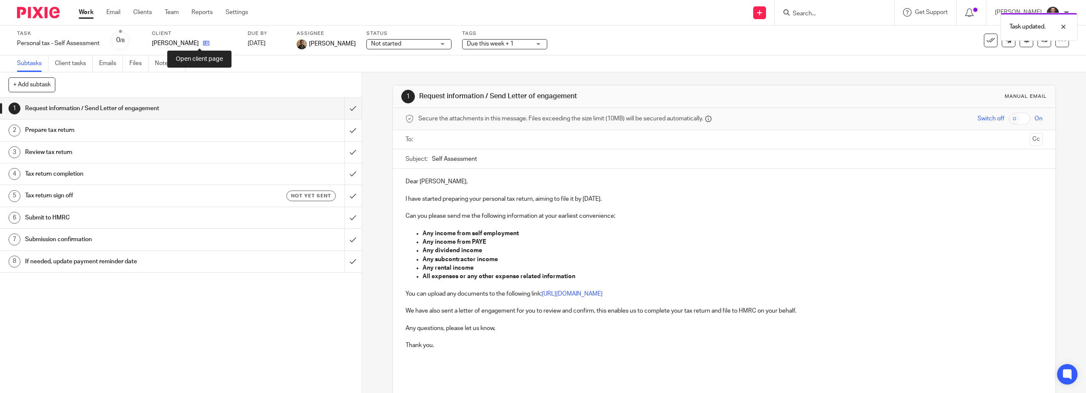
click at [203, 42] on icon at bounding box center [206, 43] width 6 height 6
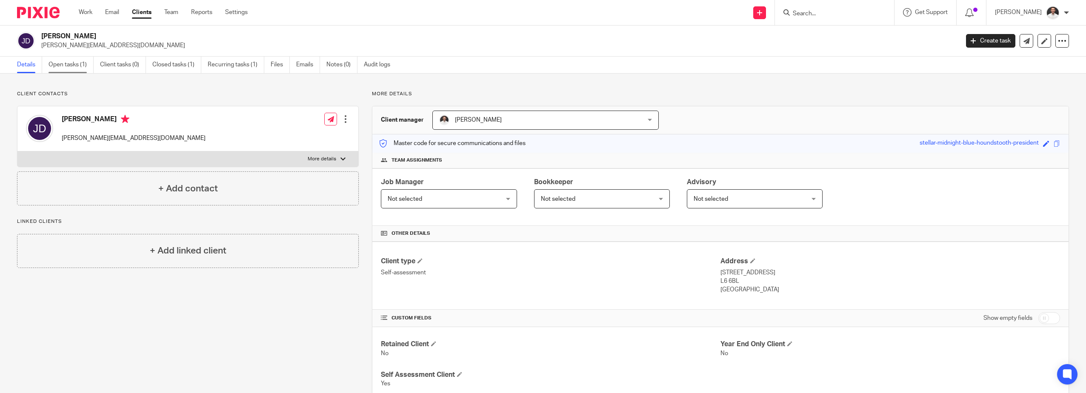
click at [80, 61] on link "Open tasks (1)" at bounding box center [71, 65] width 45 height 17
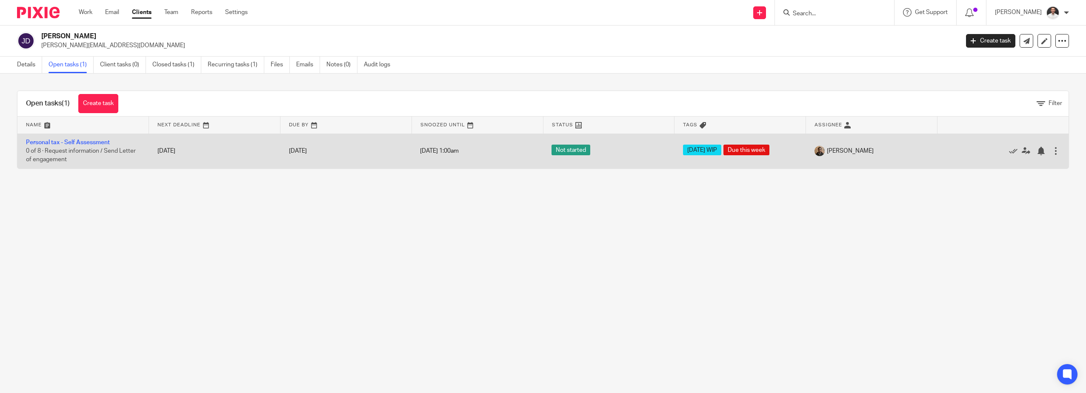
click at [459, 151] on span "1 Jan 1970 1:00am" at bounding box center [439, 151] width 39 height 6
drag, startPoint x: 452, startPoint y: 150, endPoint x: 868, endPoint y: 164, distance: 416.5
click at [456, 152] on span "1 Jan 1970 1:00am" at bounding box center [439, 151] width 39 height 6
click at [1037, 153] on div at bounding box center [1041, 151] width 9 height 9
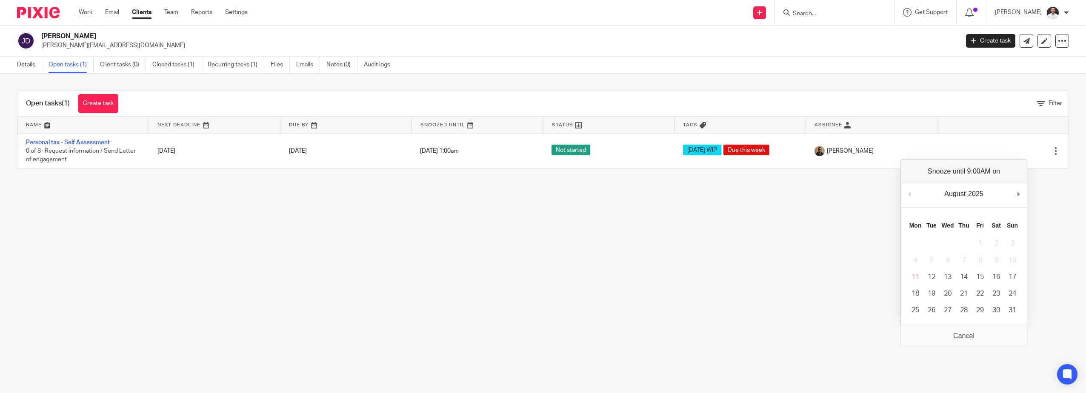
click at [913, 275] on td "11" at bounding box center [915, 277] width 16 height 17
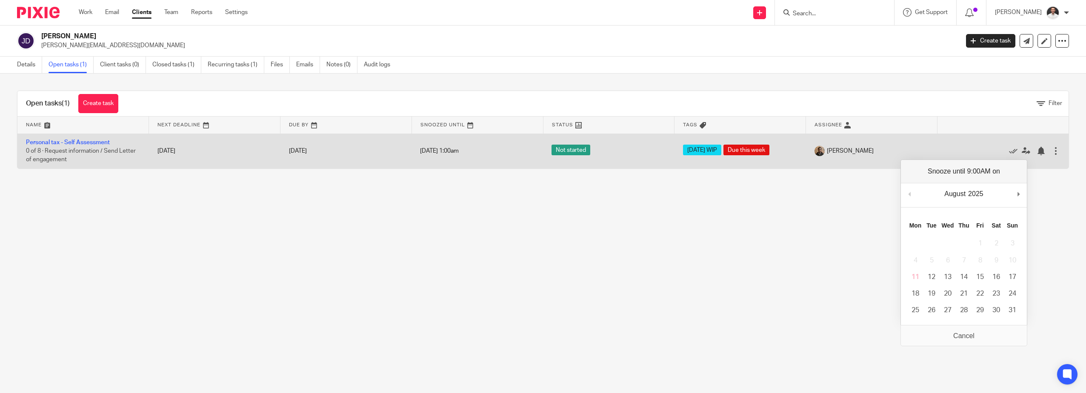
drag, startPoint x: 451, startPoint y: 149, endPoint x: 452, endPoint y: 154, distance: 5.3
click at [452, 153] on span "1 Jan 1970 1:00am" at bounding box center [439, 151] width 39 height 6
click at [1052, 153] on div at bounding box center [1056, 151] width 9 height 9
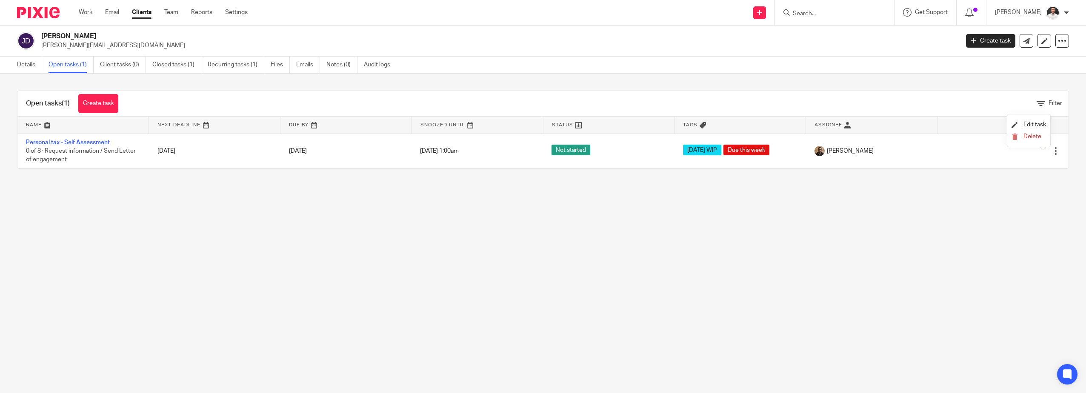
click at [638, 206] on main "John Davidson john@dabpfps.co.uk Create task Update from Companies House Export…" at bounding box center [543, 196] width 1086 height 393
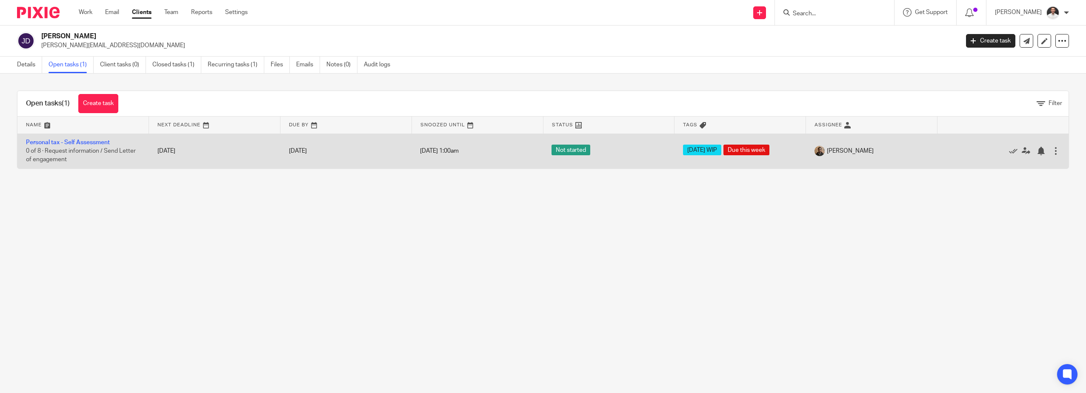
click at [445, 152] on span "1 Jan 1970 1:00am" at bounding box center [439, 151] width 39 height 6
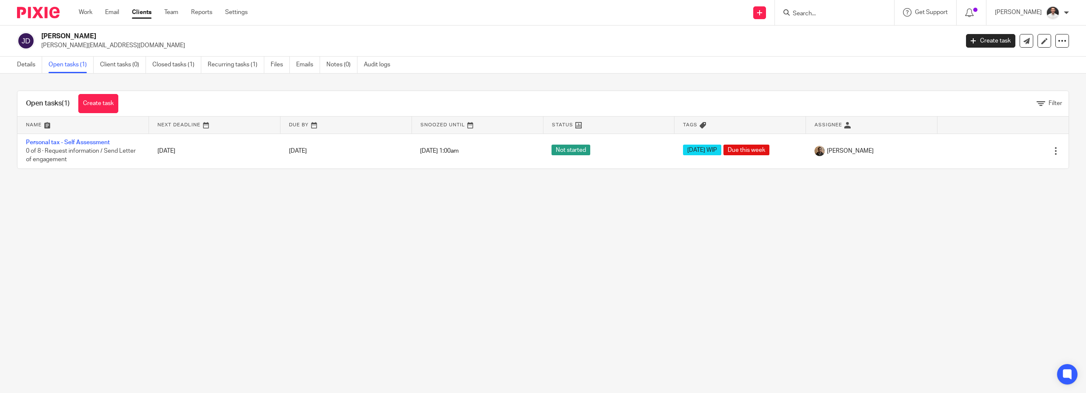
drag, startPoint x: 747, startPoint y: 226, endPoint x: 489, endPoint y: 171, distance: 263.4
click at [746, 226] on main "John Davidson john@dabpfps.co.uk Create task Update from Companies House Export…" at bounding box center [543, 196] width 1086 height 393
click at [43, 10] on img at bounding box center [38, 12] width 43 height 11
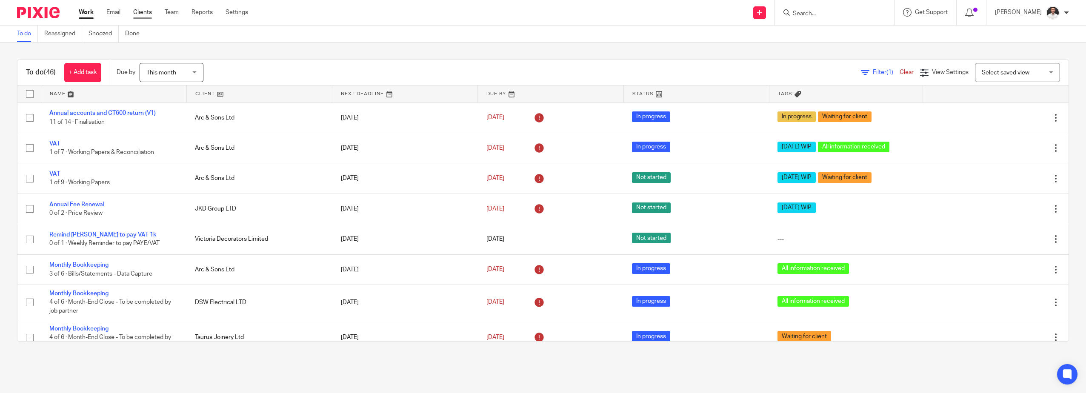
click at [140, 13] on link "Clients" at bounding box center [142, 12] width 19 height 9
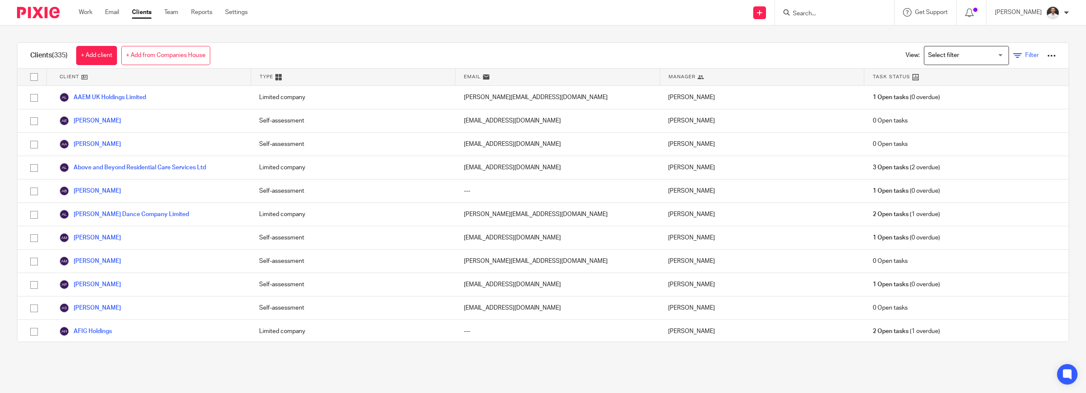
click at [1013, 56] on icon at bounding box center [1017, 56] width 9 height 9
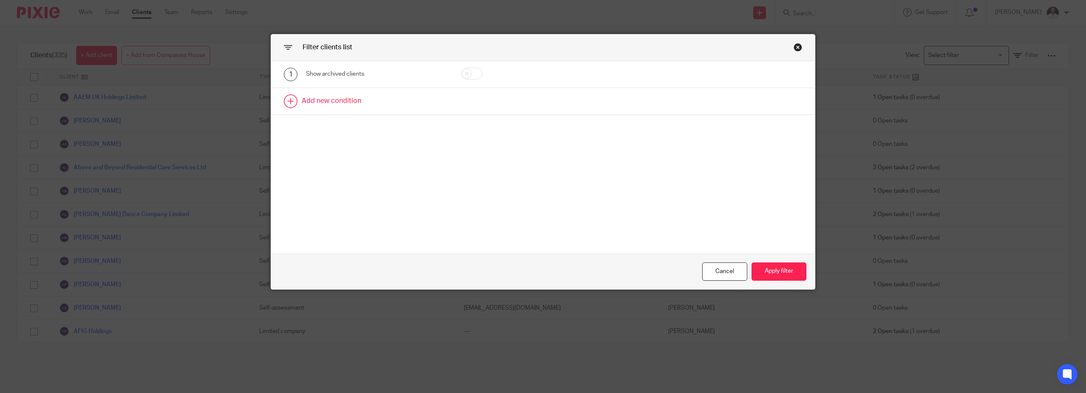
click at [308, 103] on link at bounding box center [543, 101] width 544 height 26
click at [354, 104] on div "Field" at bounding box center [367, 104] width 108 height 18
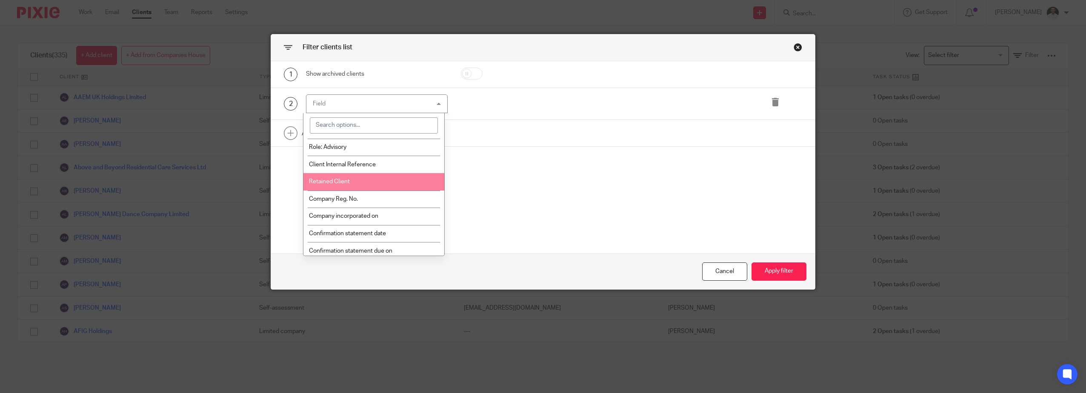
scroll to position [142, 0]
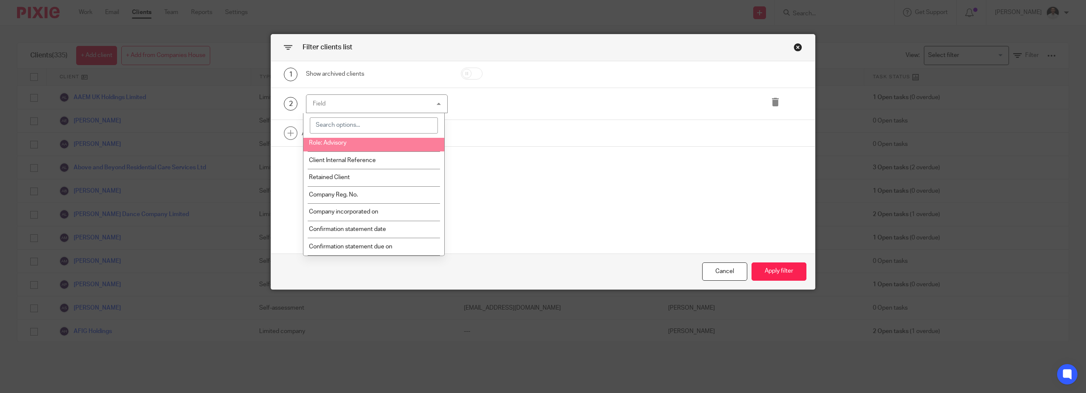
click at [363, 122] on input "search" at bounding box center [374, 125] width 128 height 16
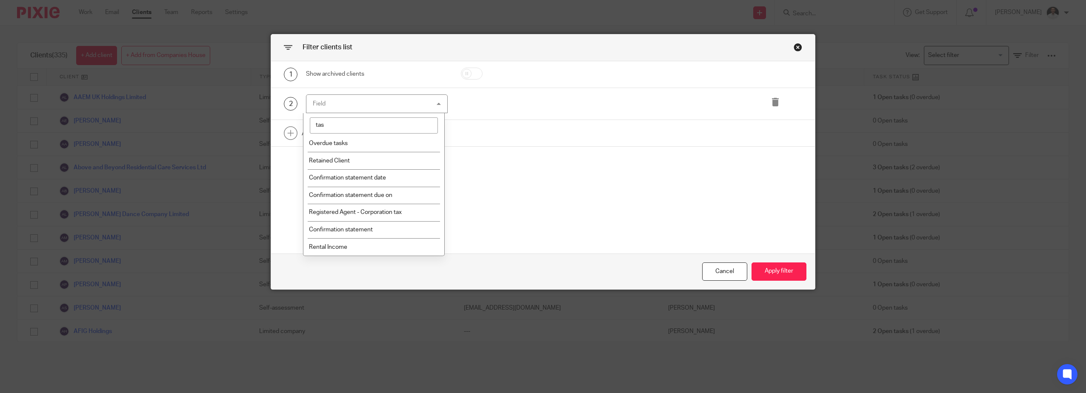
scroll to position [0, 0]
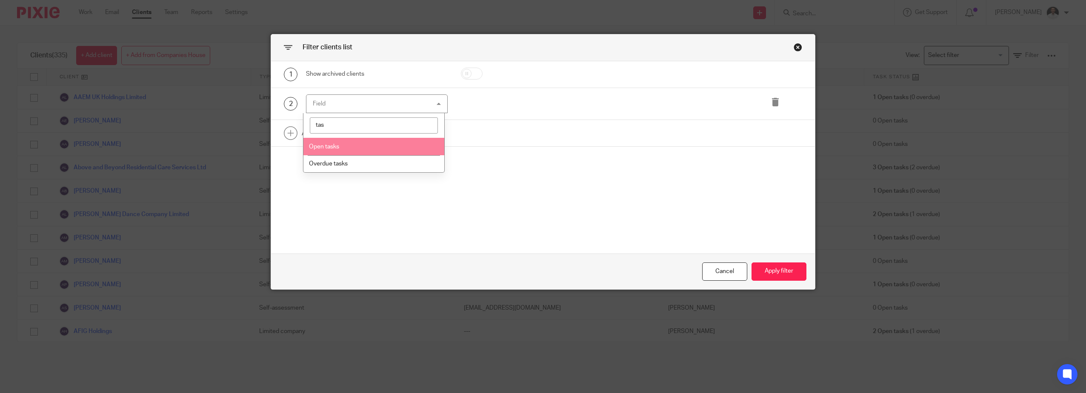
type input "tas"
click at [346, 143] on li "Open tasks" at bounding box center [373, 146] width 141 height 17
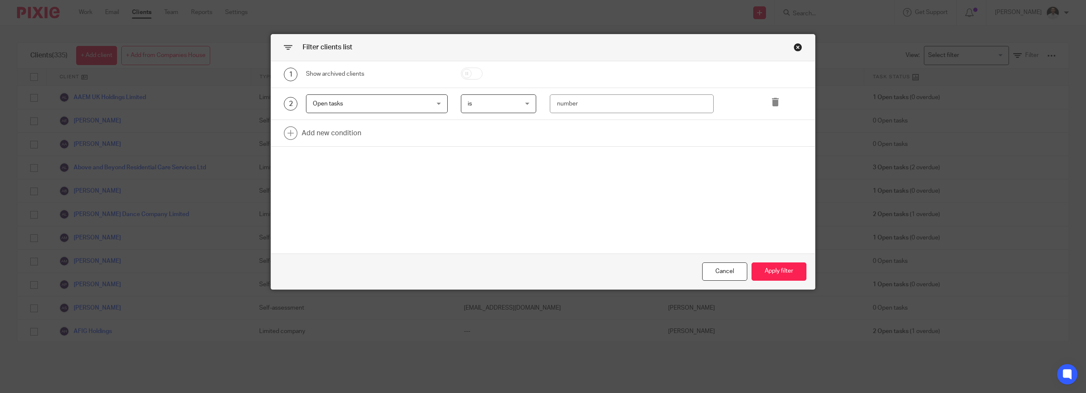
click at [432, 101] on div "Open tasks Open tasks" at bounding box center [377, 103] width 142 height 19
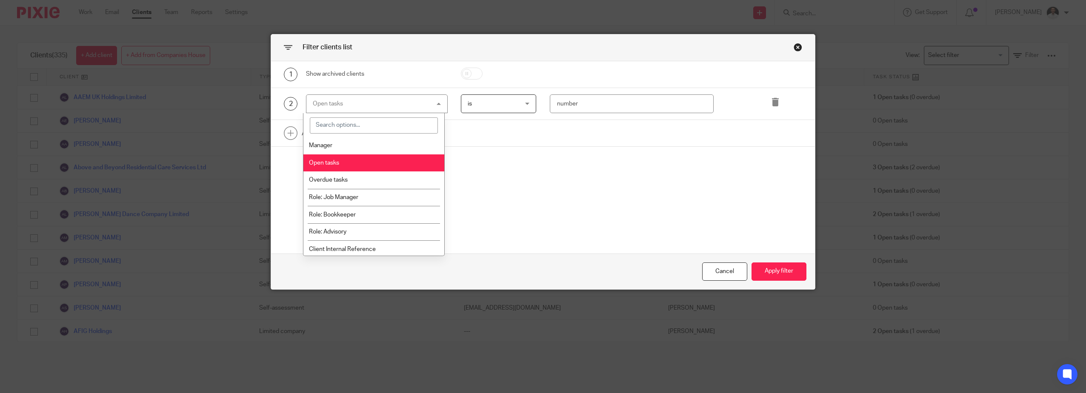
scroll to position [59, 0]
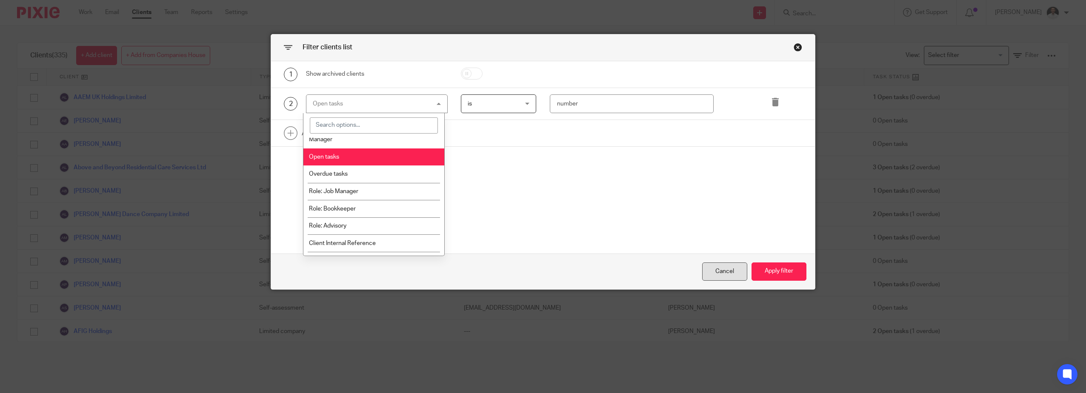
click at [713, 273] on div "Cancel" at bounding box center [724, 272] width 45 height 18
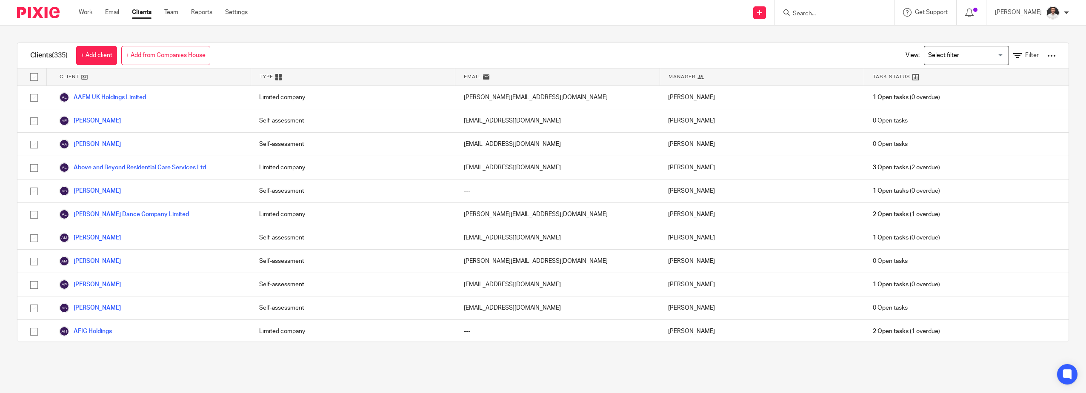
click at [737, 63] on div "Clients (335) + Add client + Add from Companies House View: Loading... Filter" at bounding box center [542, 56] width 1051 height 26
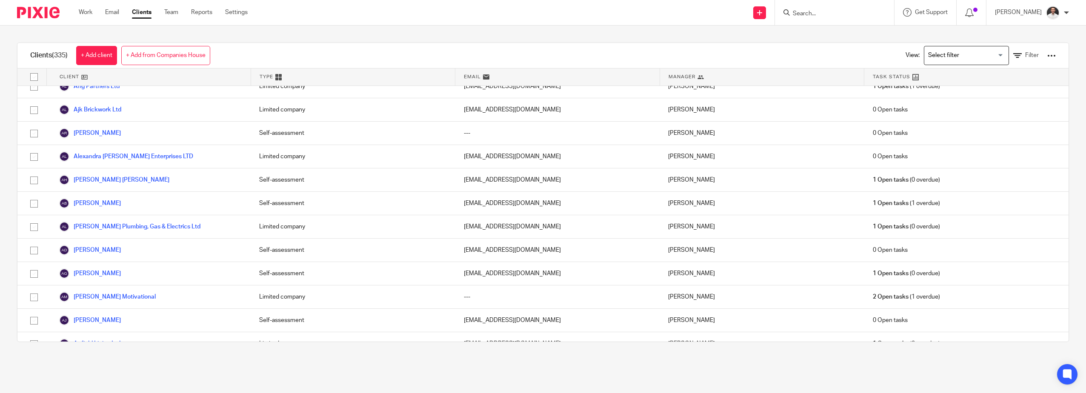
scroll to position [0, 0]
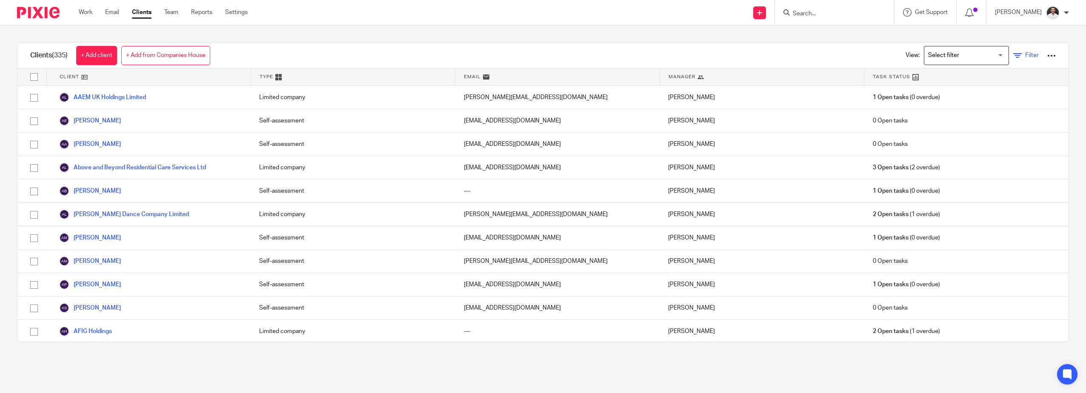
click at [1013, 52] on link "Filter" at bounding box center [1026, 55] width 26 height 9
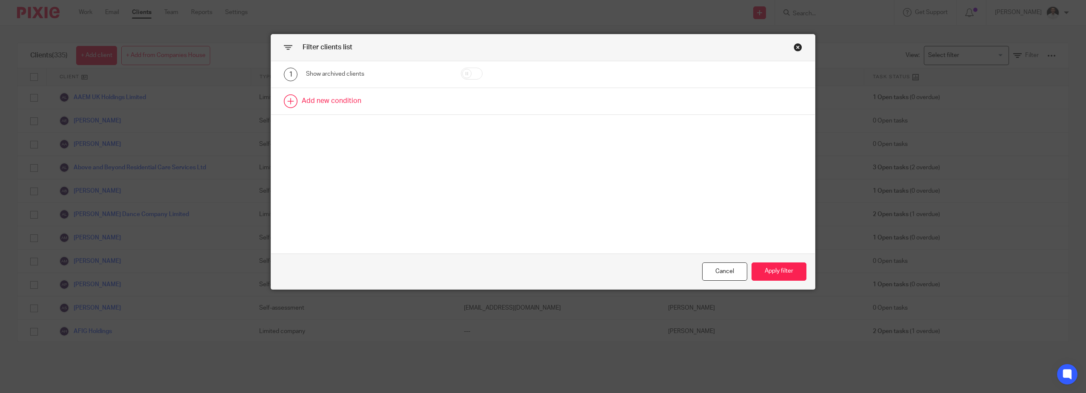
click at [332, 98] on link at bounding box center [543, 101] width 544 height 26
click at [329, 96] on div "Field" at bounding box center [367, 104] width 108 height 18
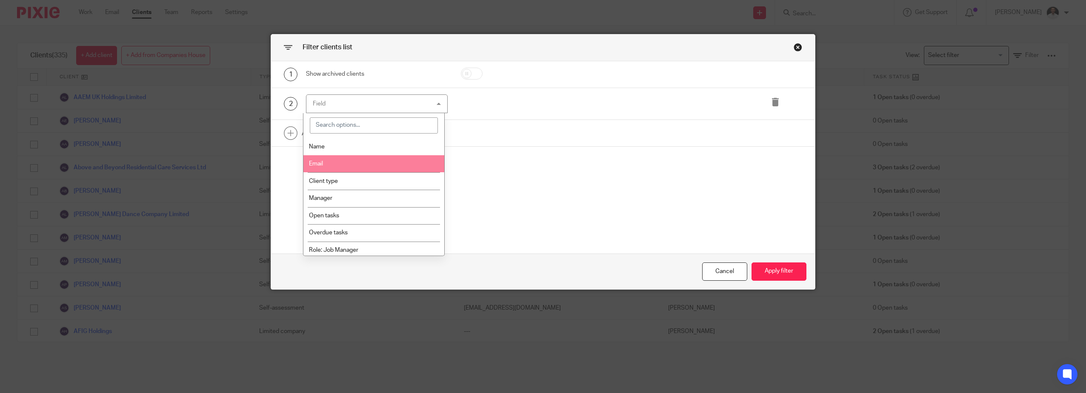
click at [444, 150] on div "Name Email Client type Manager Open tasks Overdue tasks Role: Job Manager Role:…" at bounding box center [374, 184] width 142 height 143
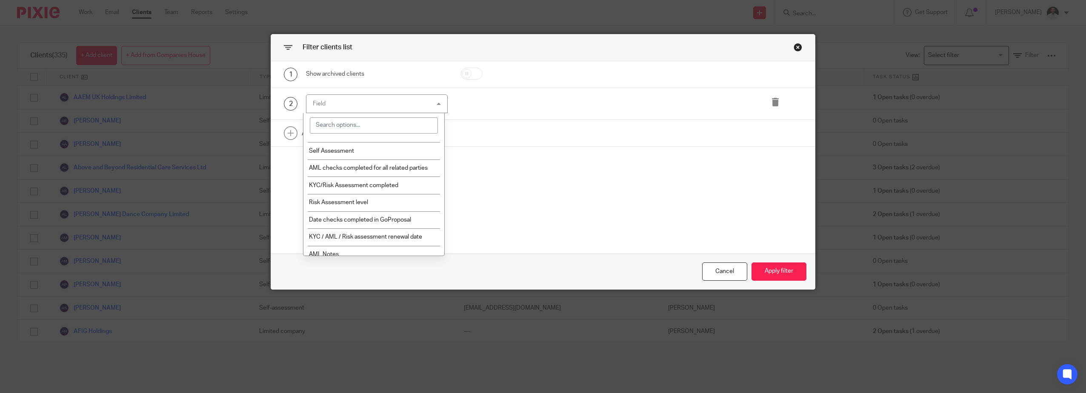
scroll to position [778, 0]
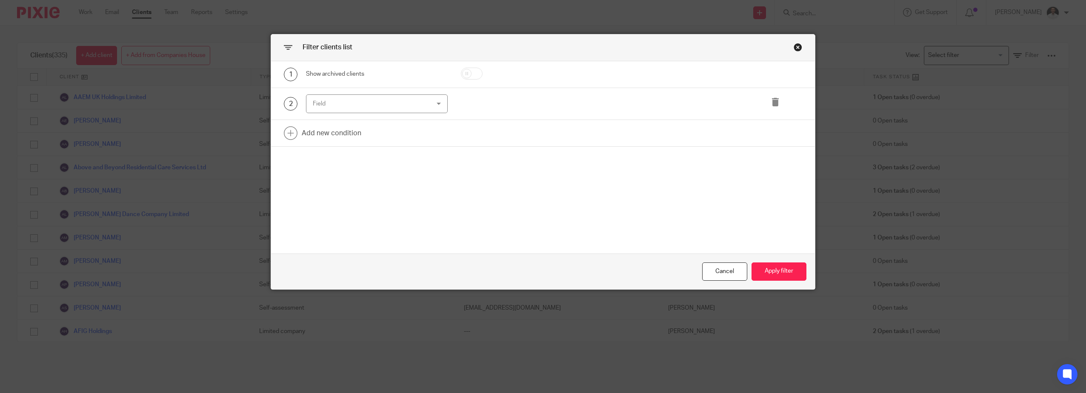
drag, startPoint x: 721, startPoint y: 275, endPoint x: 556, endPoint y: 229, distance: 170.9
click at [556, 229] on div "1 Show archived clients 2 Field Name Email Client type Manager Open tasks Overd…" at bounding box center [543, 175] width 544 height 228
click at [367, 103] on div "Field" at bounding box center [367, 104] width 108 height 18
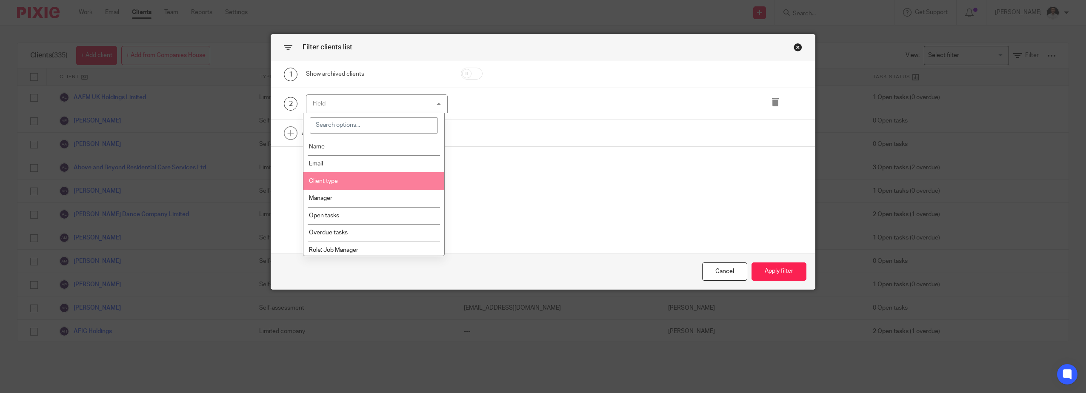
click at [347, 181] on li "Client type" at bounding box center [373, 180] width 141 height 17
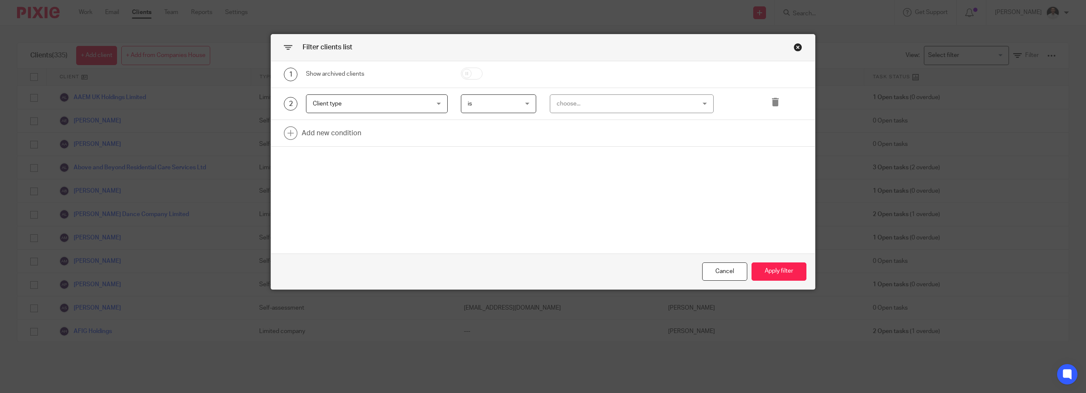
click at [573, 105] on div "choose..." at bounding box center [620, 104] width 126 height 18
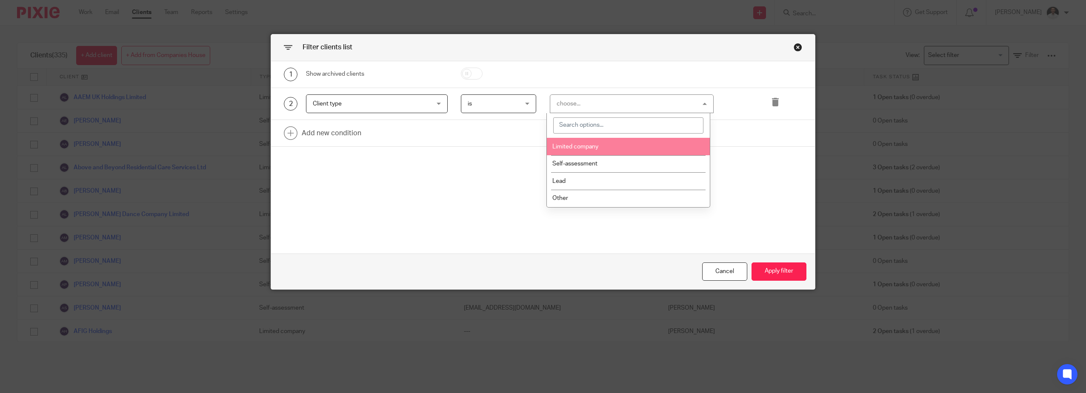
drag, startPoint x: 578, startPoint y: 141, endPoint x: 618, endPoint y: 165, distance: 45.6
click at [579, 142] on li "Limited company" at bounding box center [628, 146] width 163 height 17
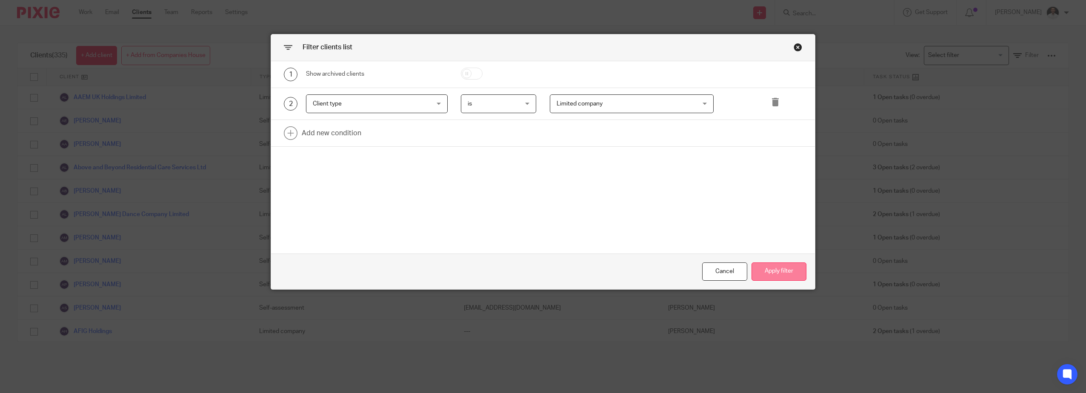
click at [782, 271] on button "Apply filter" at bounding box center [779, 272] width 55 height 18
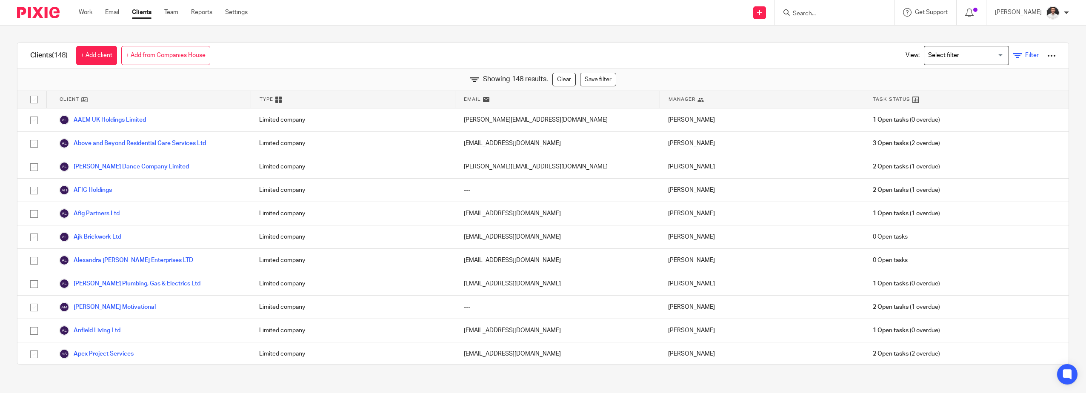
click at [1025, 54] on span "Filter" at bounding box center [1032, 55] width 14 height 6
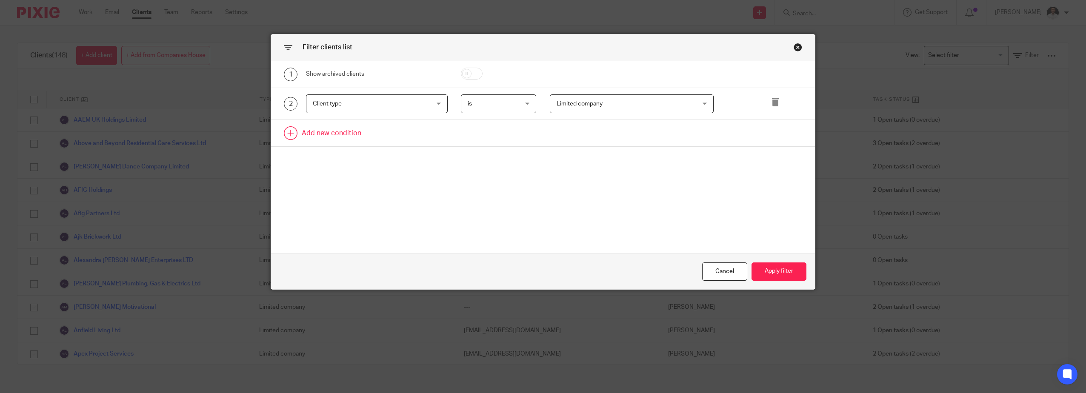
click at [340, 135] on link at bounding box center [543, 133] width 544 height 26
click at [346, 138] on div "Field" at bounding box center [367, 136] width 108 height 18
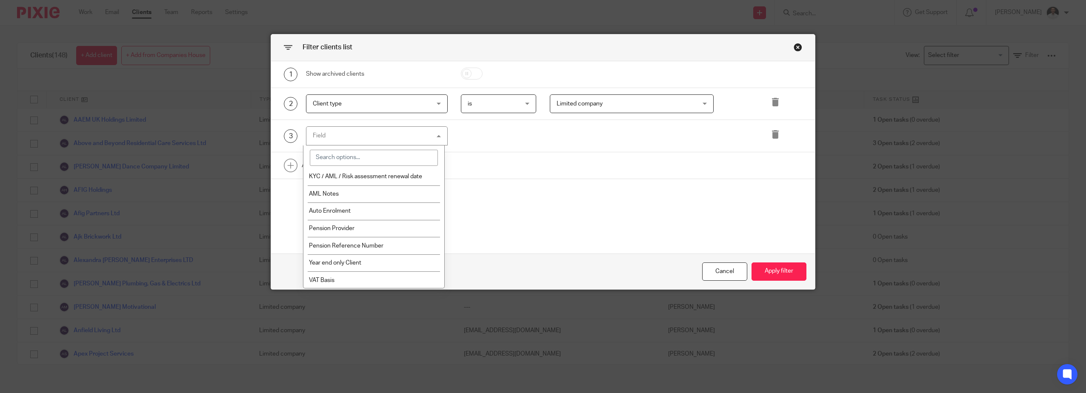
scroll to position [867, 0]
drag, startPoint x: 358, startPoint y: 145, endPoint x: 356, endPoint y: 157, distance: 12.0
click at [358, 146] on div "Field Name Email Client type Manager Open tasks Overdue tasks Role: Job Manager…" at bounding box center [377, 135] width 142 height 19
click at [356, 157] on input "search" at bounding box center [374, 158] width 128 height 16
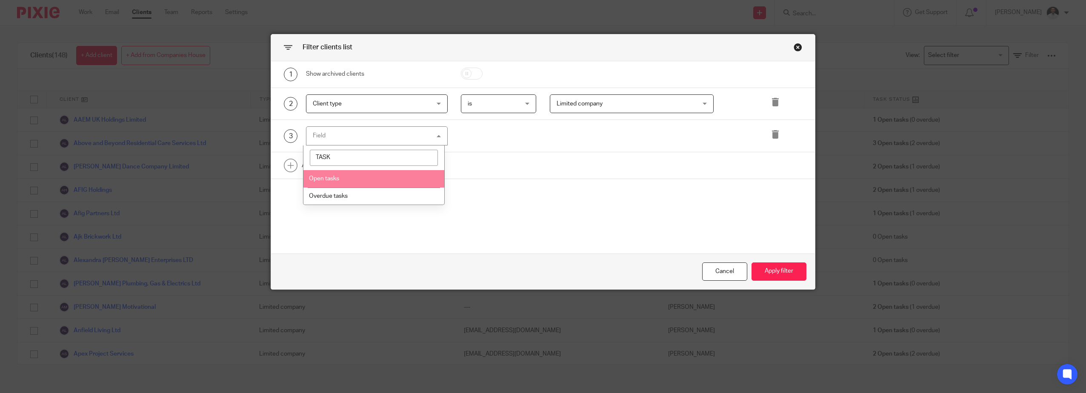
type input "TASK"
click at [348, 176] on li "Open tasks" at bounding box center [373, 178] width 141 height 17
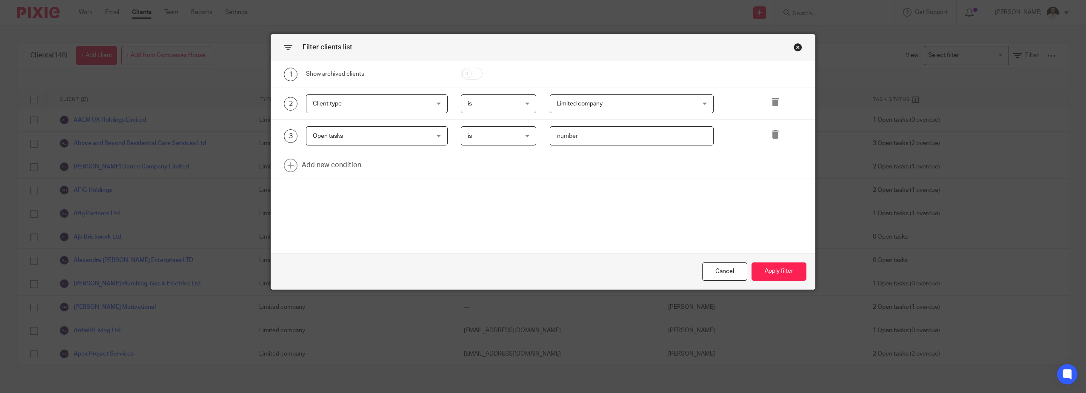
click at [563, 136] on input "number" at bounding box center [632, 135] width 164 height 19
type input "1"
click at [339, 166] on link at bounding box center [543, 165] width 544 height 26
click at [338, 173] on div "Field" at bounding box center [367, 168] width 108 height 18
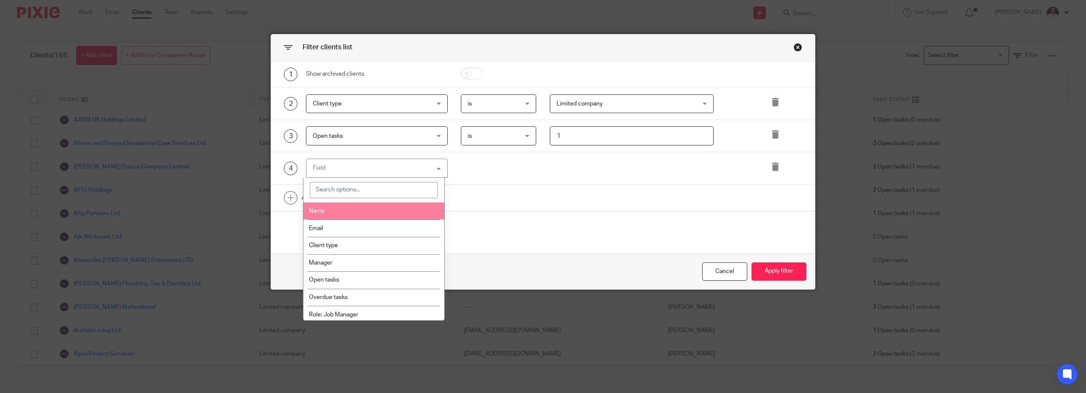
click at [377, 214] on li "Name" at bounding box center [373, 211] width 141 height 17
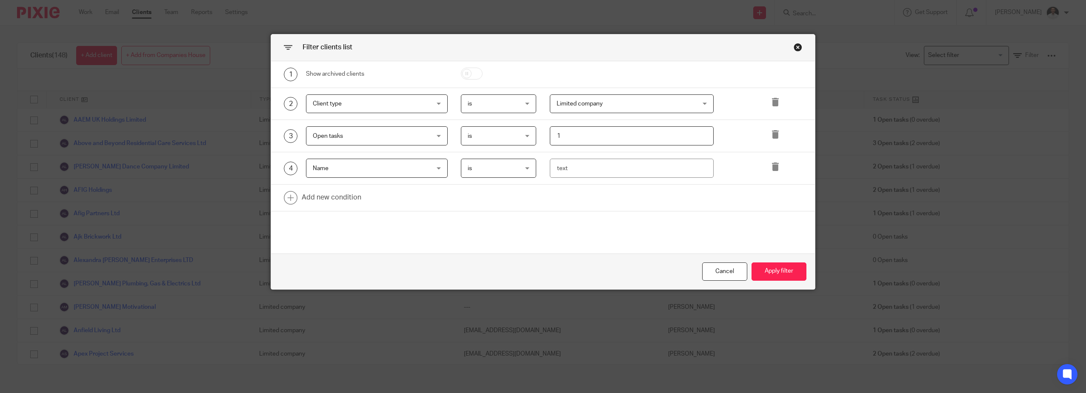
click at [401, 168] on span "Name" at bounding box center [367, 168] width 108 height 18
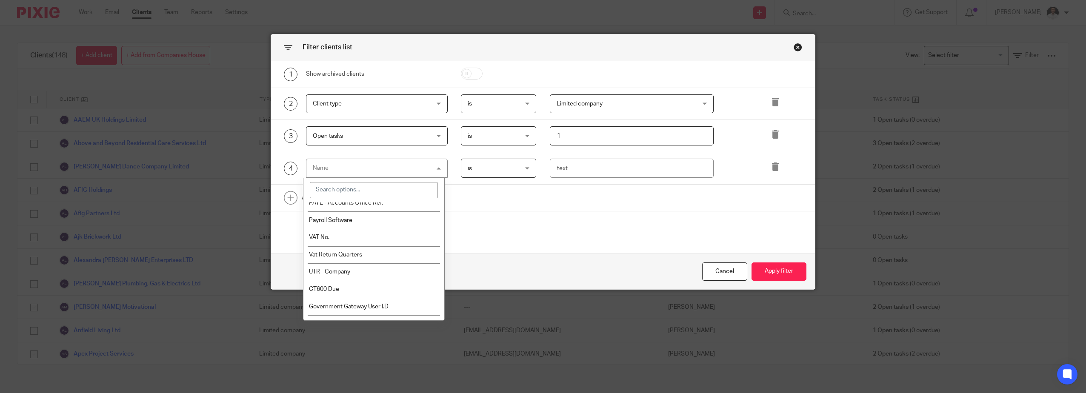
scroll to position [341, 0]
click at [351, 192] on input "search" at bounding box center [374, 190] width 128 height 16
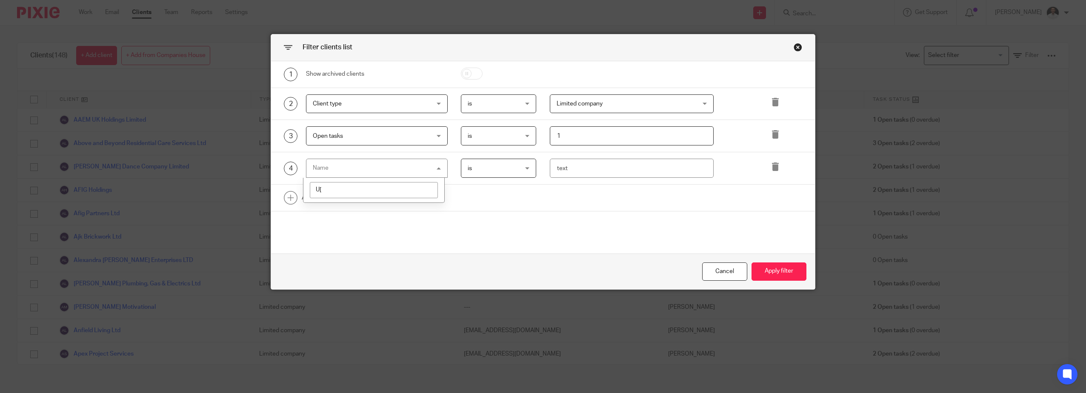
scroll to position [0, 0]
type input "U"
type input "F"
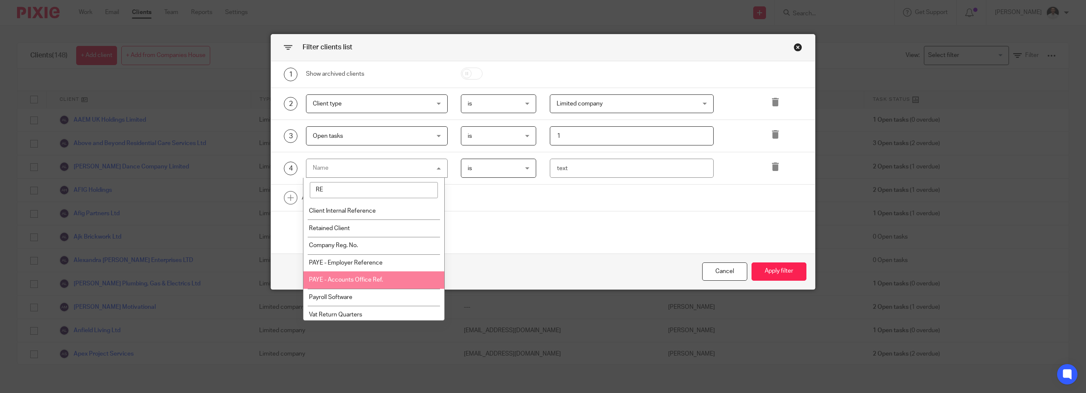
type input "R"
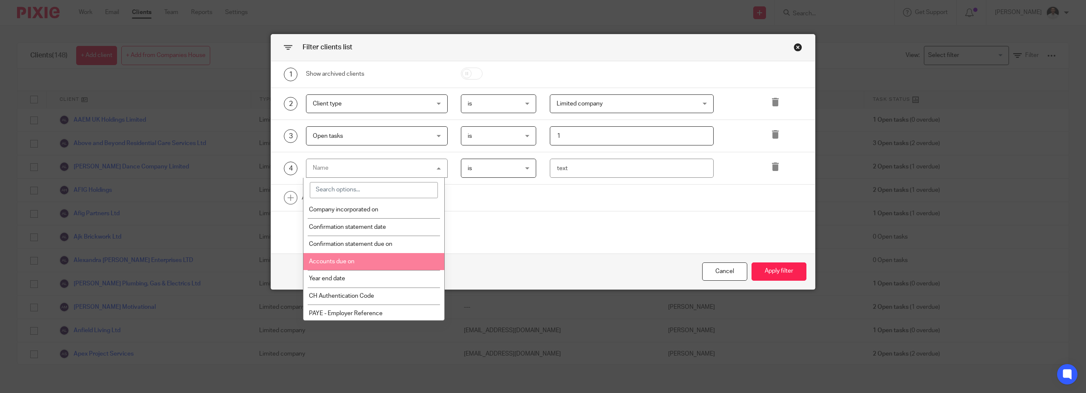
scroll to position [218, 0]
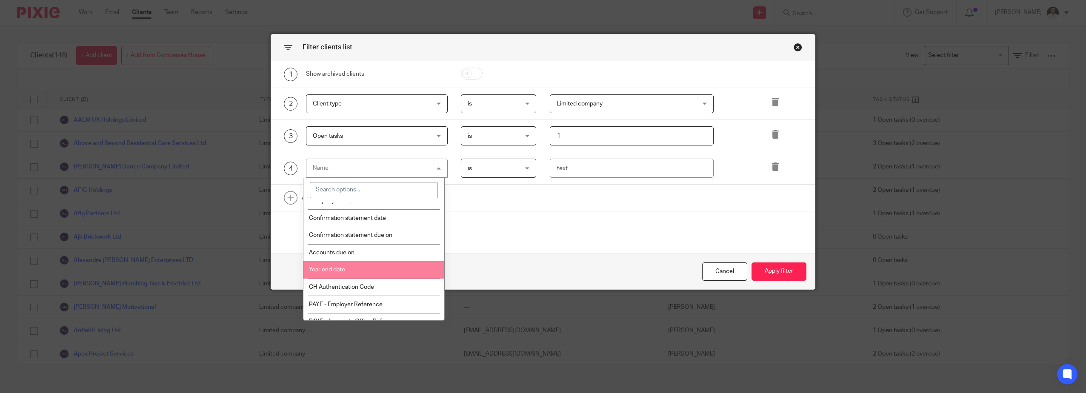
click at [371, 272] on li "Year end date" at bounding box center [373, 269] width 141 height 17
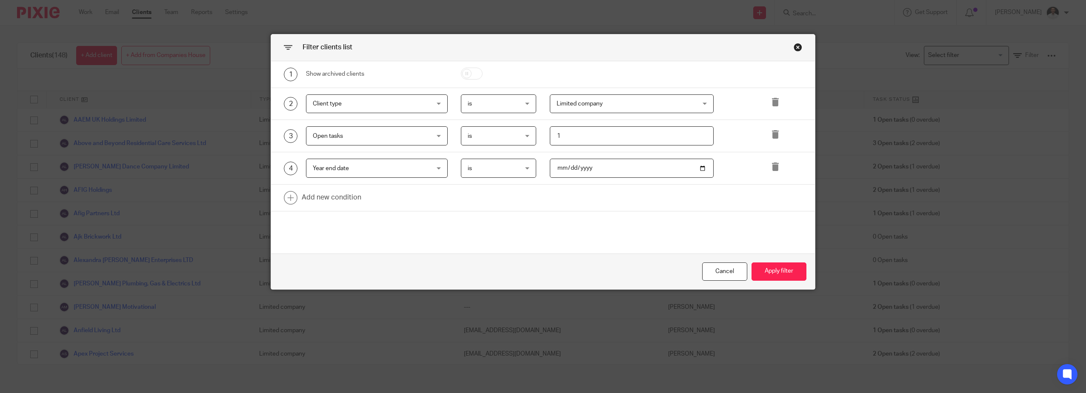
click at [583, 170] on input "date" at bounding box center [632, 168] width 164 height 19
click at [554, 169] on input "date" at bounding box center [632, 168] width 164 height 19
type input "2025-08-31"
click at [784, 271] on button "Apply filter" at bounding box center [779, 272] width 55 height 18
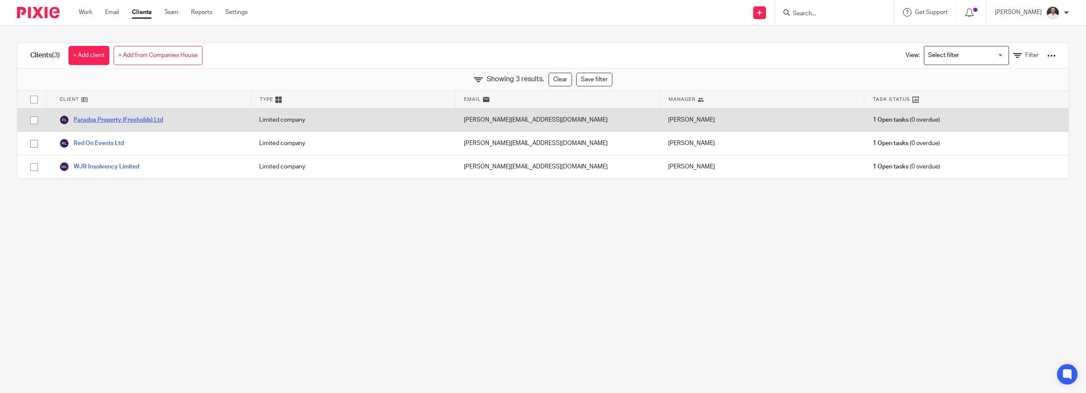
drag, startPoint x: 116, startPoint y: 121, endPoint x: 125, endPoint y: 122, distance: 9.4
click at [116, 122] on link "Paradox Property (Freeholds) Ltd" at bounding box center [111, 120] width 104 height 10
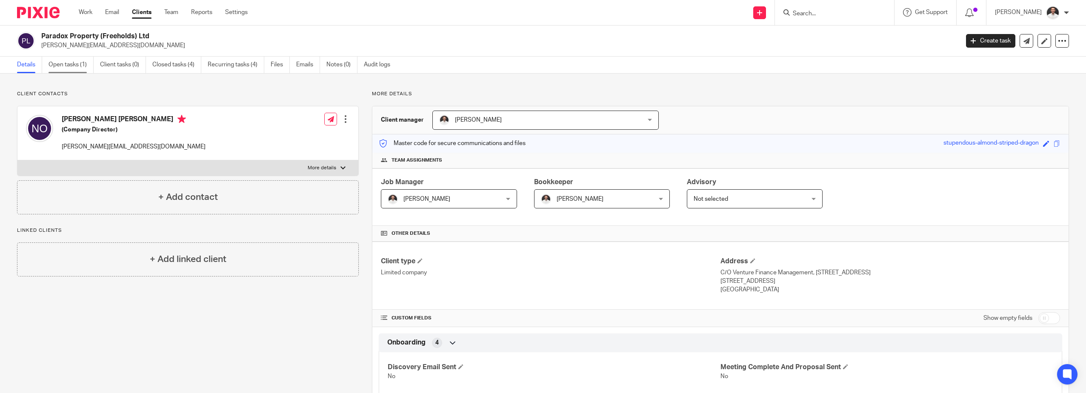
click at [76, 64] on link "Open tasks (1)" at bounding box center [71, 65] width 45 height 17
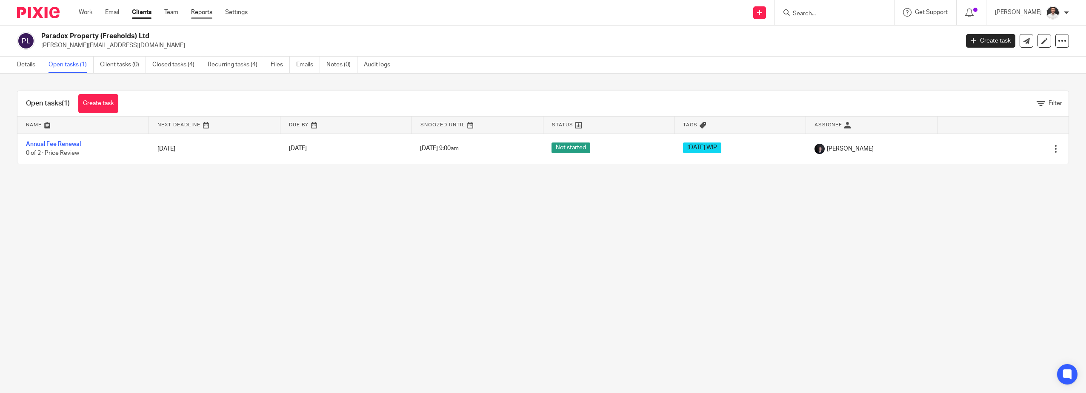
click at [208, 14] on link "Reports" at bounding box center [201, 12] width 21 height 9
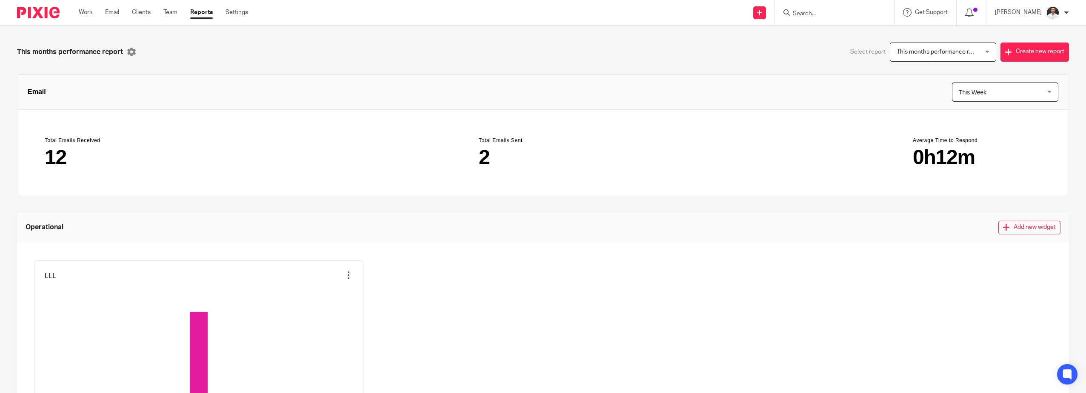
click at [959, 53] on span "This months performance report" at bounding box center [940, 52] width 87 height 6
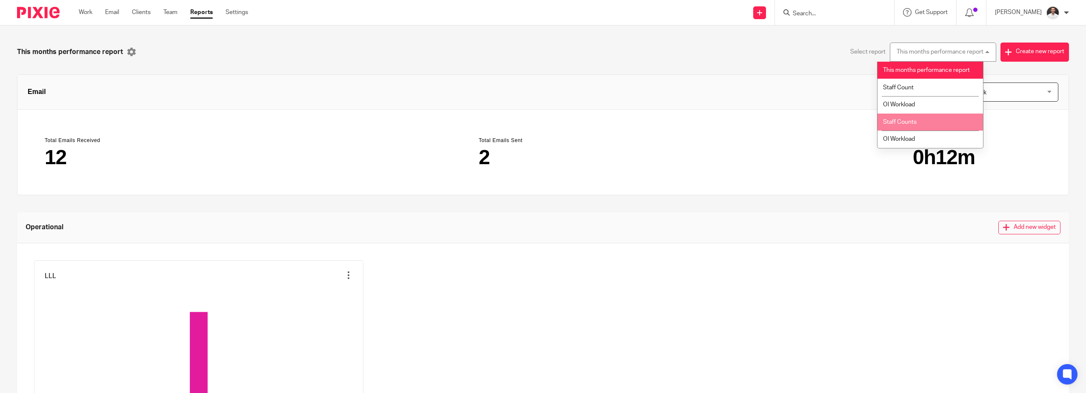
drag, startPoint x: 394, startPoint y: 82, endPoint x: 315, endPoint y: 80, distance: 79.2
click at [367, 86] on header "Email This Week This Week This Week This Month This Year this_week" at bounding box center [542, 92] width 1051 height 35
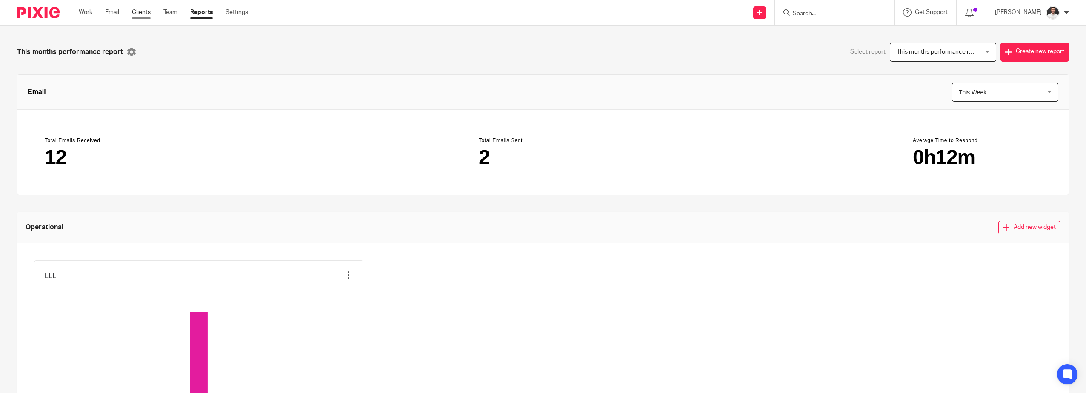
click at [145, 14] on link "Clients" at bounding box center [141, 12] width 19 height 9
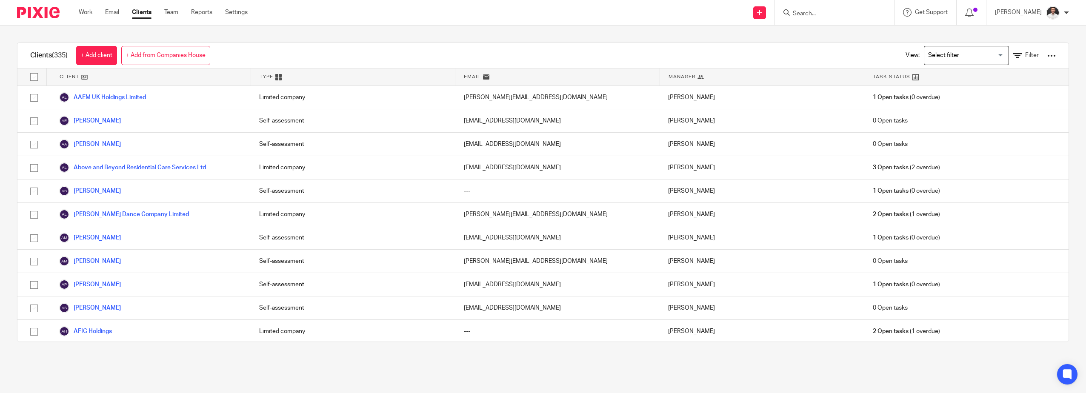
click at [962, 55] on input "Search for option" at bounding box center [964, 55] width 79 height 15
click at [658, 40] on div "Clients (335) + Add client + Add from Companies House View: Loading... Self Ass…" at bounding box center [543, 193] width 1086 height 334
click at [1048, 53] on div at bounding box center [1052, 56] width 9 height 9
click at [1013, 58] on link "Filter" at bounding box center [1026, 55] width 26 height 9
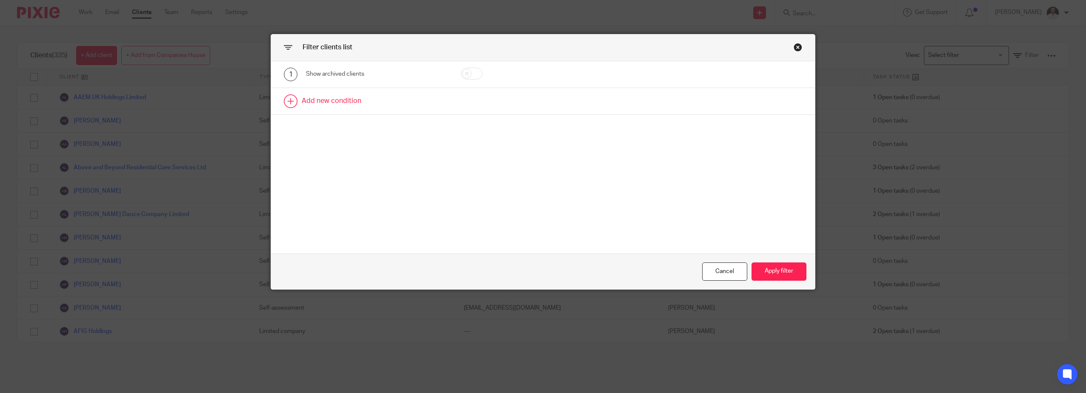
click at [301, 97] on link at bounding box center [543, 101] width 544 height 26
click at [346, 110] on div "Field" at bounding box center [367, 104] width 108 height 18
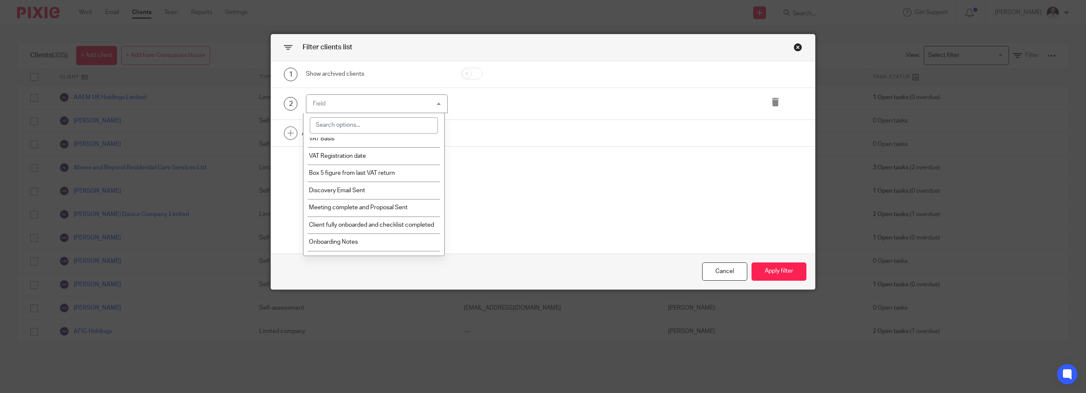
scroll to position [993, 0]
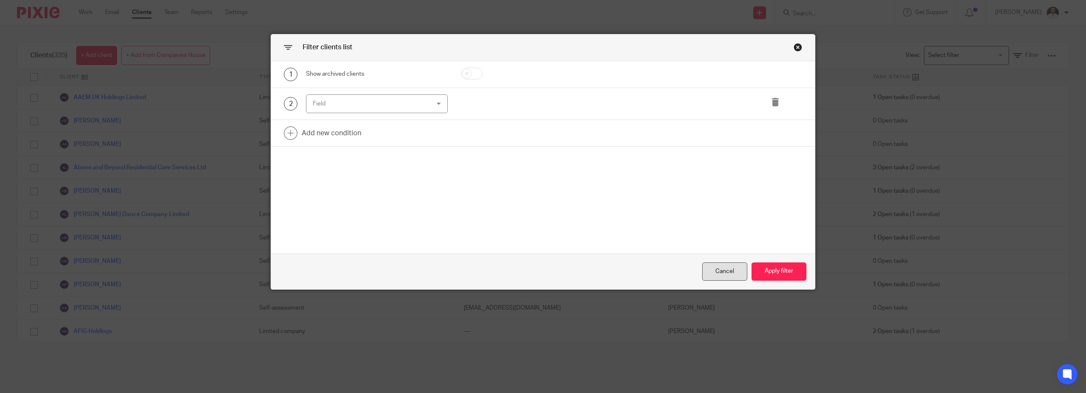
click at [703, 268] on div "Cancel" at bounding box center [724, 272] width 45 height 18
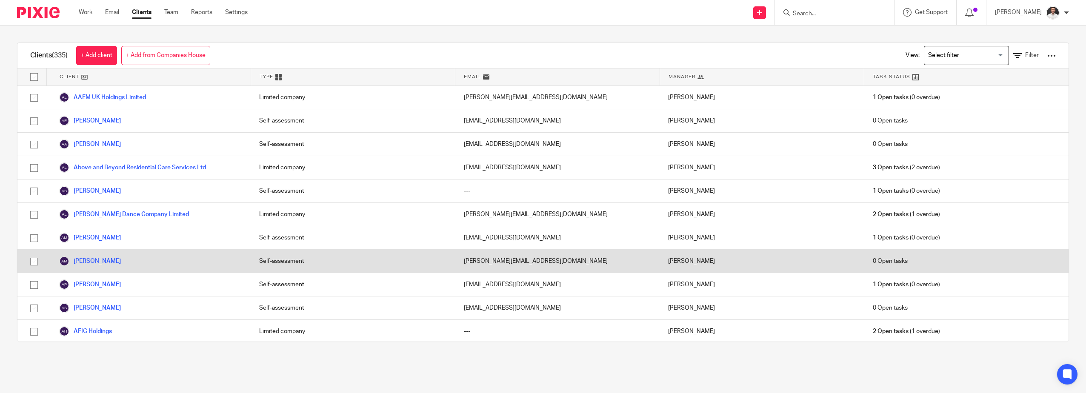
click at [709, 270] on div "[PERSON_NAME]" at bounding box center [762, 261] width 204 height 23
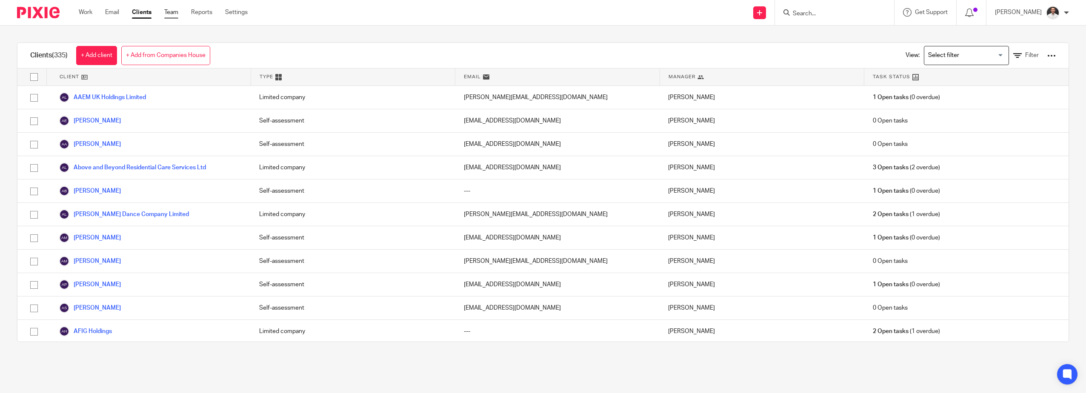
click at [172, 10] on link "Team" at bounding box center [171, 12] width 14 height 9
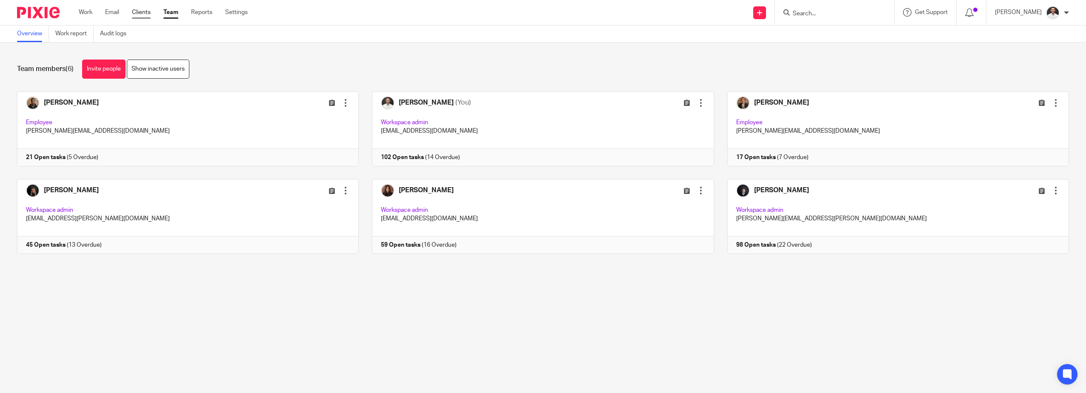
click at [139, 12] on link "Clients" at bounding box center [141, 12] width 19 height 9
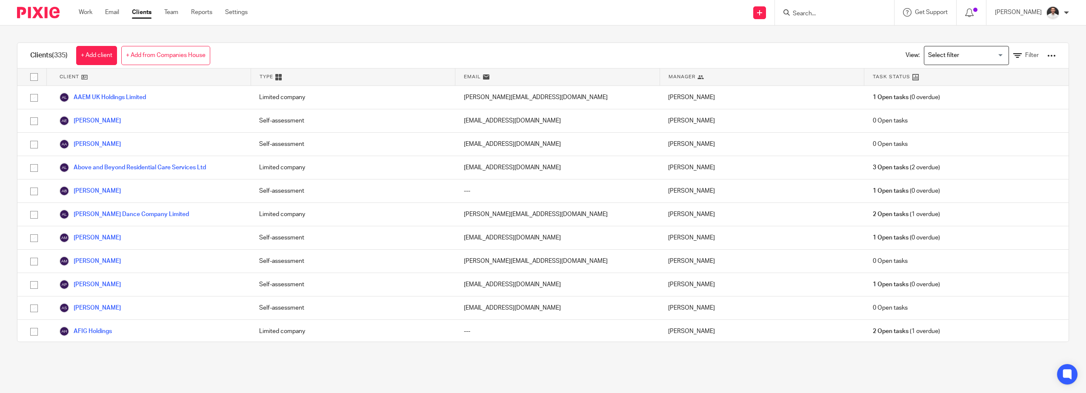
click at [954, 56] on input "Search for option" at bounding box center [964, 55] width 79 height 15
click at [1025, 56] on span "Filter" at bounding box center [1032, 55] width 14 height 6
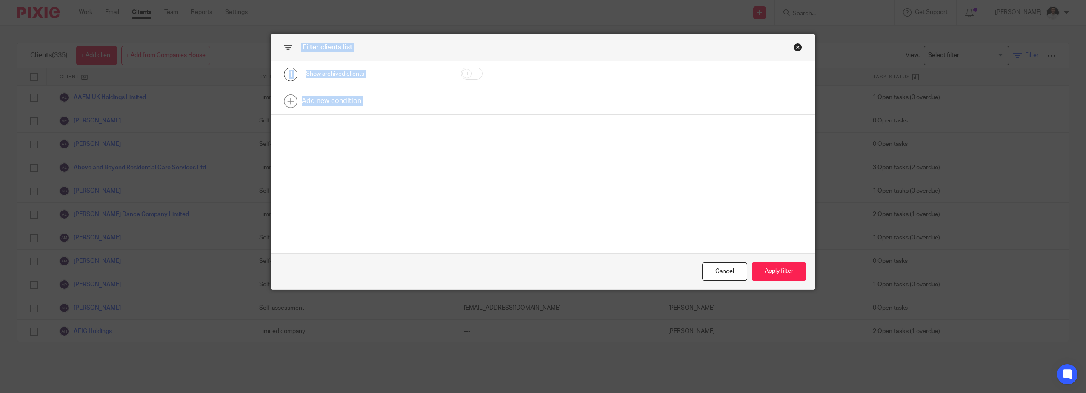
click at [1013, 56] on div "Filter clients list 1 Show archived clients Add new condition Cancel Apply filt…" at bounding box center [543, 196] width 1086 height 393
click at [329, 100] on link at bounding box center [543, 101] width 544 height 26
click at [355, 103] on div "Field" at bounding box center [367, 104] width 108 height 18
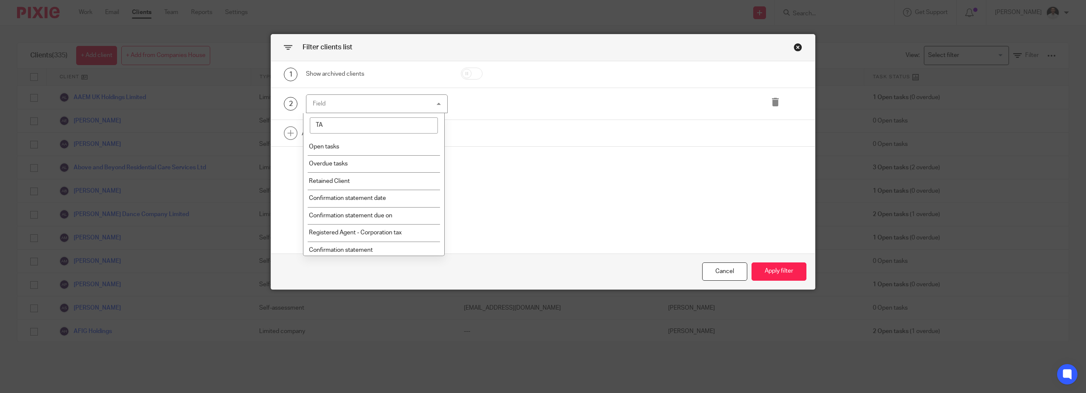
type input "T"
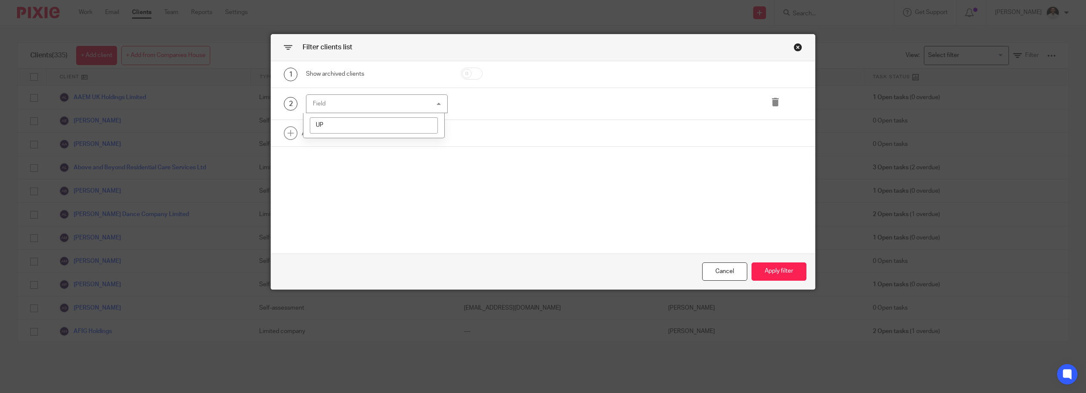
type input "U"
type input "F"
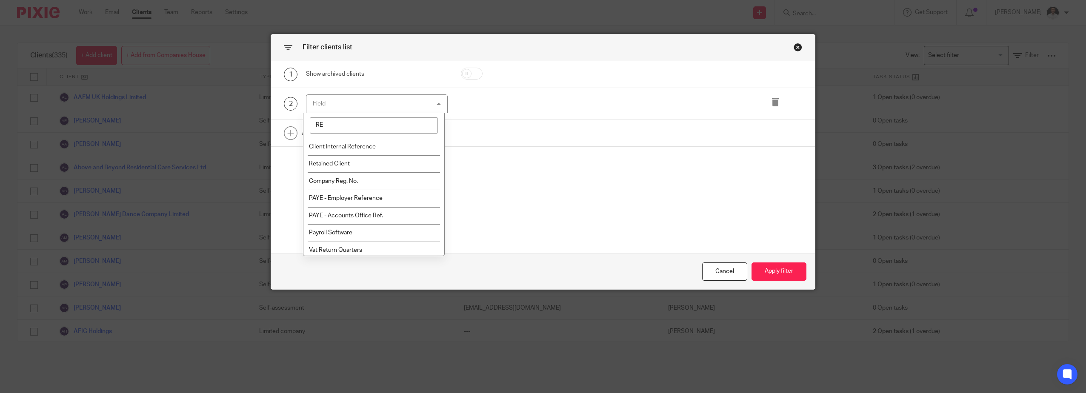
type input "R"
type input "F"
type input "A"
type input "F"
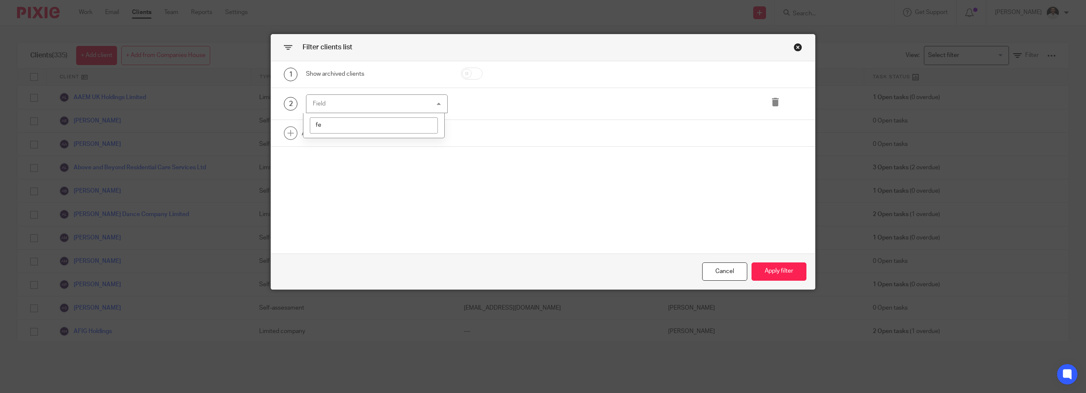
type input "f"
type input "annual"
click at [331, 106] on div "Field" at bounding box center [377, 103] width 142 height 19
click at [344, 103] on div "Field" at bounding box center [367, 104] width 108 height 18
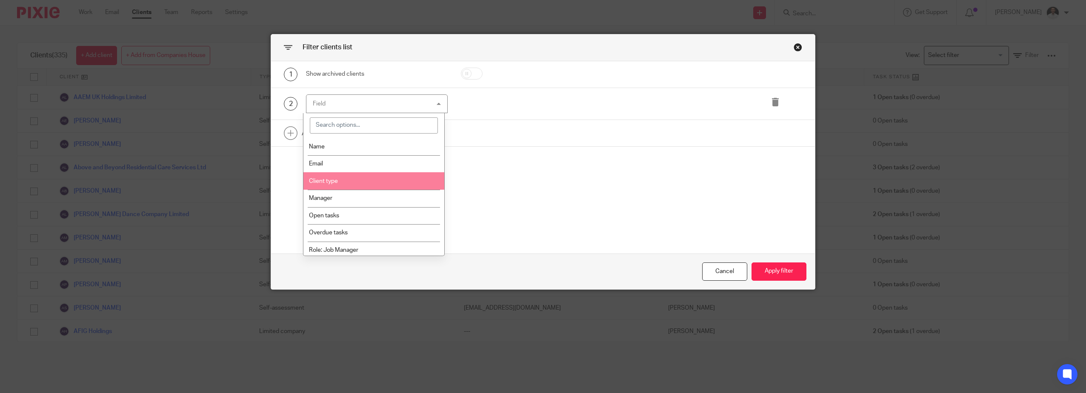
click at [328, 182] on span "Client type" at bounding box center [323, 181] width 29 height 6
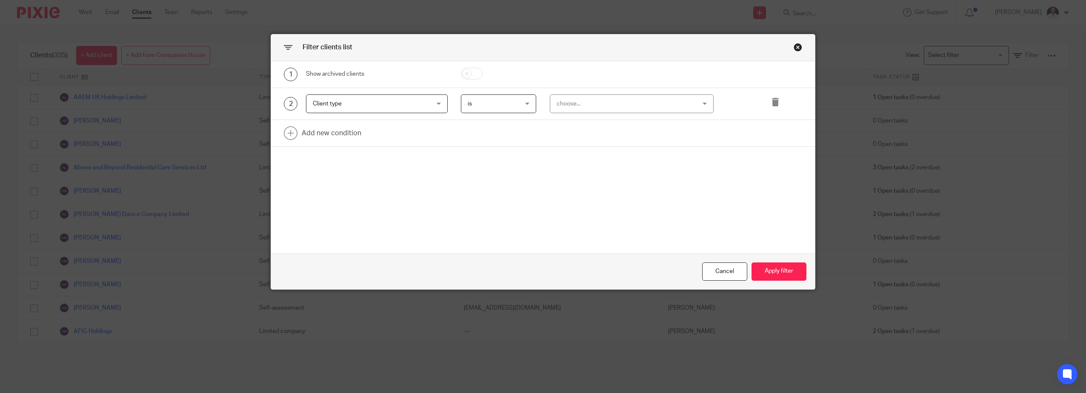
click at [564, 102] on div "choose..." at bounding box center [620, 104] width 126 height 18
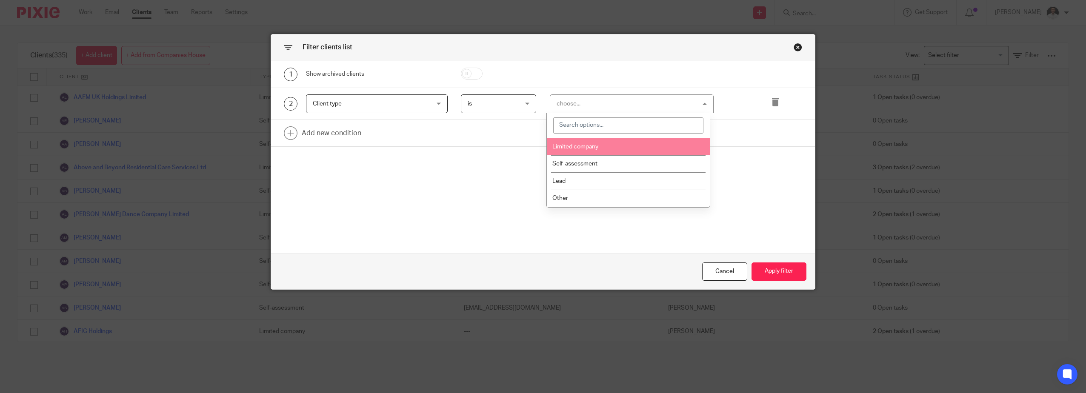
drag, startPoint x: 582, startPoint y: 149, endPoint x: 608, endPoint y: 157, distance: 27.0
click at [582, 149] on span "Limited company" at bounding box center [575, 147] width 46 height 6
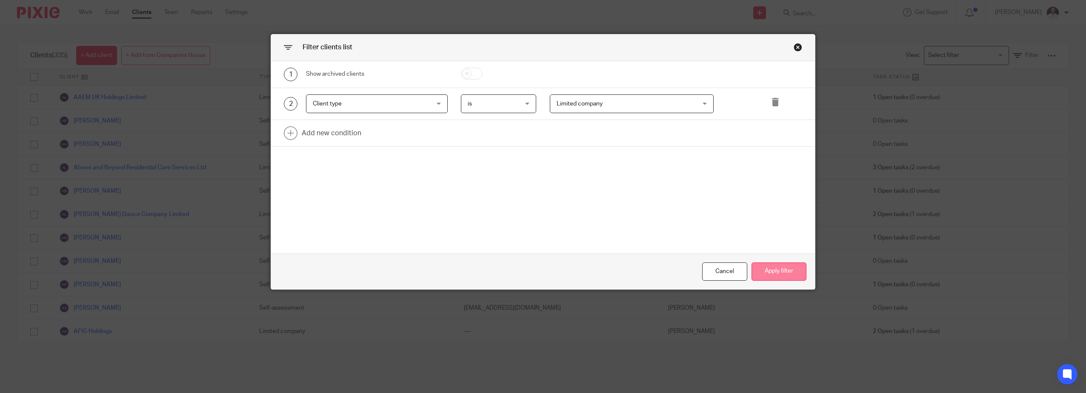
click at [764, 266] on button "Apply filter" at bounding box center [779, 272] width 55 height 18
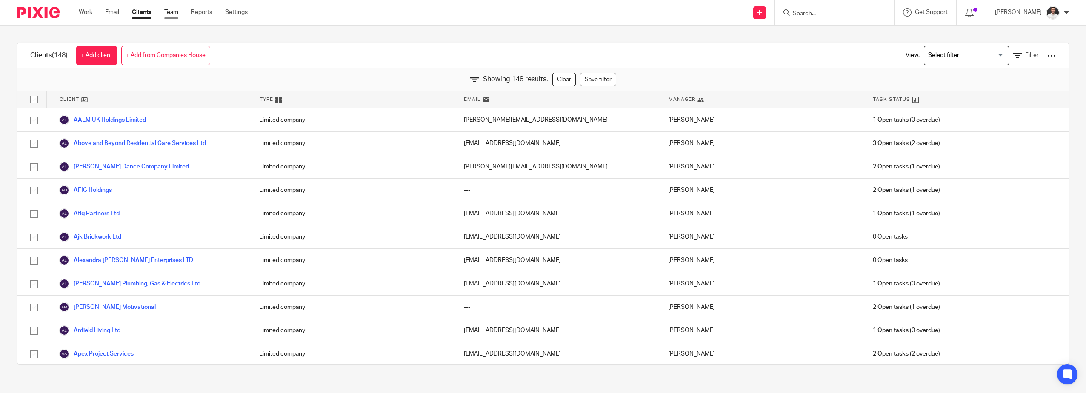
click at [172, 11] on link "Team" at bounding box center [171, 12] width 14 height 9
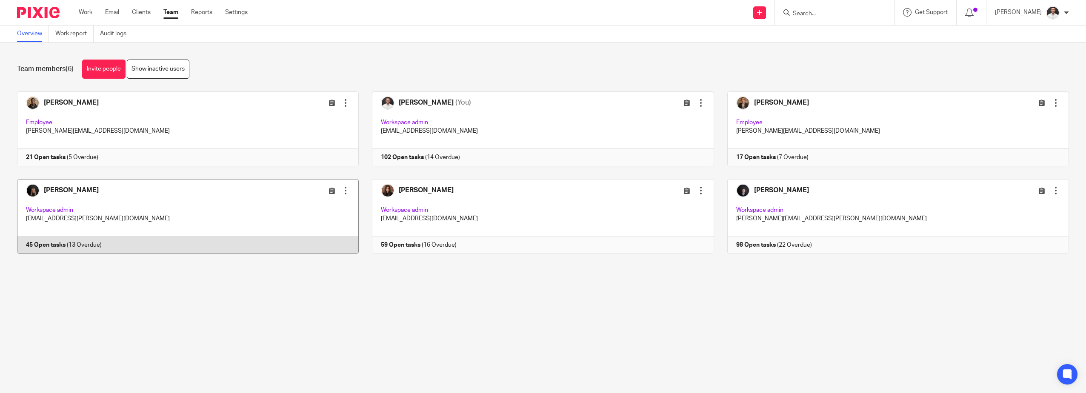
click at [86, 200] on link at bounding box center [181, 216] width 355 height 75
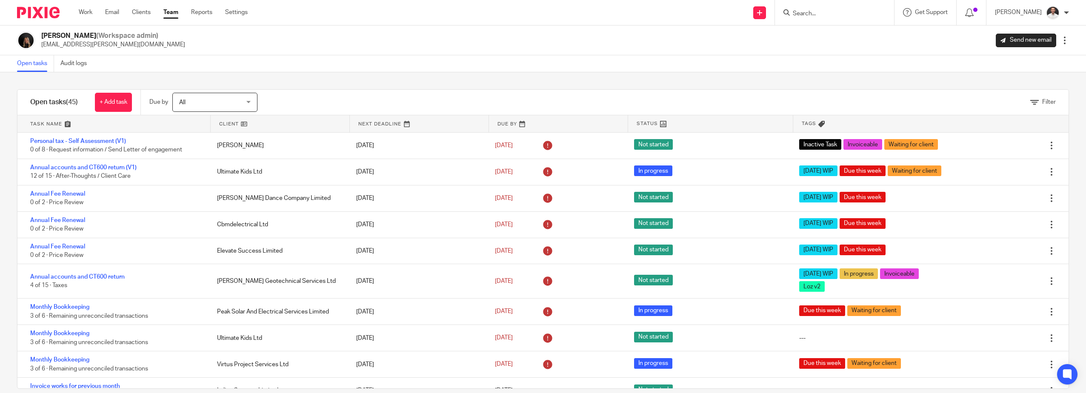
click at [241, 101] on span "All" at bounding box center [210, 102] width 62 height 18
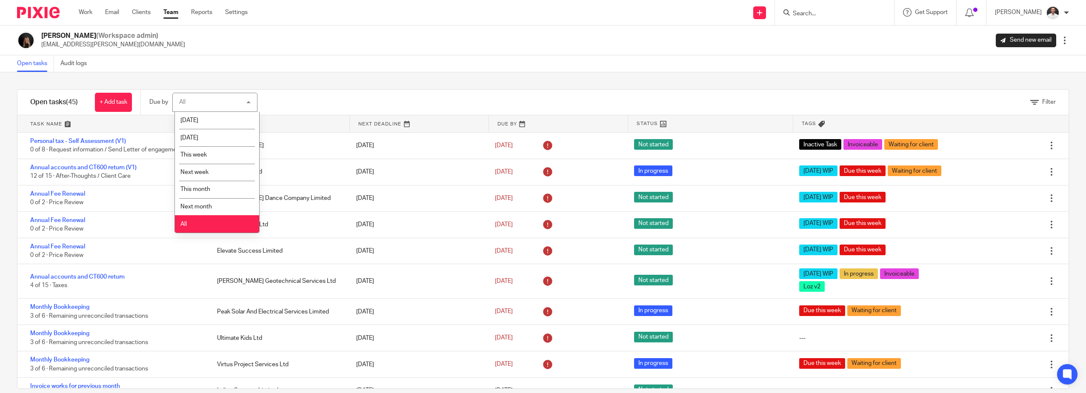
click at [203, 222] on li "All" at bounding box center [217, 223] width 84 height 17
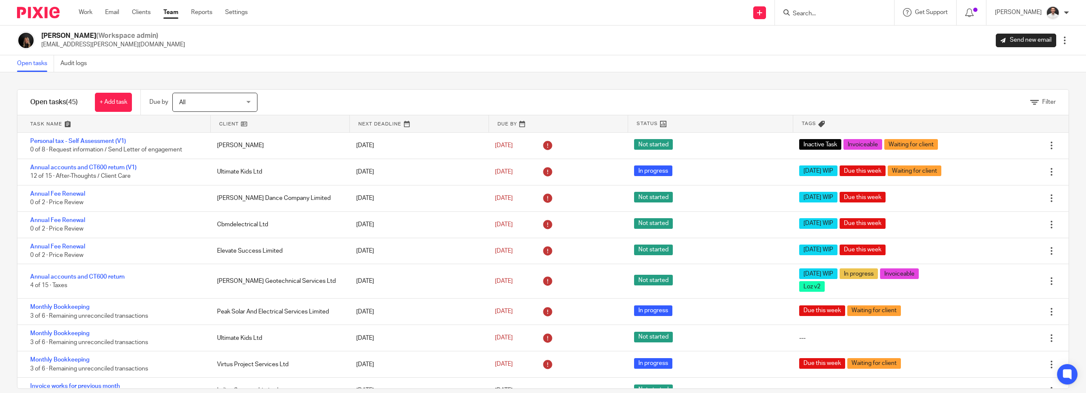
click at [369, 77] on div "Filter tasks Only show tasks matching all of these conditions 1 Client name Is …" at bounding box center [543, 232] width 1086 height 321
click at [63, 126] on link at bounding box center [113, 123] width 193 height 17
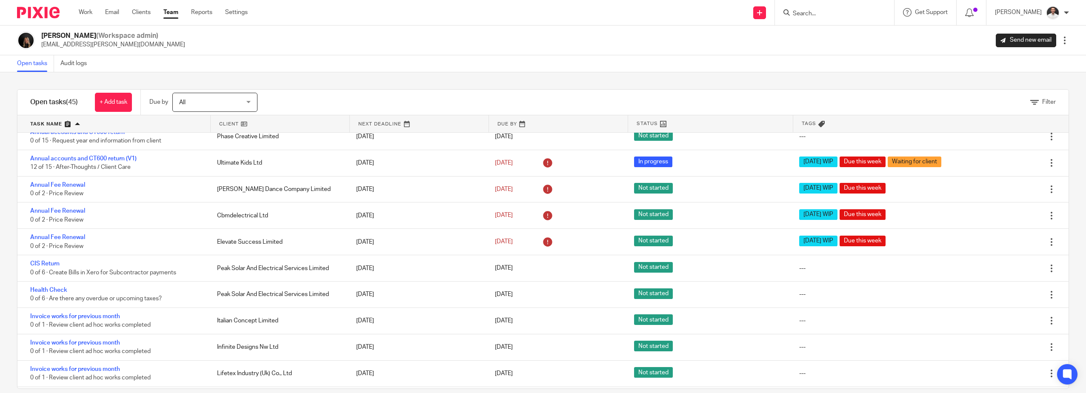
scroll to position [77, 0]
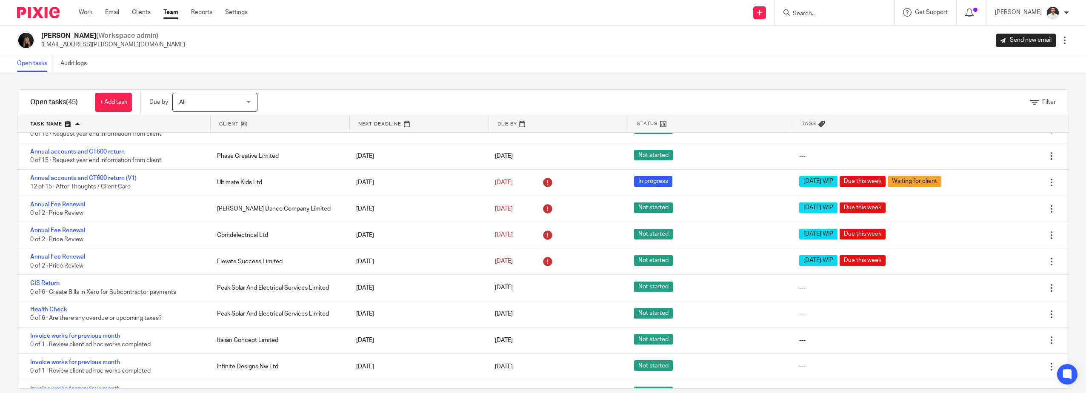
click at [176, 11] on link "Team" at bounding box center [170, 12] width 15 height 9
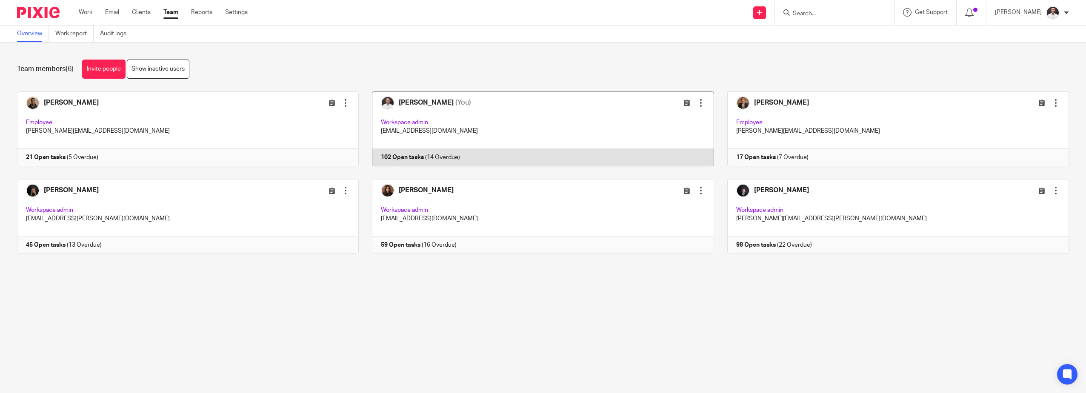
click at [535, 117] on link at bounding box center [536, 129] width 355 height 75
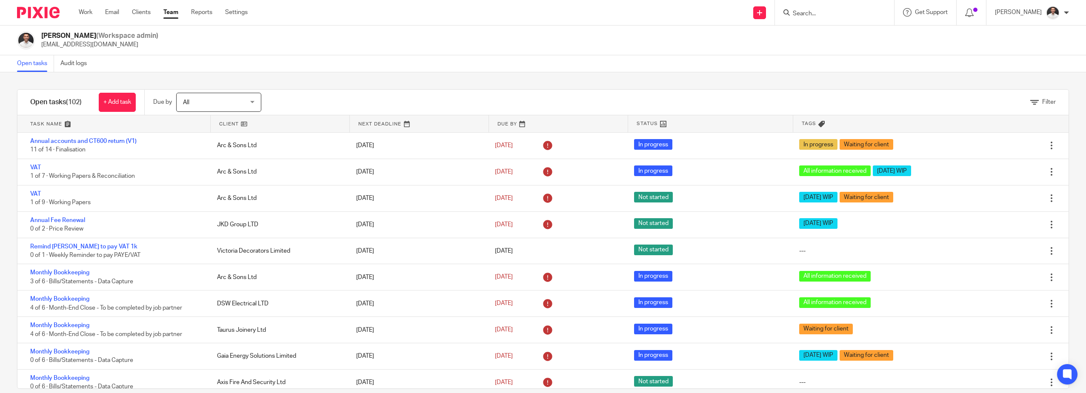
click at [45, 126] on link at bounding box center [113, 123] width 193 height 17
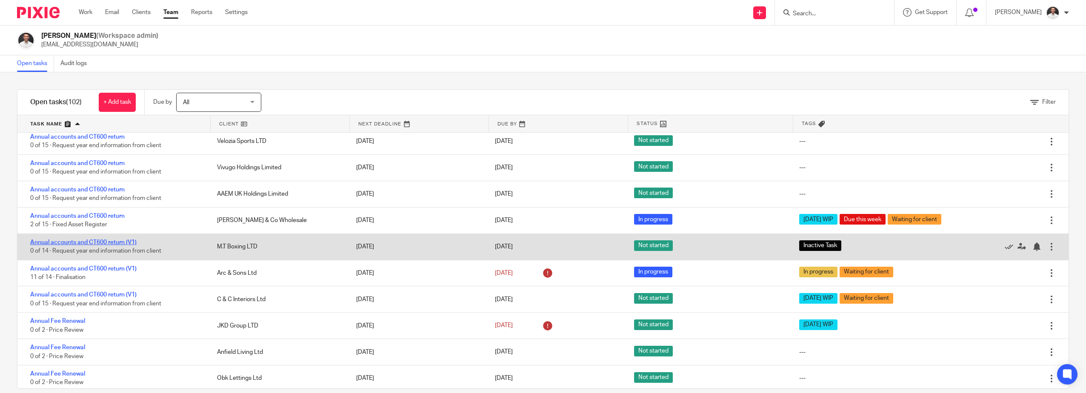
scroll to position [426, 0]
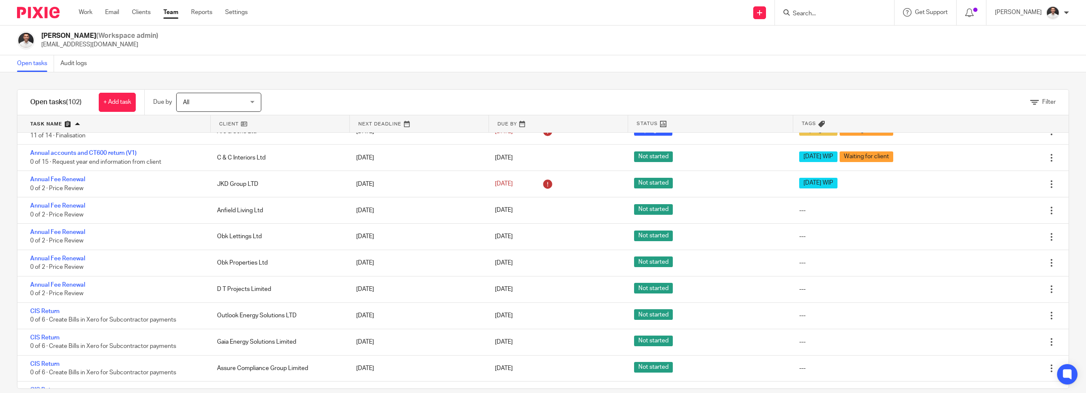
click at [177, 9] on link "Team" at bounding box center [170, 12] width 15 height 9
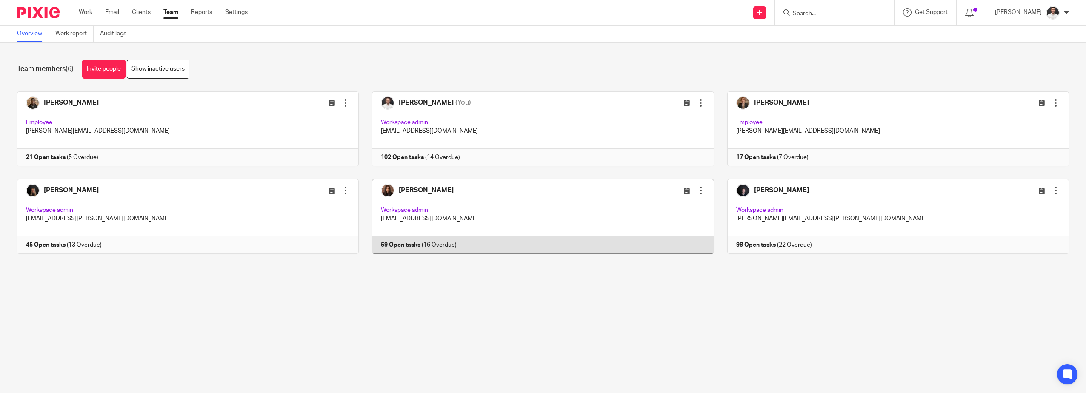
click at [423, 200] on link at bounding box center [536, 216] width 355 height 75
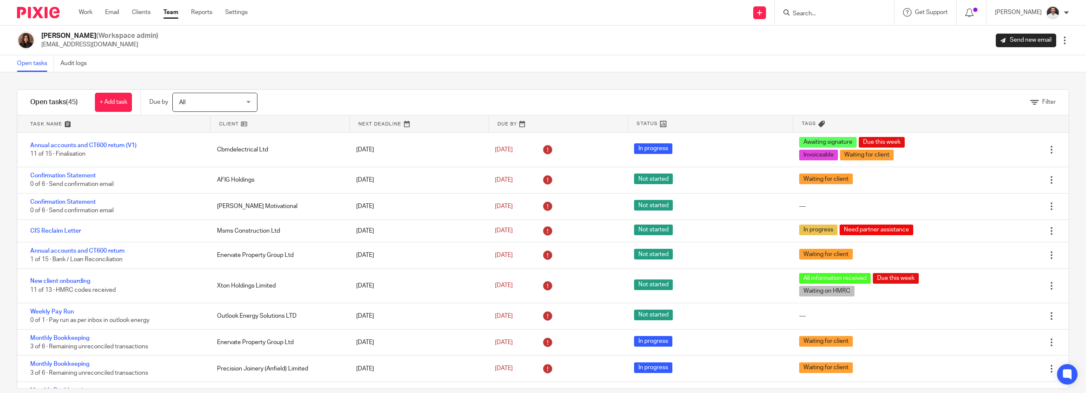
click at [51, 122] on link at bounding box center [113, 123] width 193 height 17
